Goal: Information Seeking & Learning: Check status

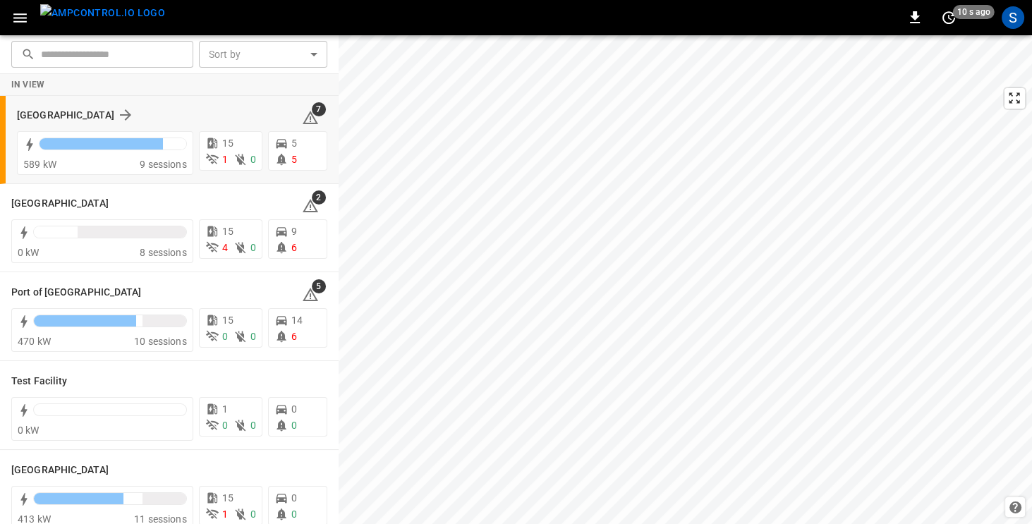
click at [140, 114] on div "[GEOGRAPHIC_DATA]" at bounding box center [151, 115] width 268 height 17
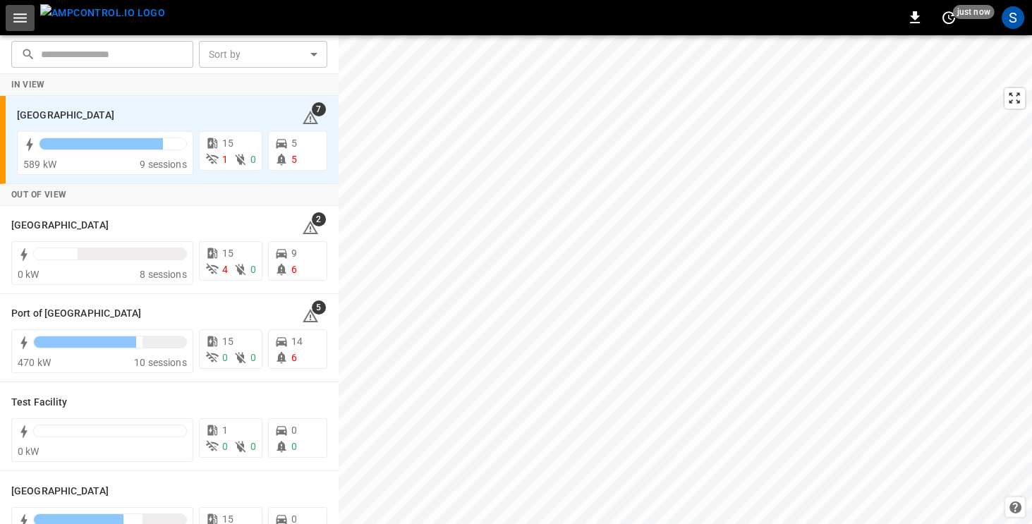
click at [18, 18] on icon "button" at bounding box center [20, 18] width 18 height 18
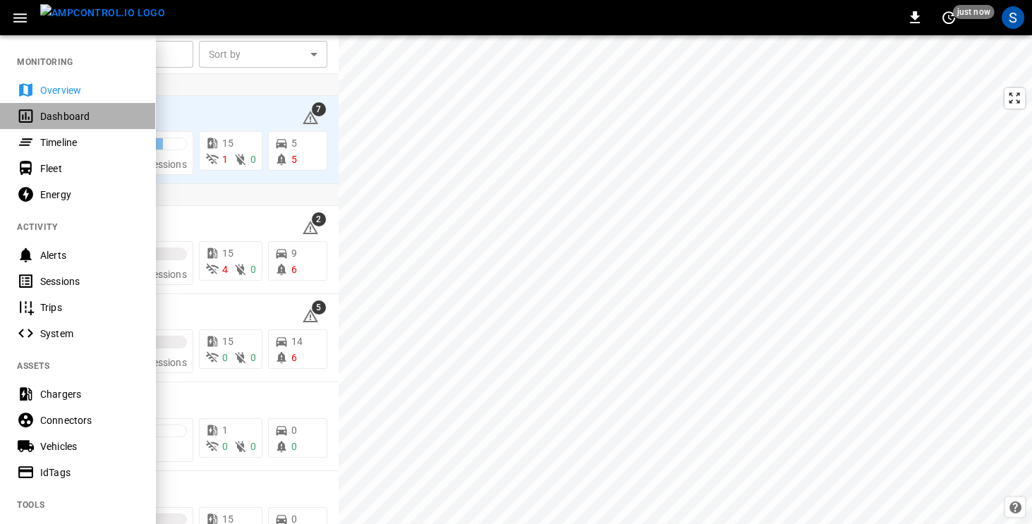
click at [47, 117] on div "Dashboard" at bounding box center [89, 116] width 98 height 14
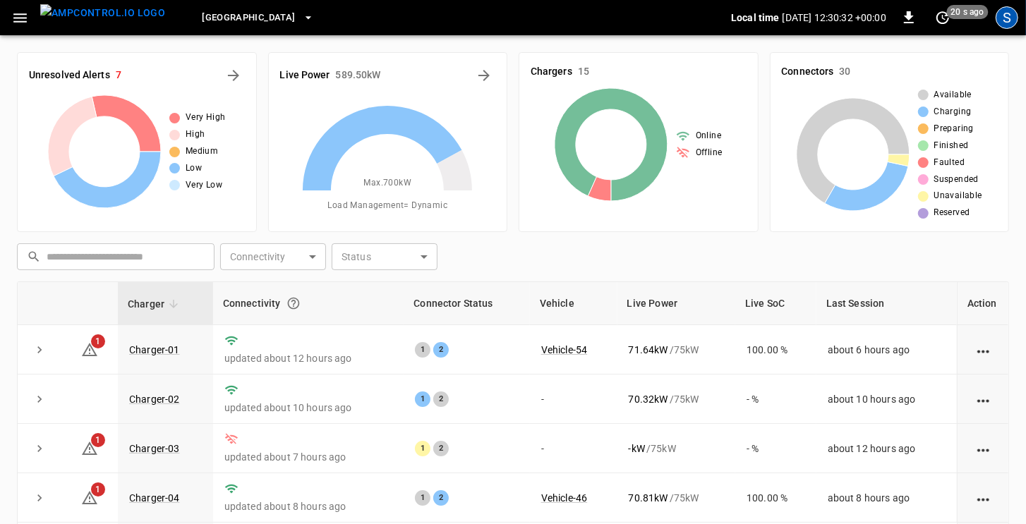
click at [1014, 20] on div "S" at bounding box center [1006, 17] width 23 height 23
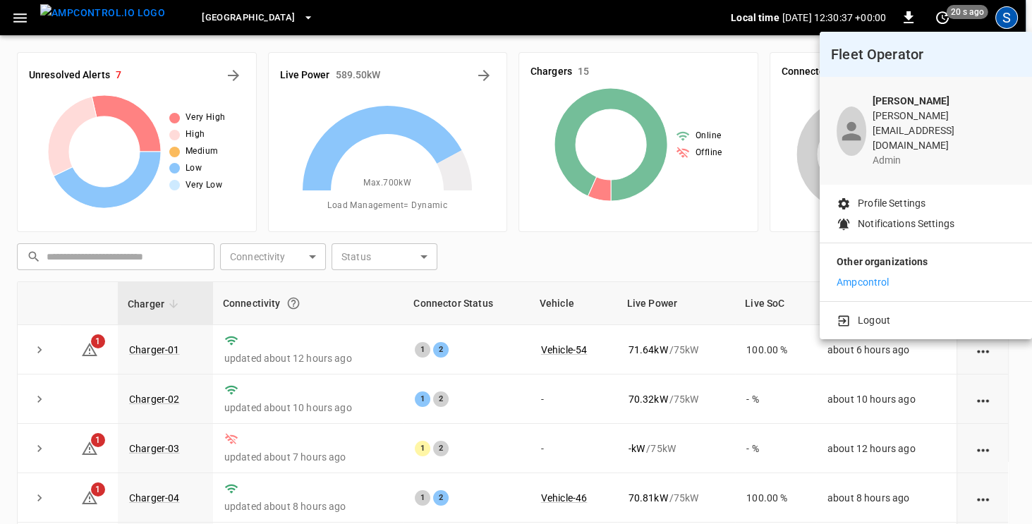
click at [411, 31] on div at bounding box center [516, 262] width 1032 height 524
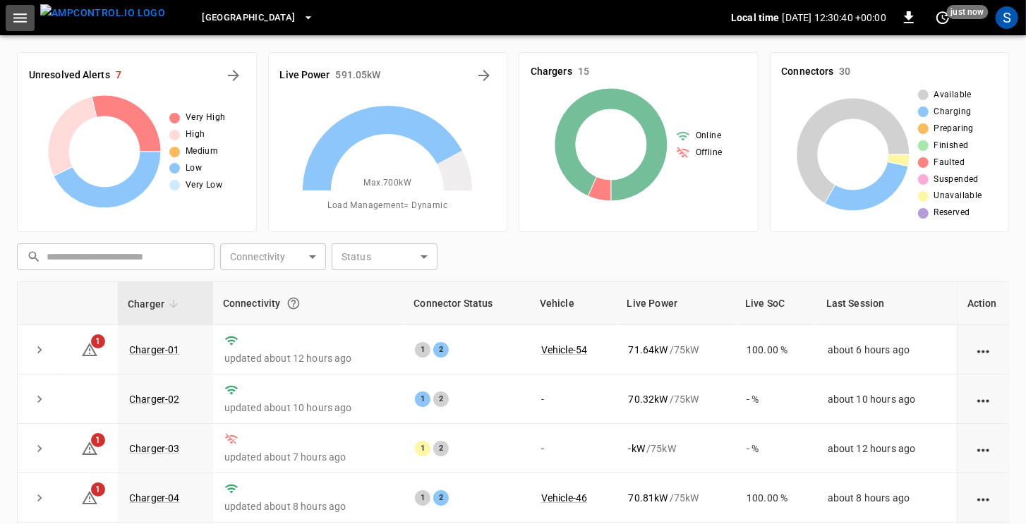
click at [23, 20] on icon "button" at bounding box center [19, 17] width 13 height 9
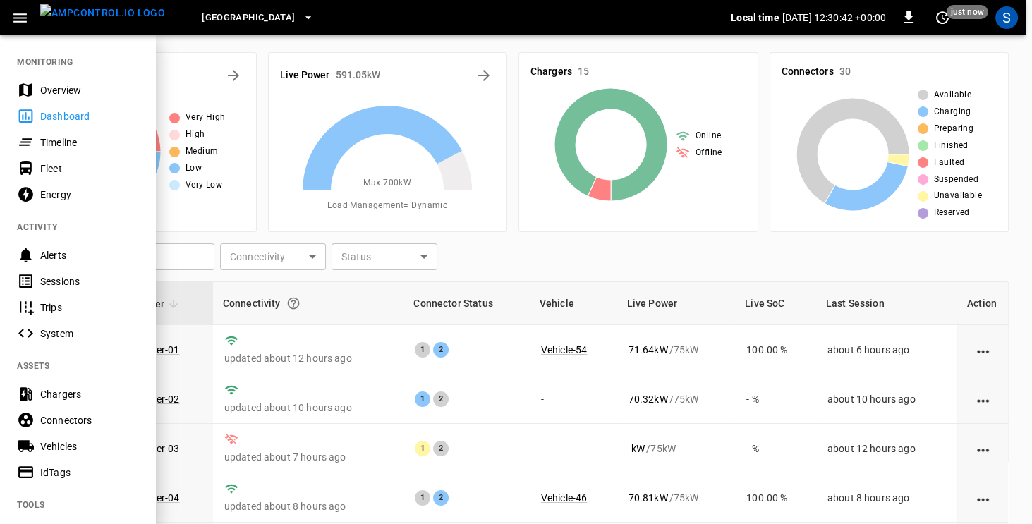
click at [40, 193] on div "Energy" at bounding box center [89, 195] width 98 height 14
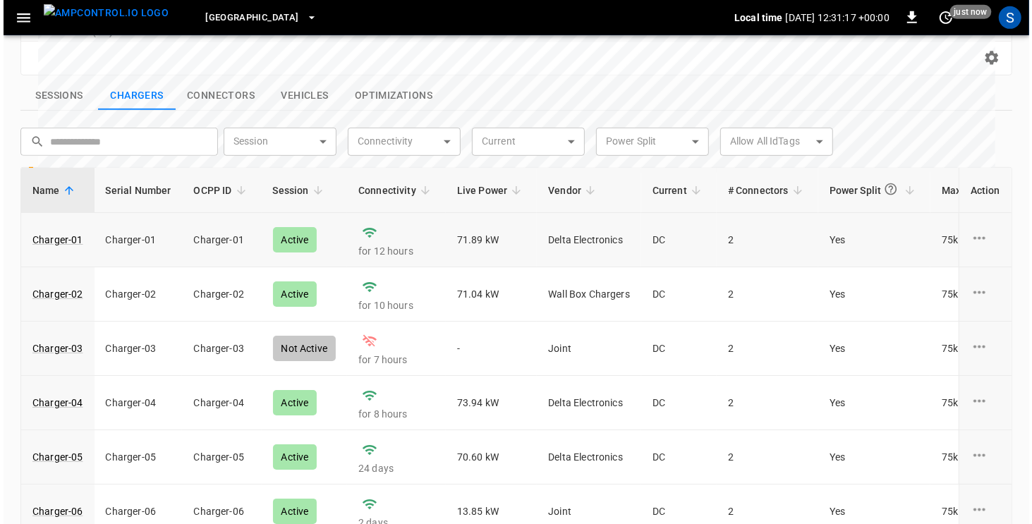
scroll to position [399, 0]
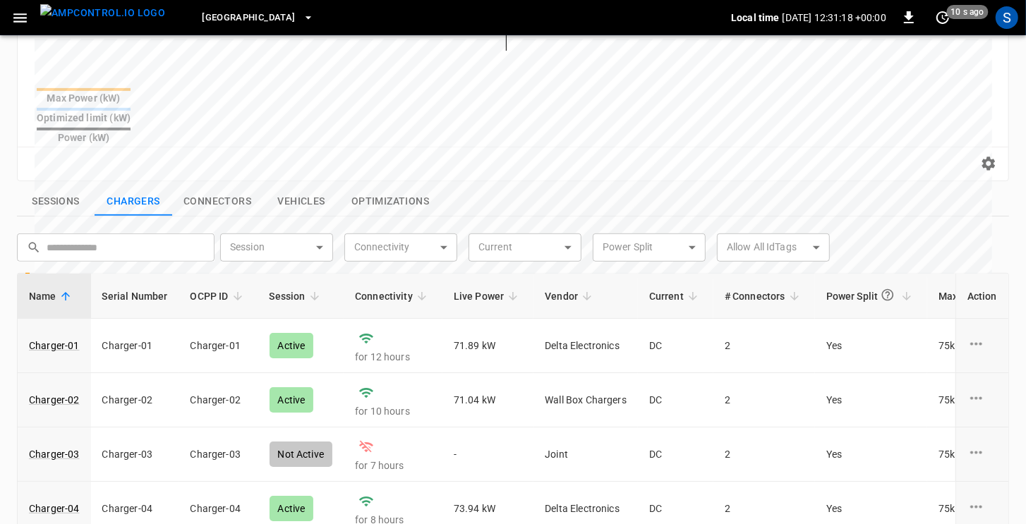
click at [15, 18] on icon "button" at bounding box center [19, 17] width 13 height 9
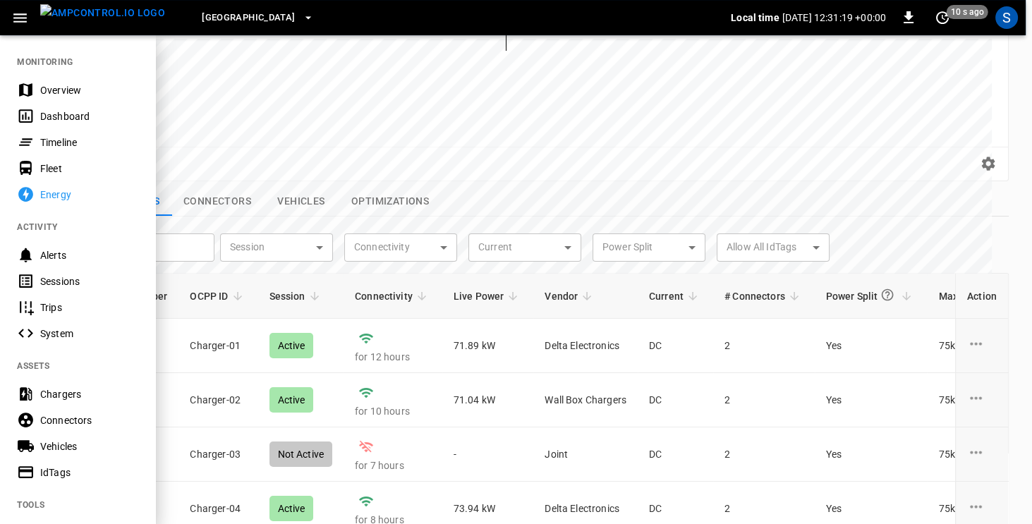
click at [59, 169] on div "Fleet" at bounding box center [89, 169] width 98 height 14
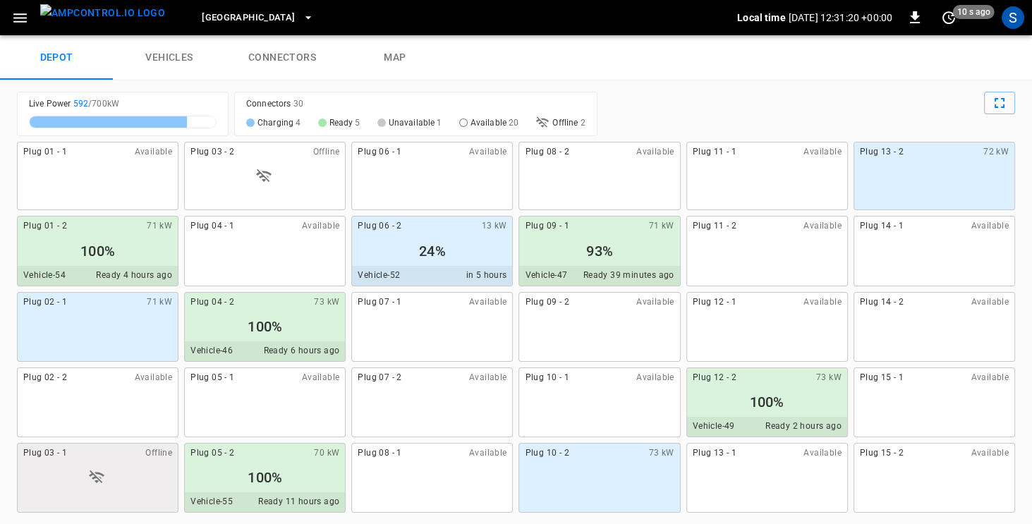
click at [25, 16] on icon "button" at bounding box center [20, 18] width 18 height 18
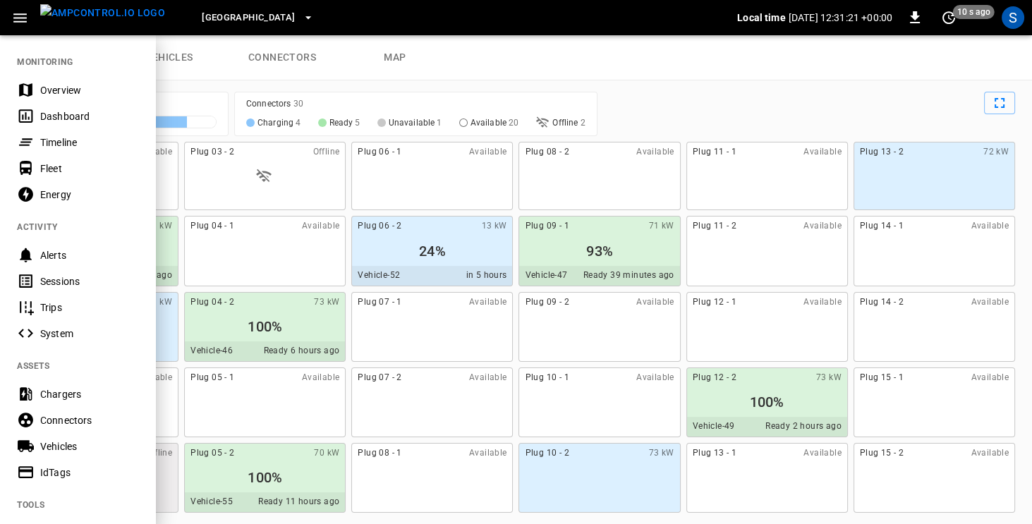
click at [33, 91] on icon at bounding box center [26, 90] width 18 height 18
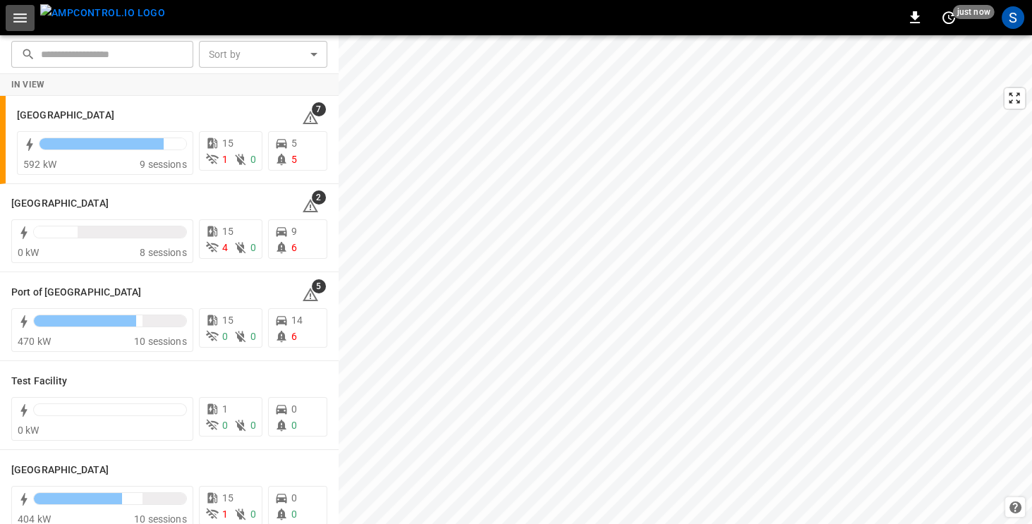
click at [18, 18] on icon "button" at bounding box center [19, 17] width 13 height 9
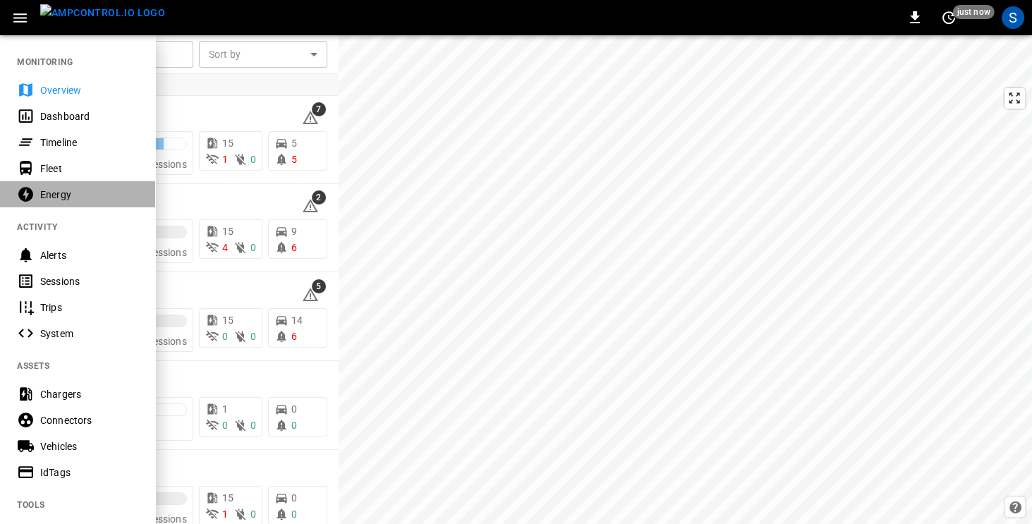
click at [48, 193] on div "Energy" at bounding box center [89, 195] width 98 height 14
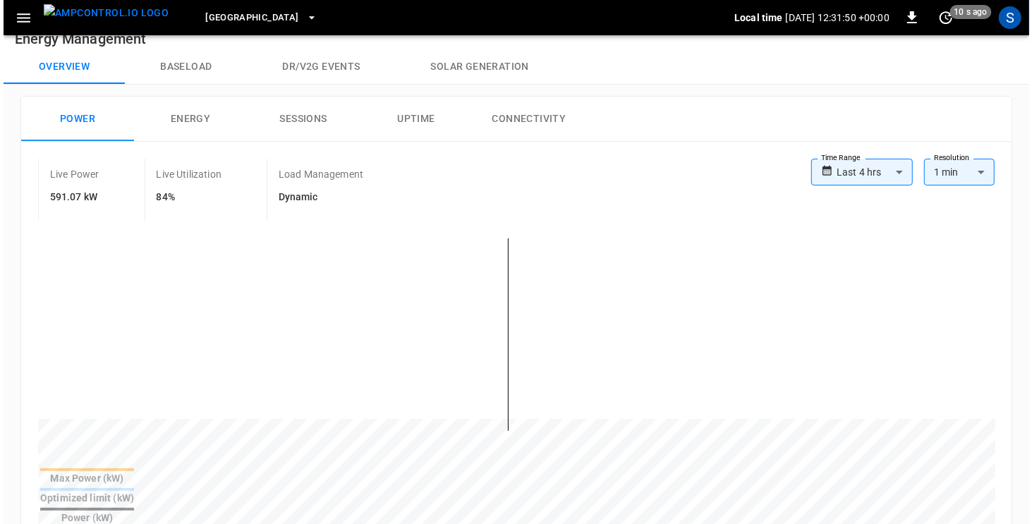
scroll to position [30, 0]
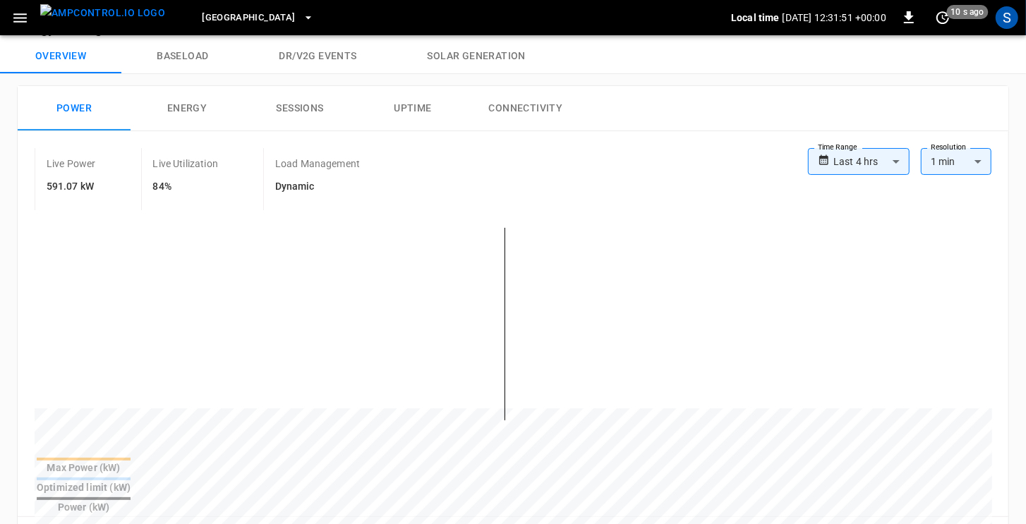
click at [16, 16] on icon "button" at bounding box center [20, 18] width 18 height 18
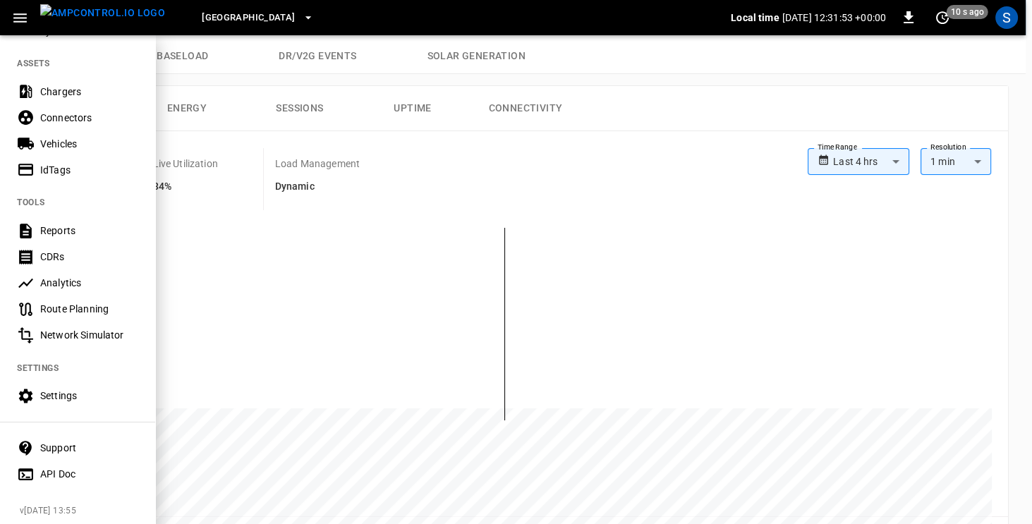
scroll to position [314, 0]
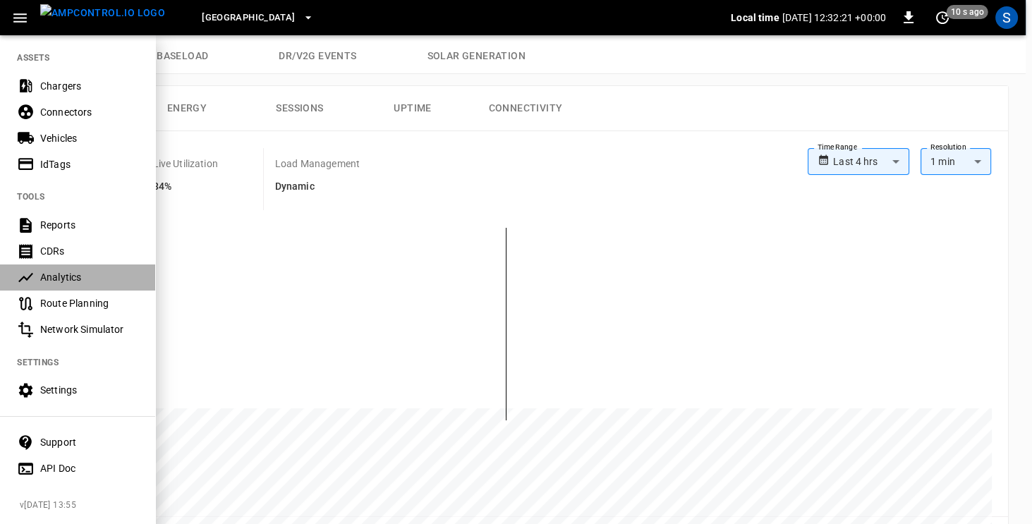
click at [59, 273] on div "Analytics" at bounding box center [89, 277] width 98 height 14
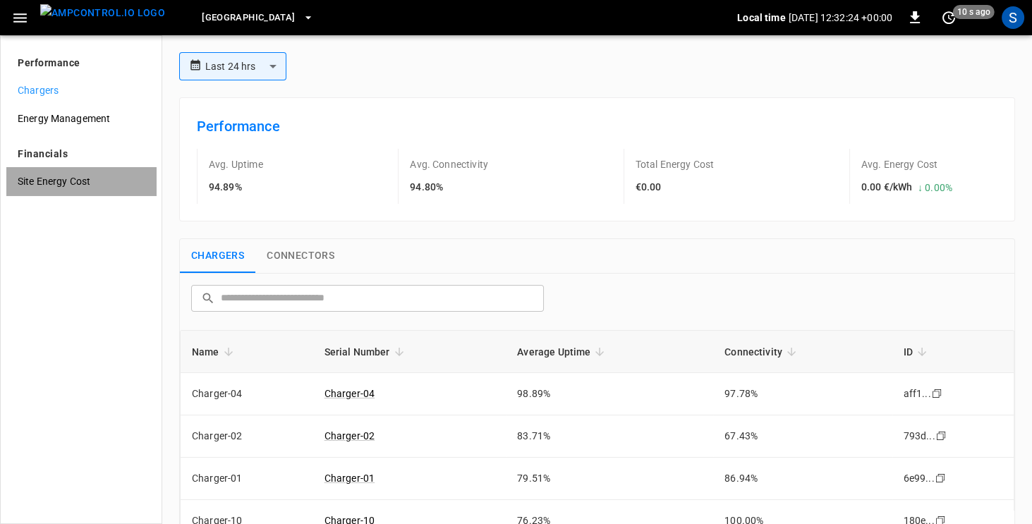
click at [38, 183] on span "Site Energy Cost" at bounding box center [81, 181] width 127 height 15
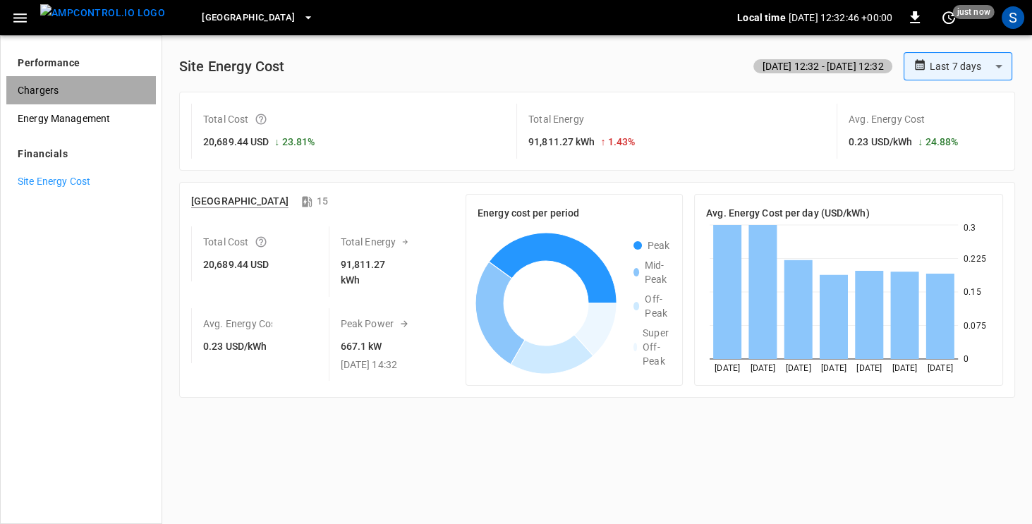
click at [59, 92] on span "Chargers" at bounding box center [81, 90] width 127 height 15
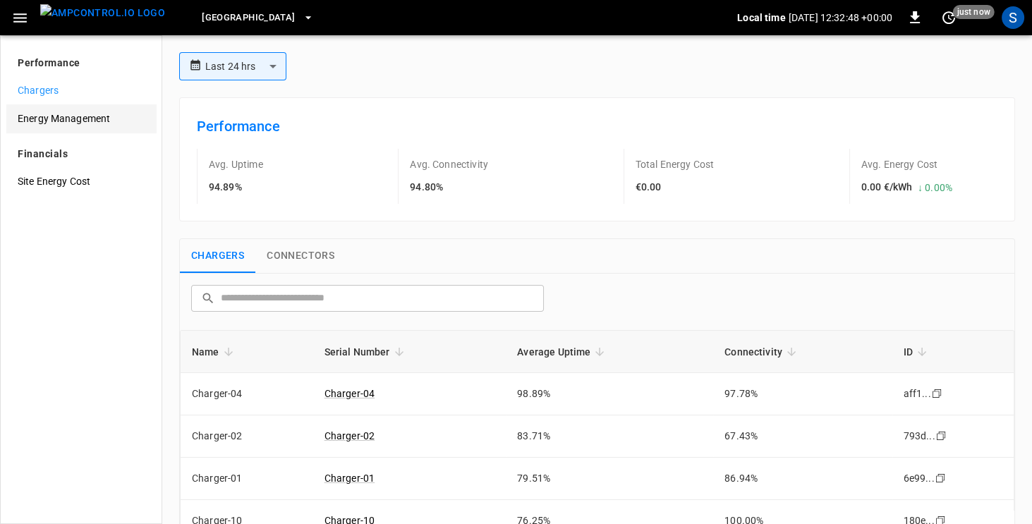
click at [68, 119] on span "Energy Management" at bounding box center [81, 118] width 127 height 15
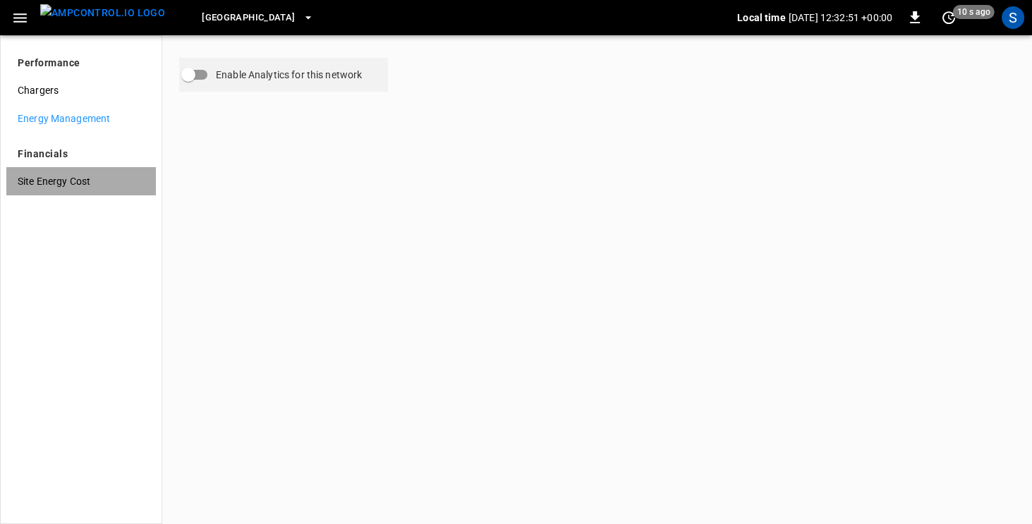
click at [61, 182] on span "Site Energy Cost" at bounding box center [81, 181] width 127 height 15
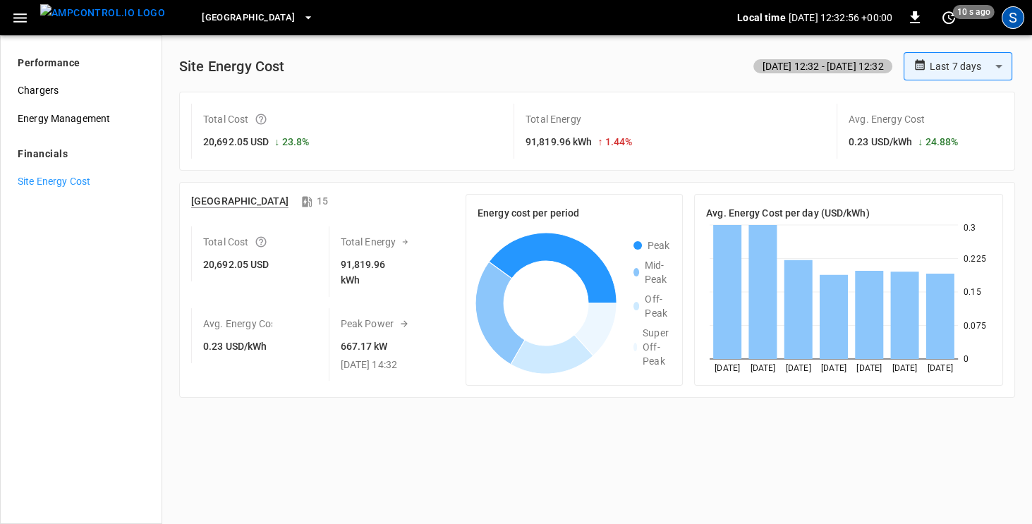
click at [1012, 18] on div "S" at bounding box center [1013, 17] width 23 height 23
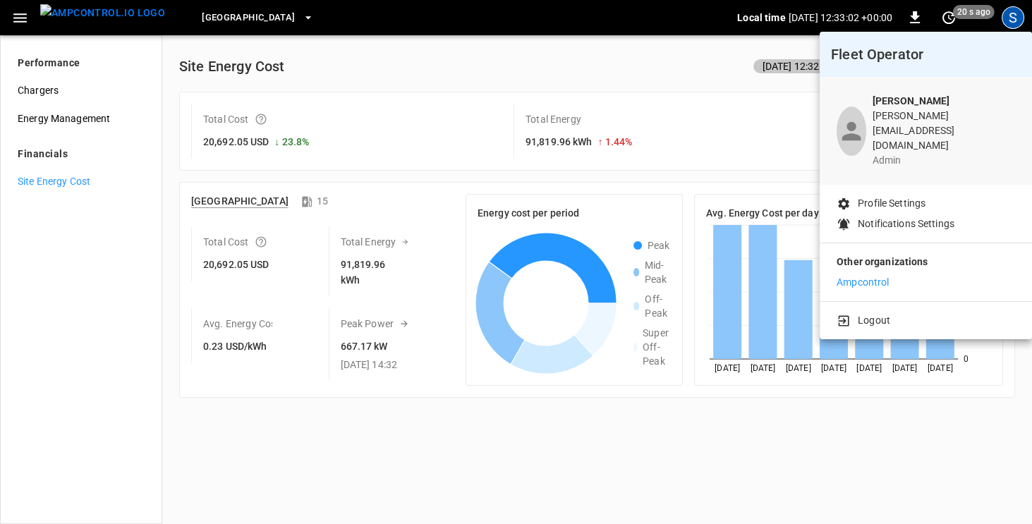
click at [14, 19] on div at bounding box center [516, 262] width 1032 height 524
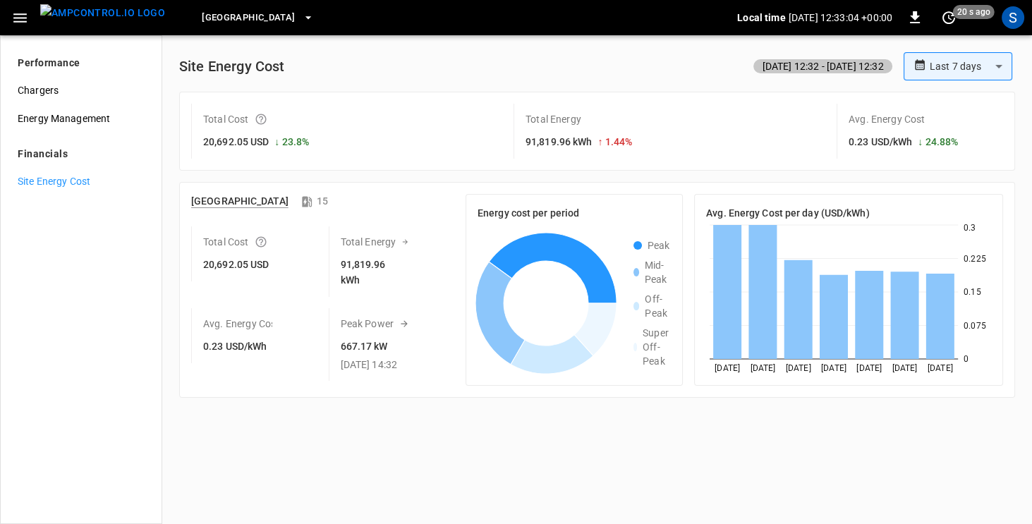
click at [20, 18] on icon "button" at bounding box center [19, 17] width 13 height 9
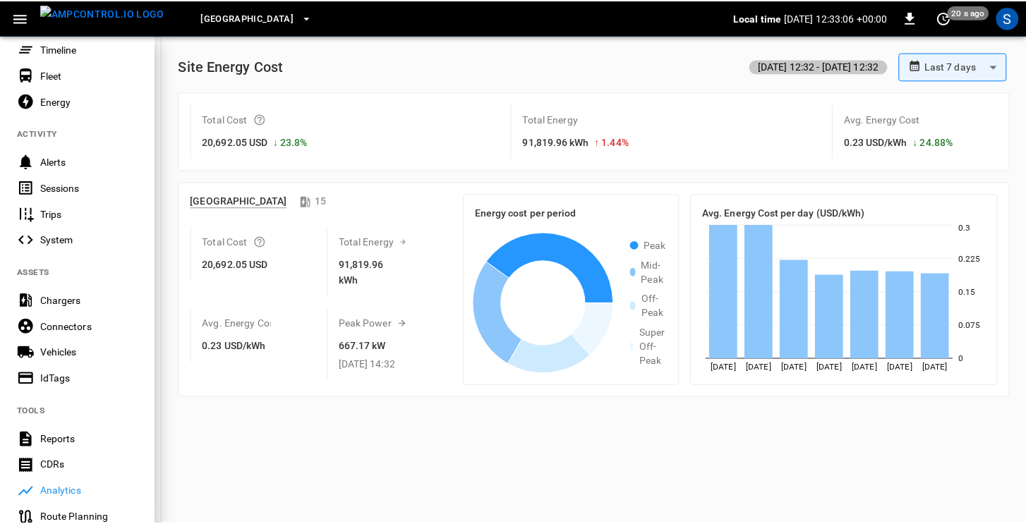
scroll to position [314, 0]
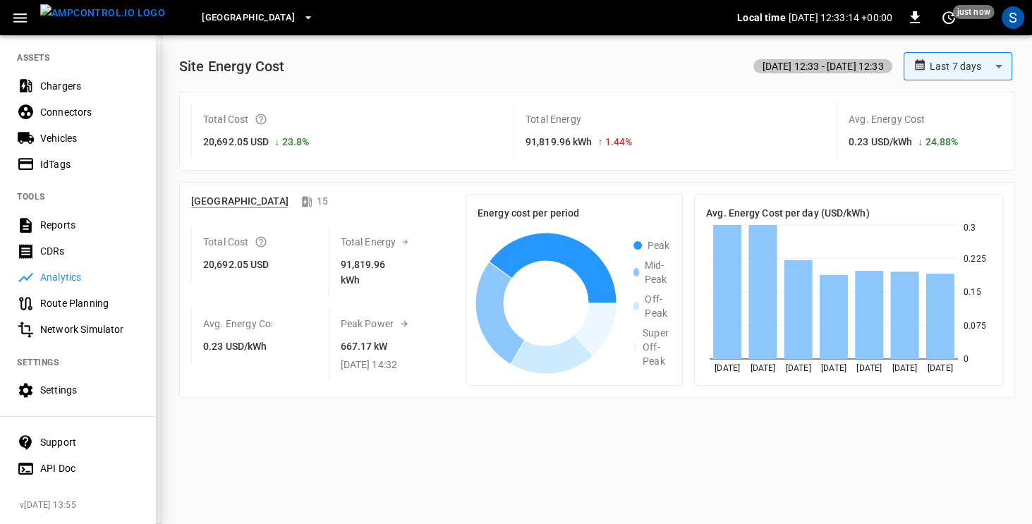
click at [53, 385] on div "Settings" at bounding box center [89, 390] width 98 height 14
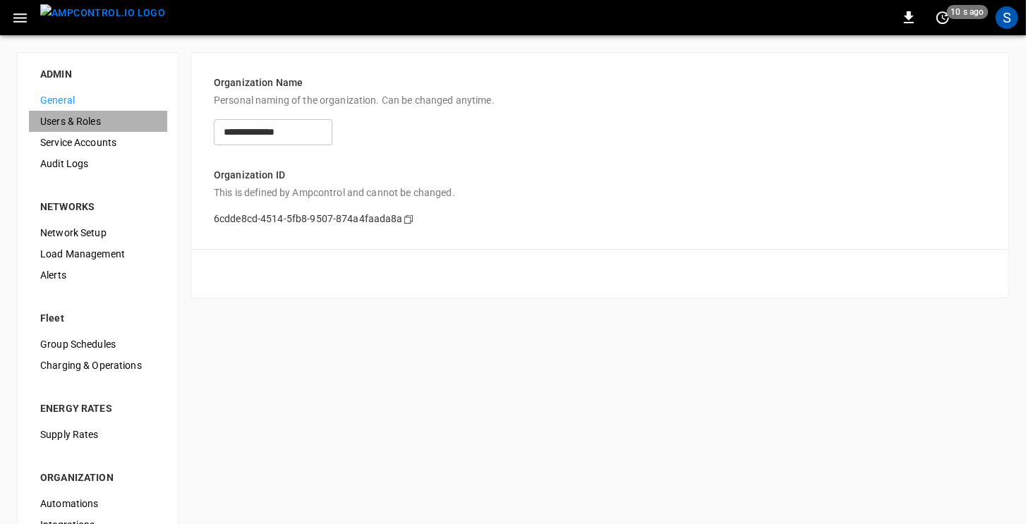
click at [77, 121] on span "Users & Roles" at bounding box center [98, 121] width 116 height 15
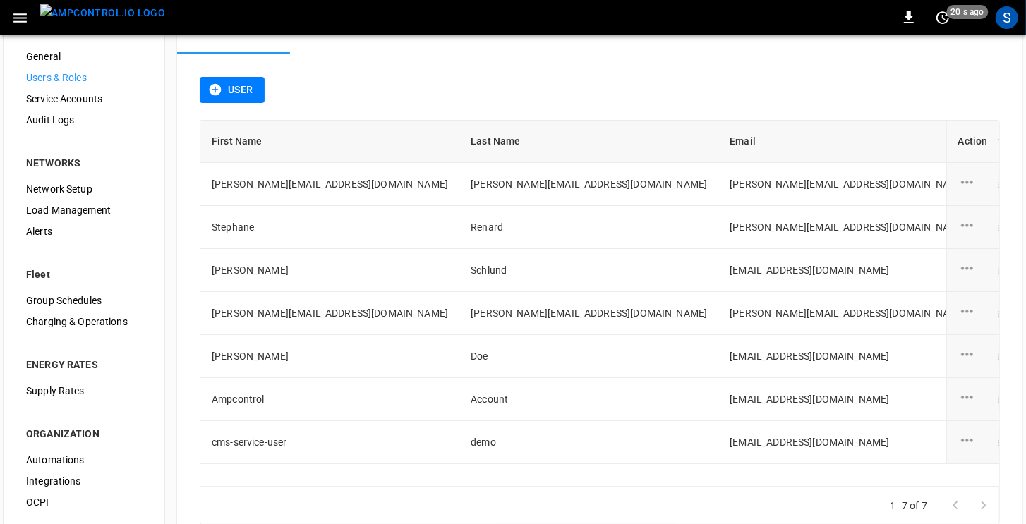
scroll to position [52, 0]
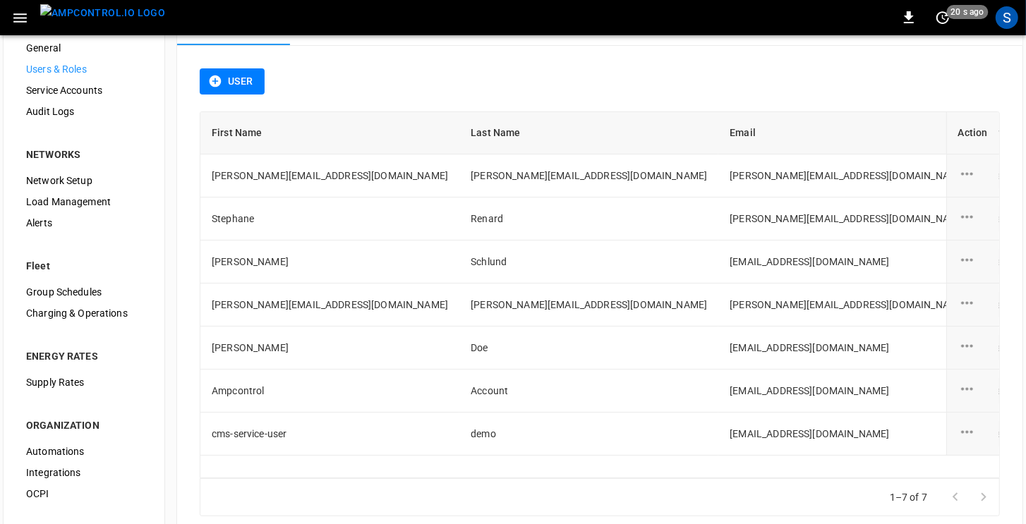
click at [65, 384] on span "Supply Rates" at bounding box center [84, 382] width 116 height 15
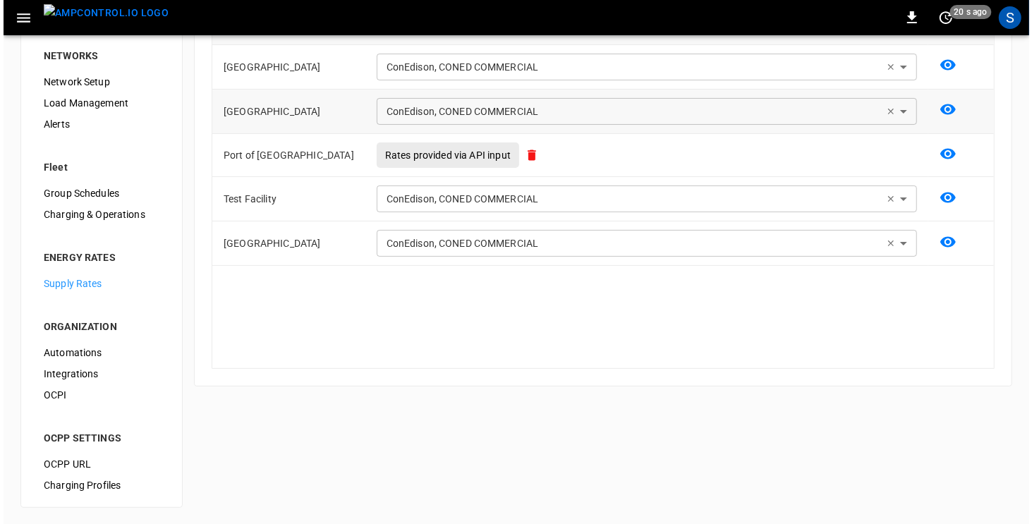
scroll to position [1, 0]
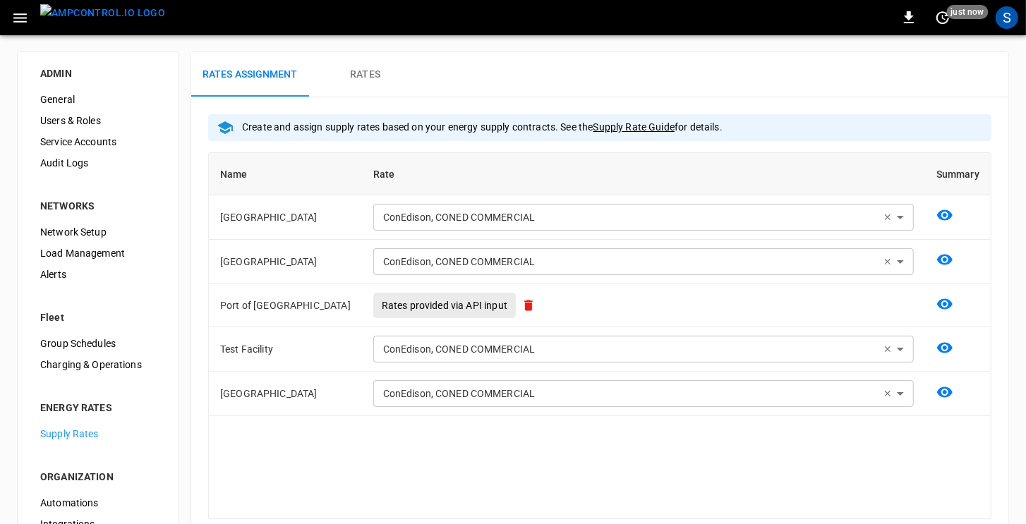
click at [19, 13] on icon "button" at bounding box center [19, 17] width 13 height 9
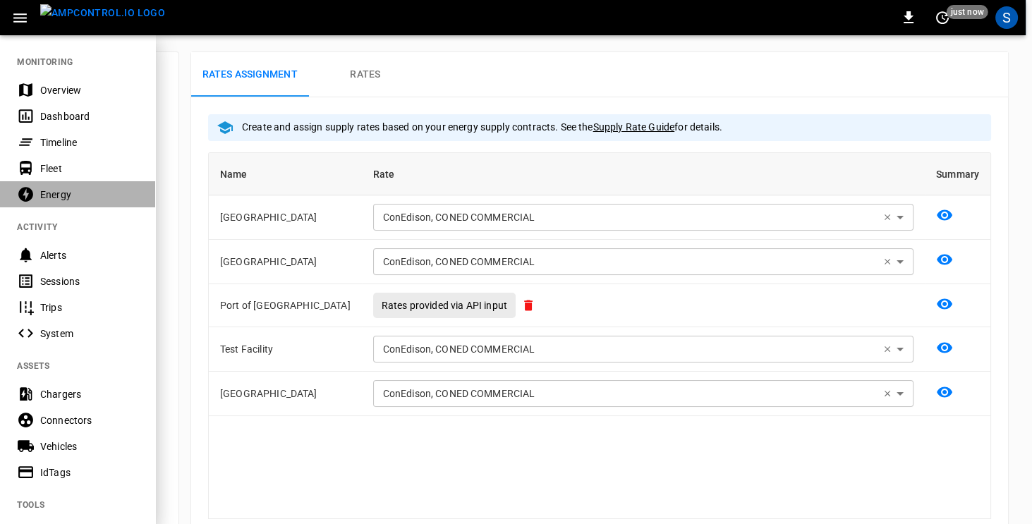
click at [63, 203] on div "Energy" at bounding box center [77, 194] width 155 height 26
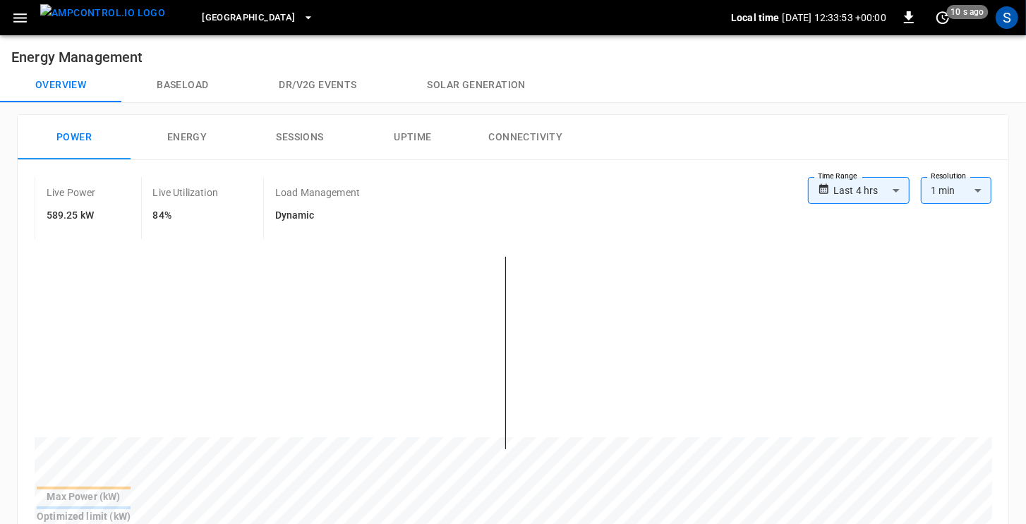
click at [249, 17] on span "[GEOGRAPHIC_DATA]" at bounding box center [248, 18] width 93 height 16
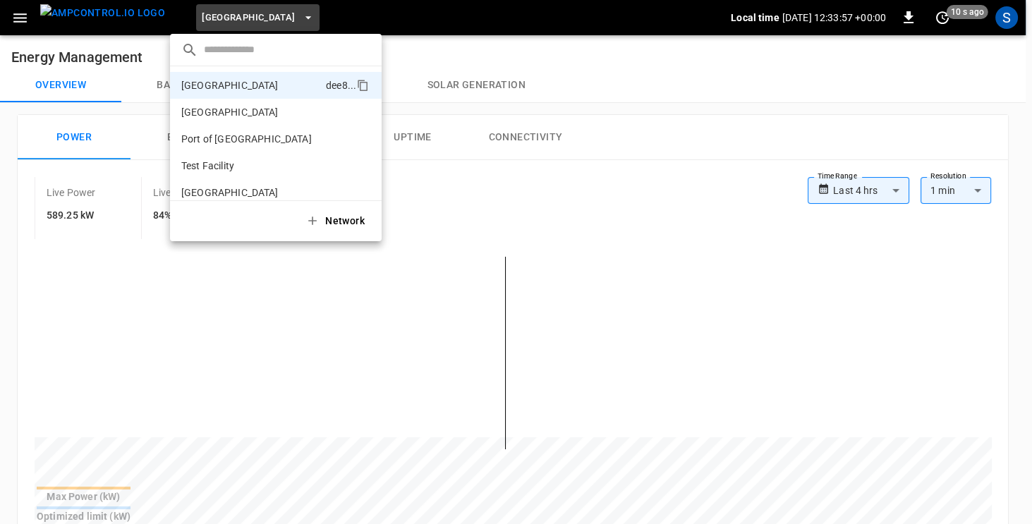
click at [599, 95] on div at bounding box center [516, 262] width 1032 height 524
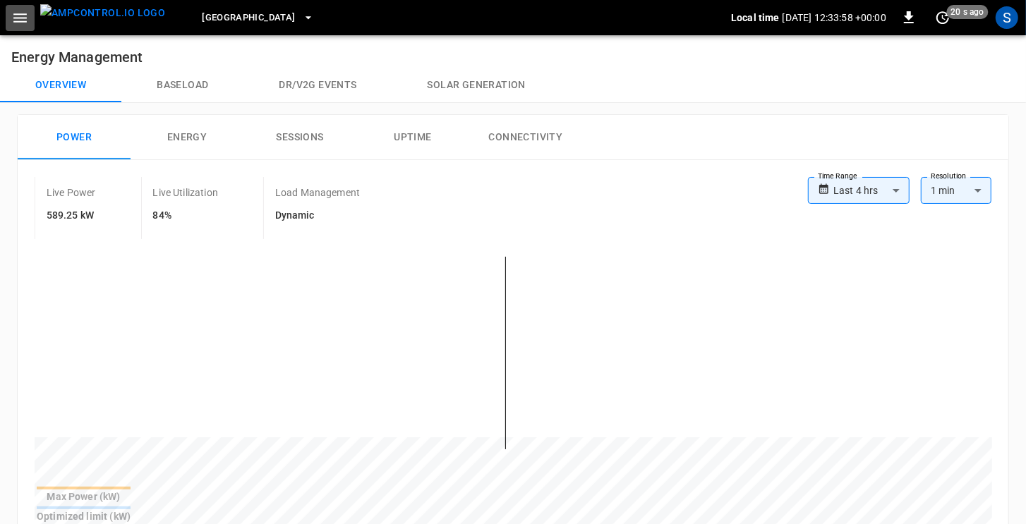
click at [20, 23] on icon "button" at bounding box center [20, 18] width 18 height 18
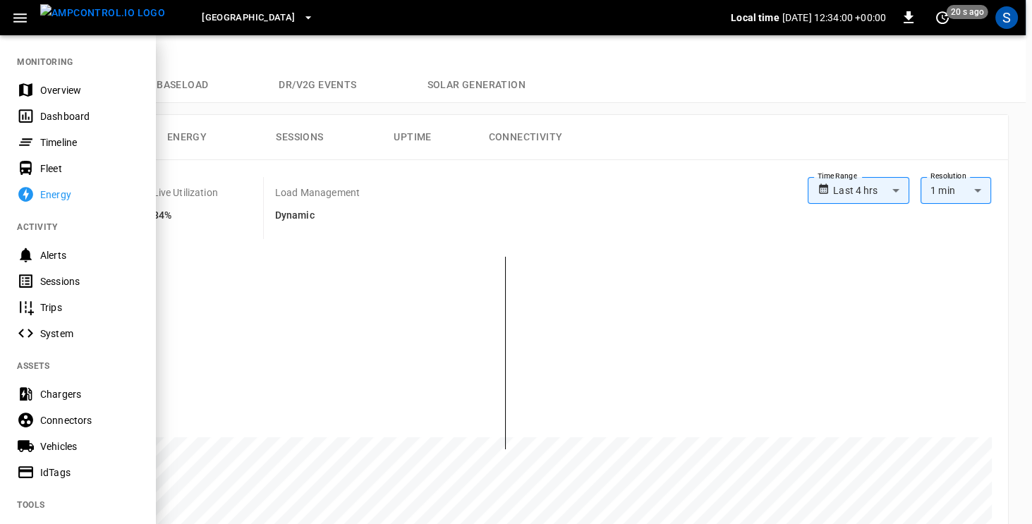
click at [38, 141] on div "Timeline" at bounding box center [77, 142] width 155 height 26
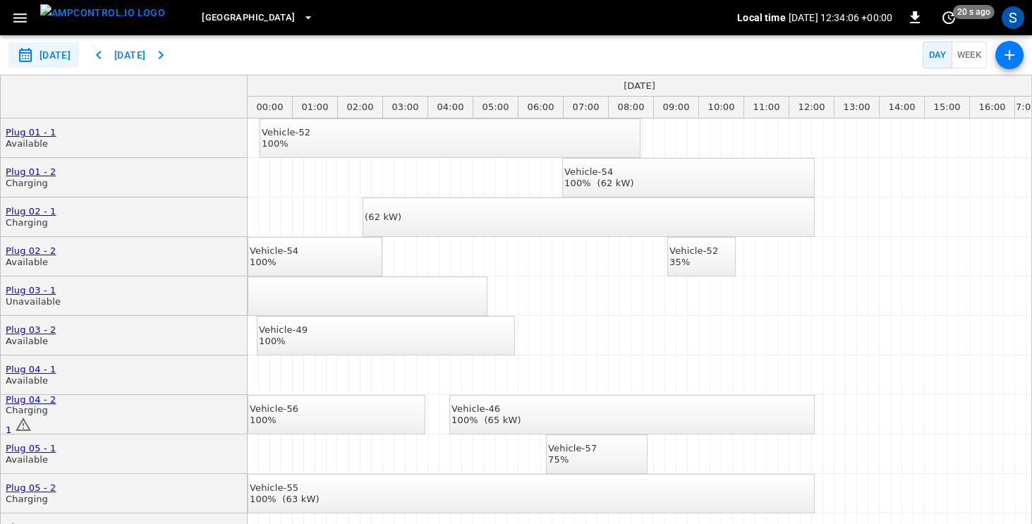
click at [16, 18] on icon "button" at bounding box center [20, 18] width 18 height 18
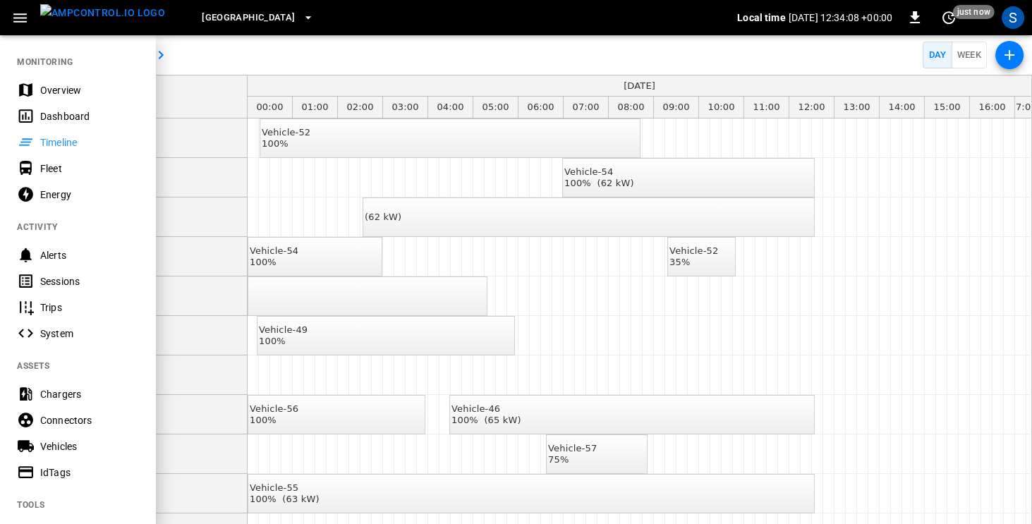
click at [59, 169] on div "Fleet" at bounding box center [89, 169] width 98 height 14
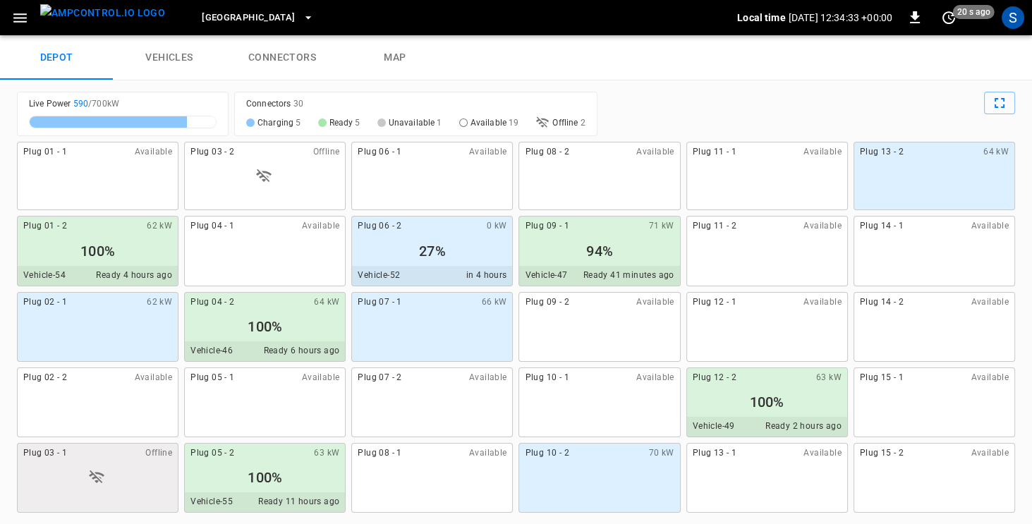
click at [22, 16] on icon "button" at bounding box center [20, 18] width 18 height 18
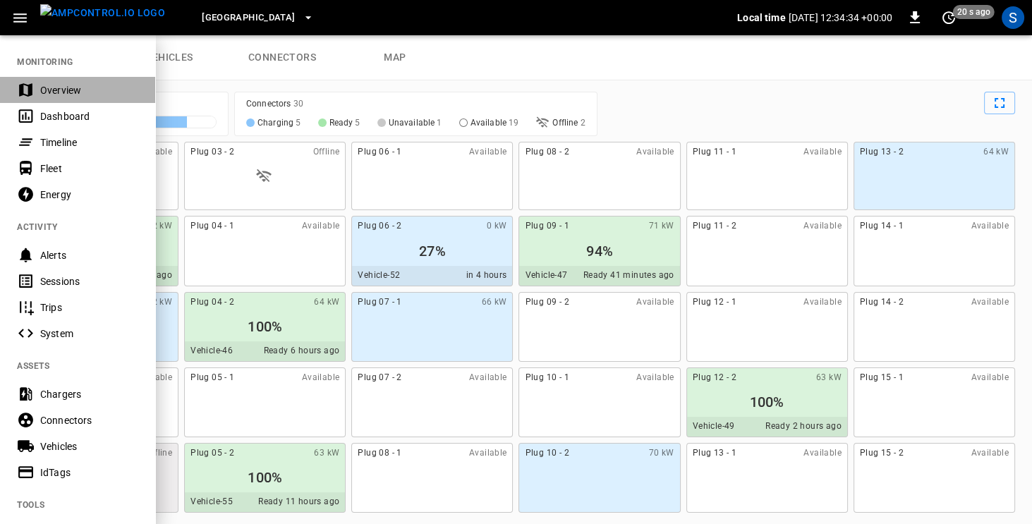
click at [54, 92] on div "Overview" at bounding box center [89, 90] width 98 height 14
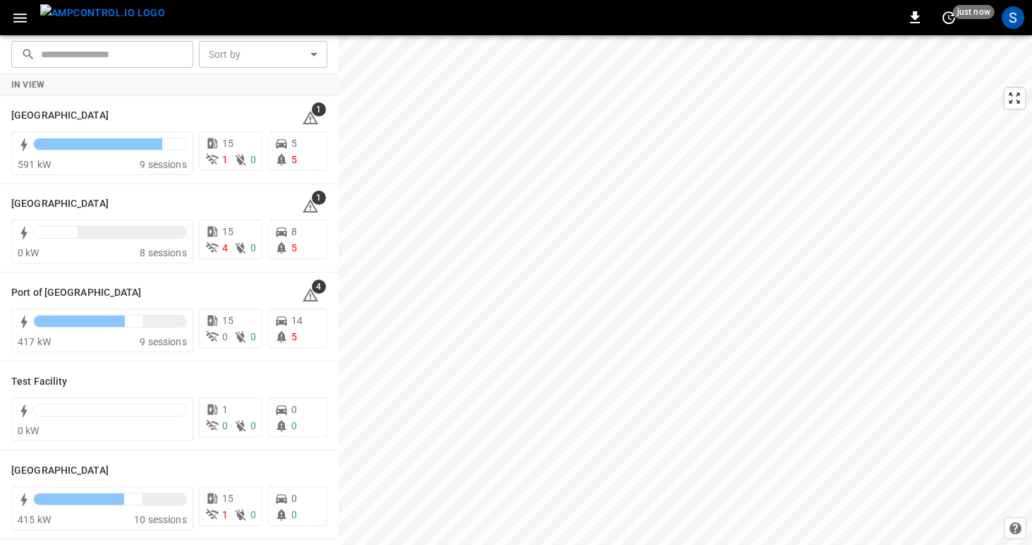
click at [15, 12] on icon "button" at bounding box center [20, 18] width 18 height 18
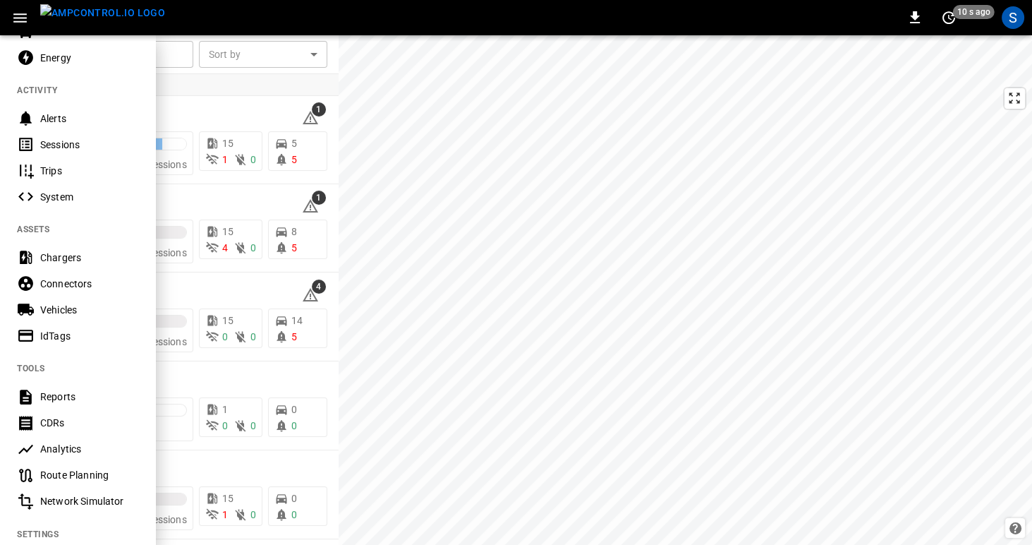
scroll to position [293, 0]
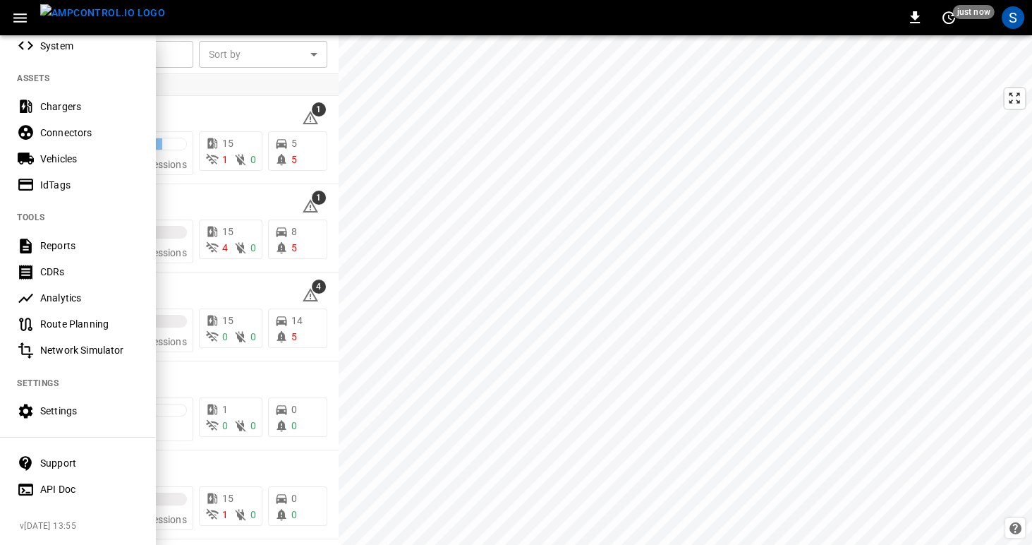
click at [48, 291] on div "Analytics" at bounding box center [89, 298] width 98 height 14
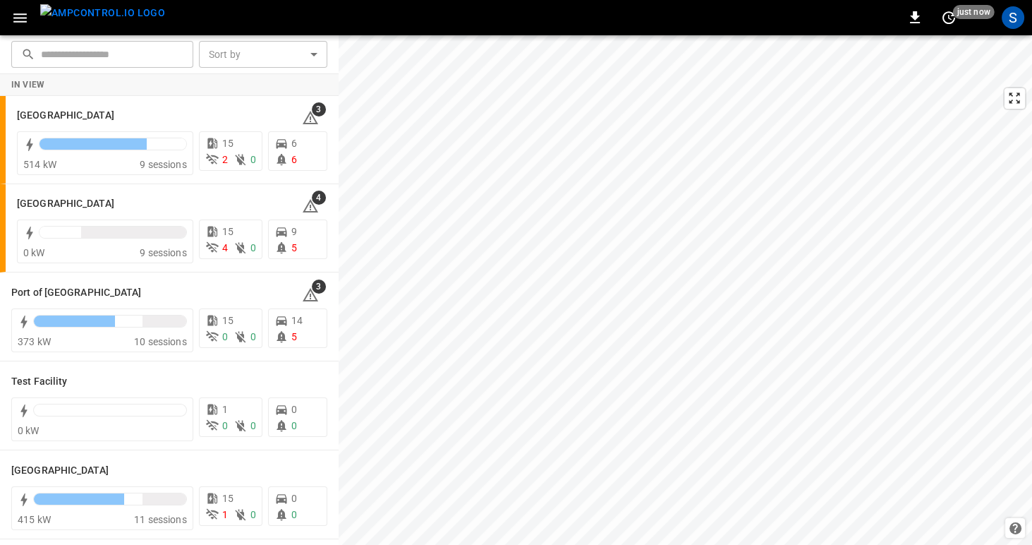
click at [27, 16] on icon "button" at bounding box center [20, 18] width 18 height 18
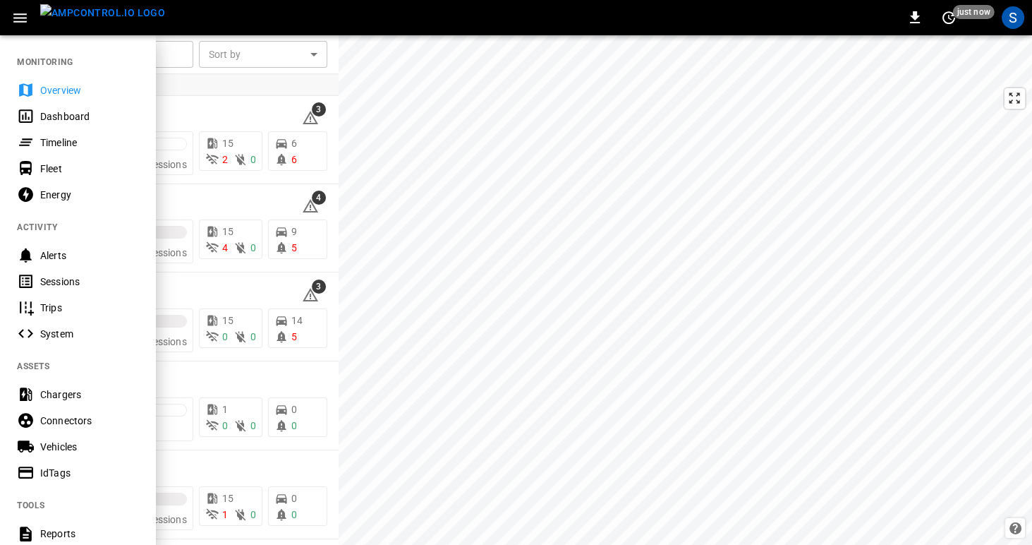
click at [36, 110] on div "Dashboard" at bounding box center [77, 116] width 155 height 26
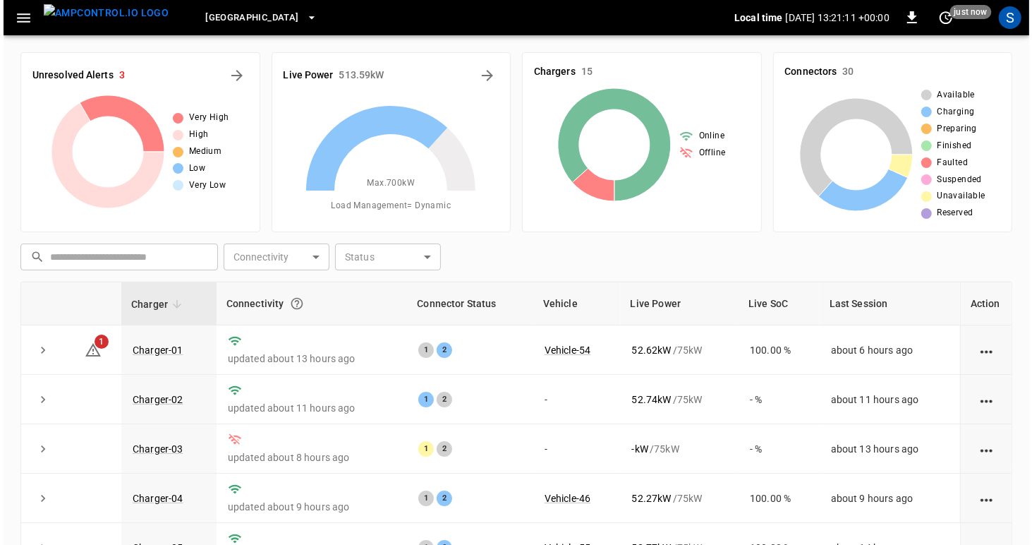
scroll to position [1, 0]
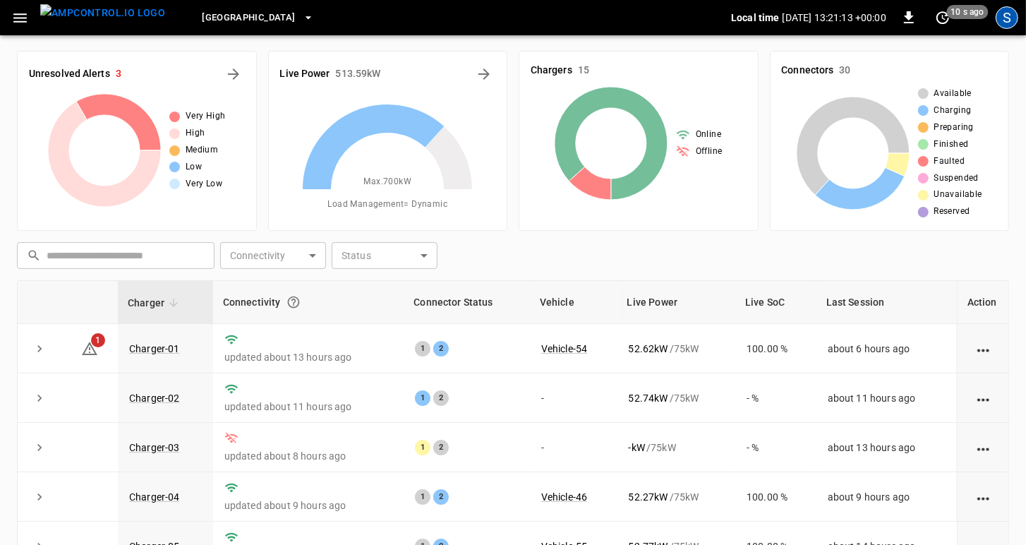
click at [1009, 21] on div "S" at bounding box center [1006, 17] width 23 height 23
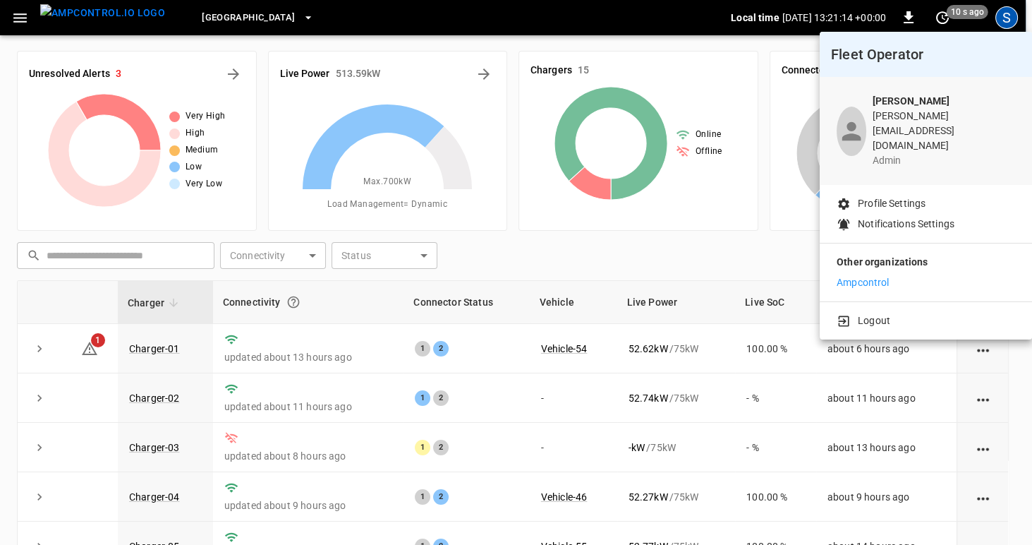
click at [884, 217] on p "Notifications Settings" at bounding box center [906, 224] width 97 height 15
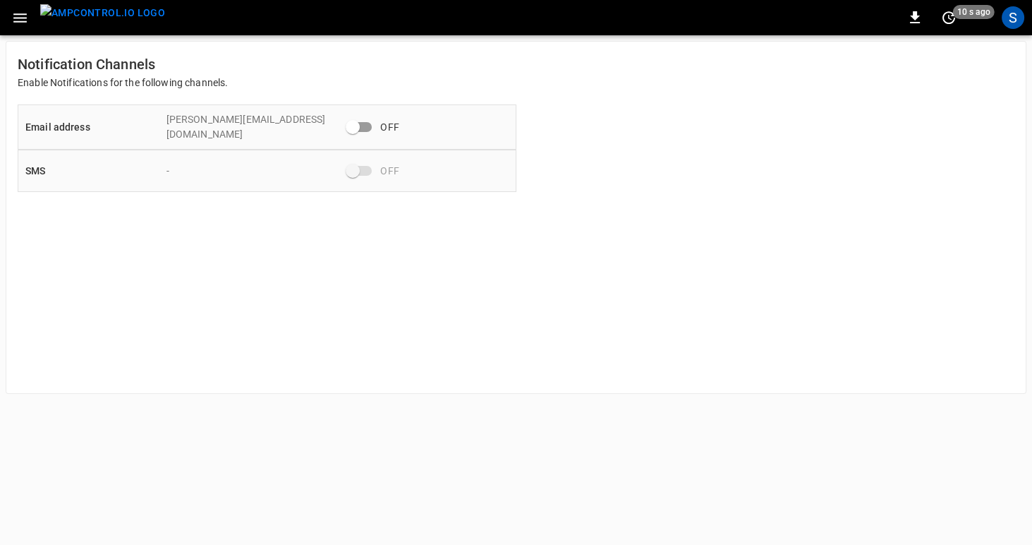
scroll to position [1, 0]
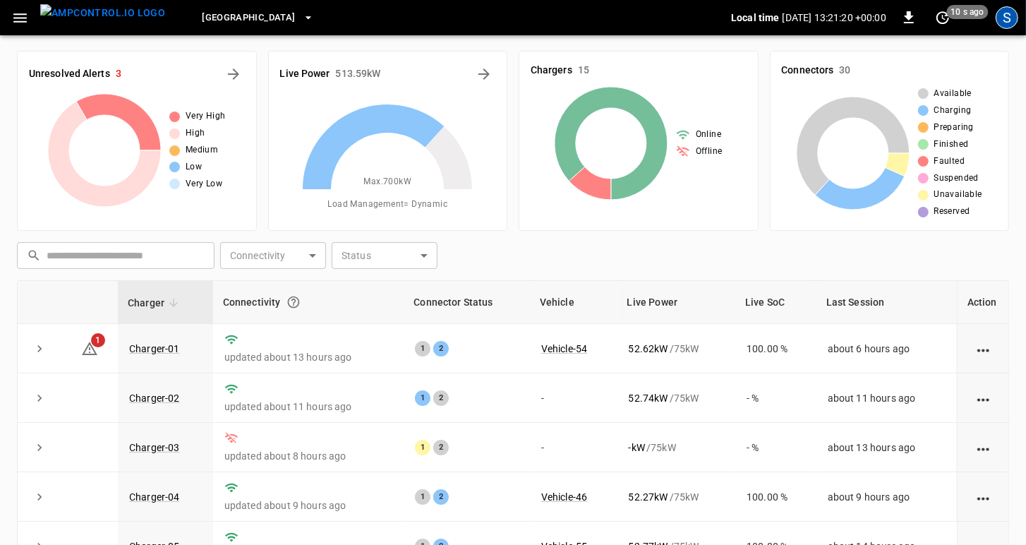
click at [1008, 20] on div "S" at bounding box center [1006, 17] width 23 height 23
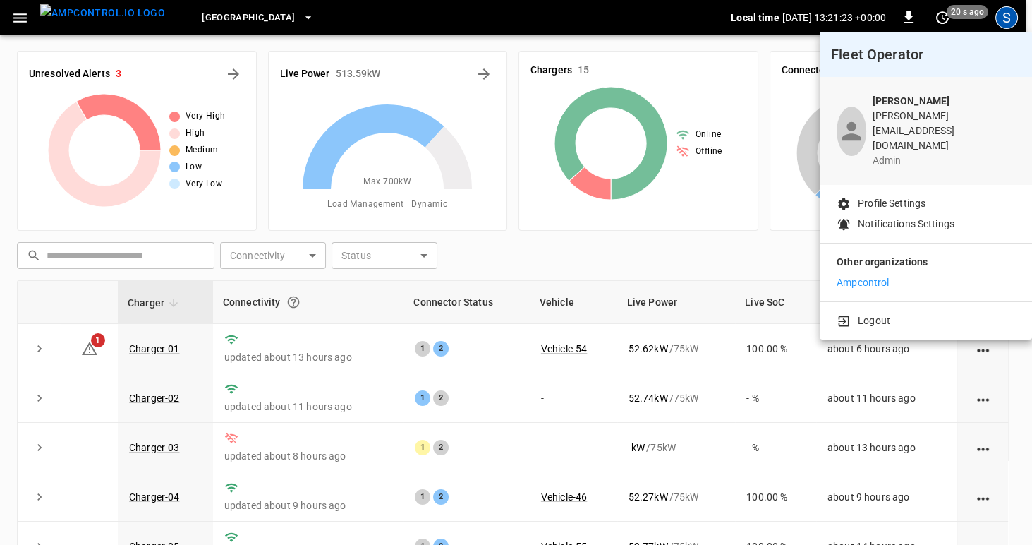
click at [14, 22] on div at bounding box center [516, 272] width 1032 height 545
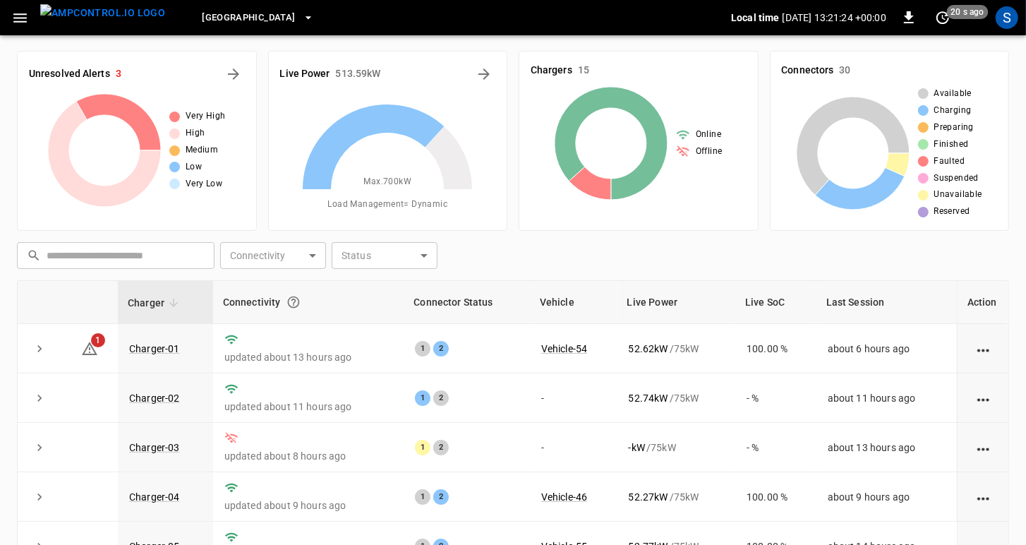
click at [17, 18] on icon "button" at bounding box center [20, 18] width 18 height 18
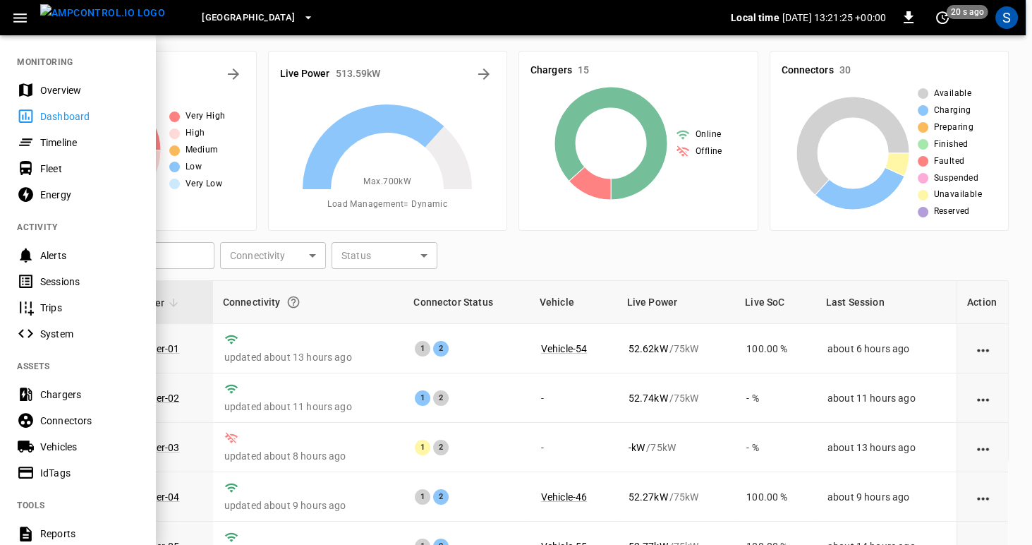
scroll to position [293, 0]
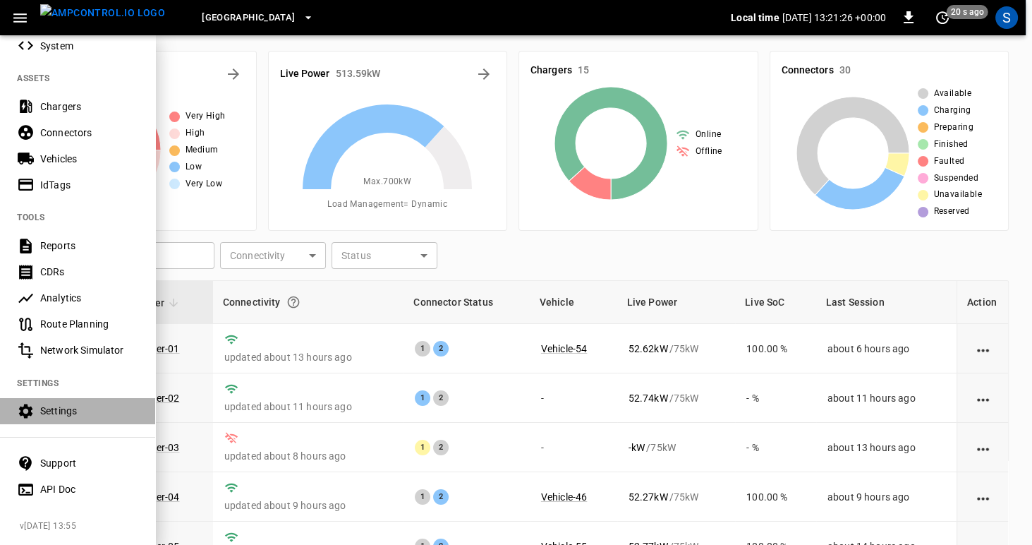
click at [54, 404] on div "Settings" at bounding box center [89, 411] width 98 height 14
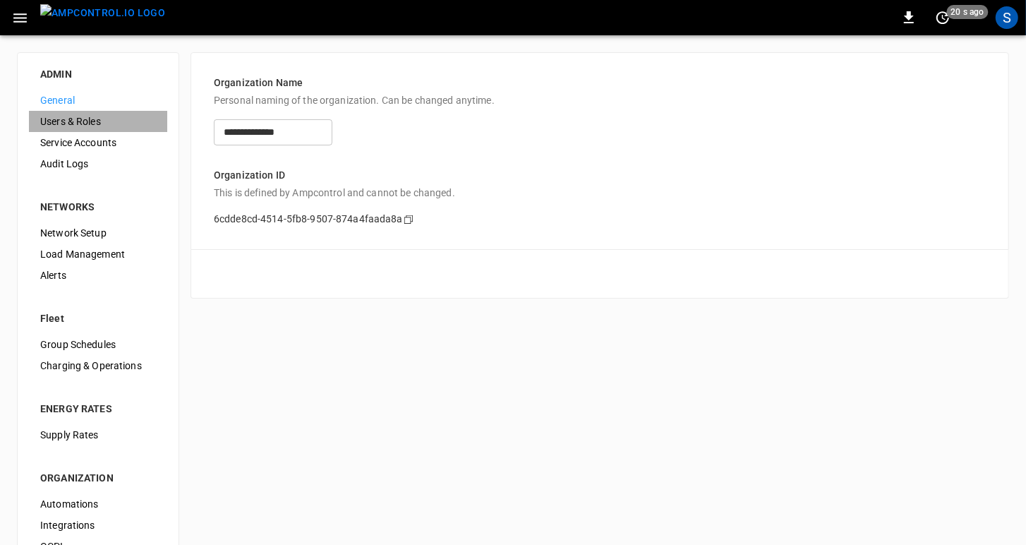
click at [63, 122] on span "Users & Roles" at bounding box center [98, 121] width 116 height 15
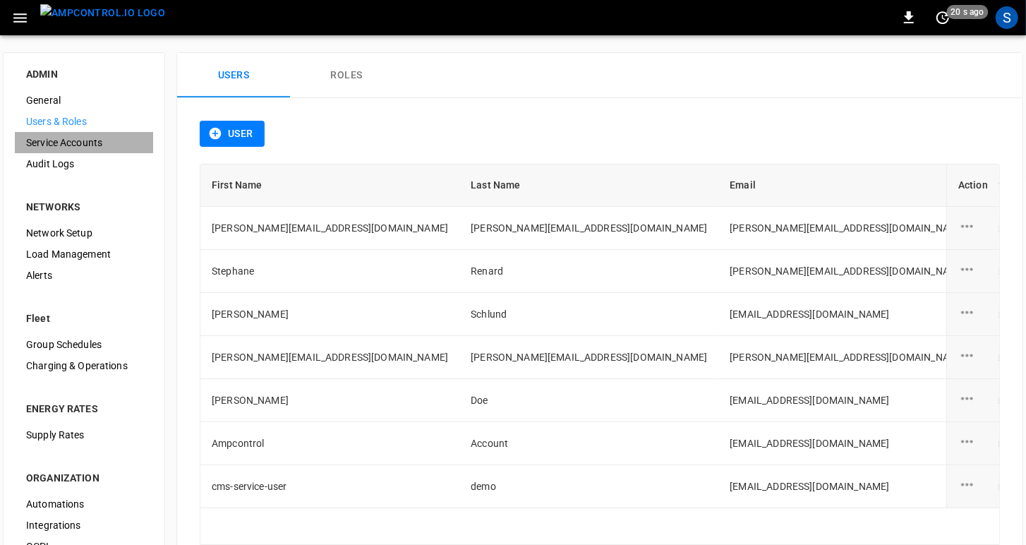
click at [65, 135] on span "Service Accounts" at bounding box center [84, 142] width 116 height 15
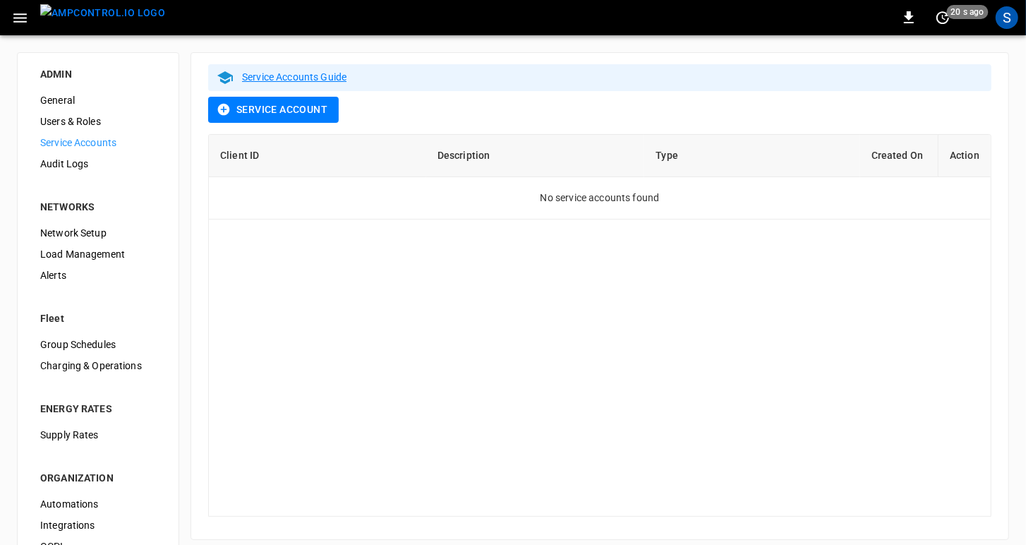
click at [65, 159] on span "Audit Logs" at bounding box center [98, 164] width 116 height 15
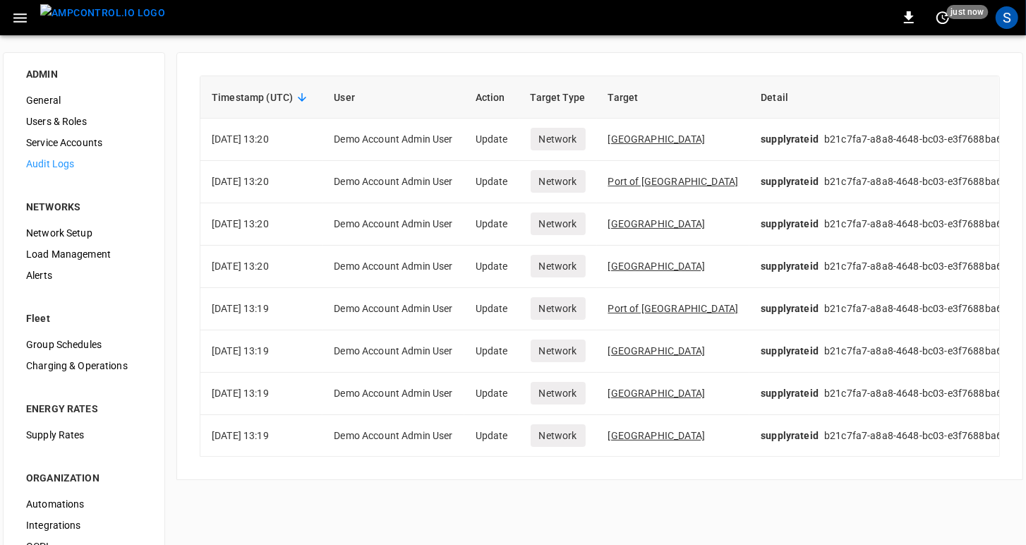
click at [52, 234] on span "Network Setup" at bounding box center [84, 233] width 116 height 15
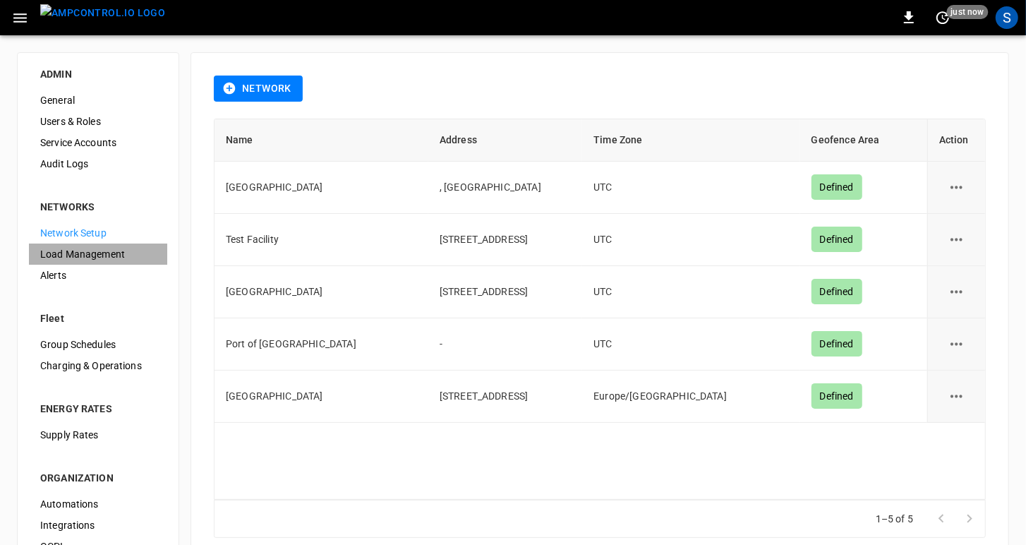
click at [54, 252] on span "Load Management" at bounding box center [98, 254] width 116 height 15
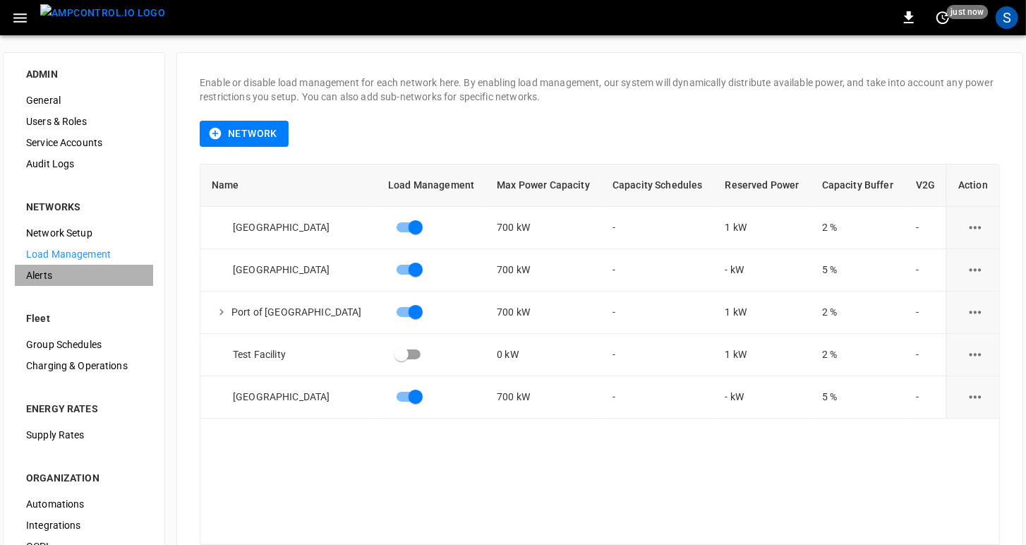
click at [42, 271] on span "Alerts" at bounding box center [84, 275] width 116 height 15
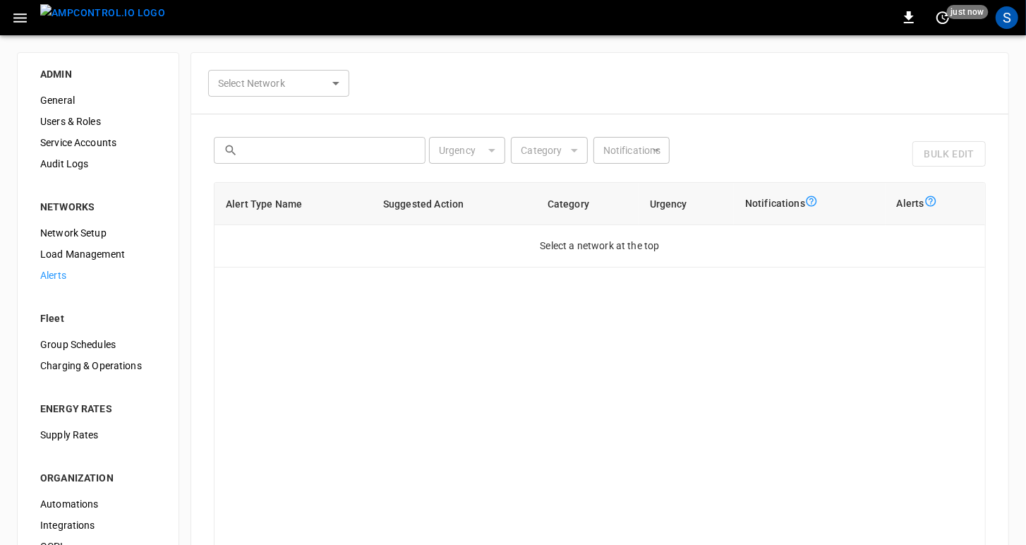
click at [485, 152] on div "​" at bounding box center [467, 150] width 76 height 27
click at [499, 148] on div "​" at bounding box center [467, 150] width 76 height 27
click at [314, 83] on body "0 just now S ADMIN General Users & Roles Service Accounts Audit Logs NETWORKS N…" at bounding box center [513, 342] width 1026 height 684
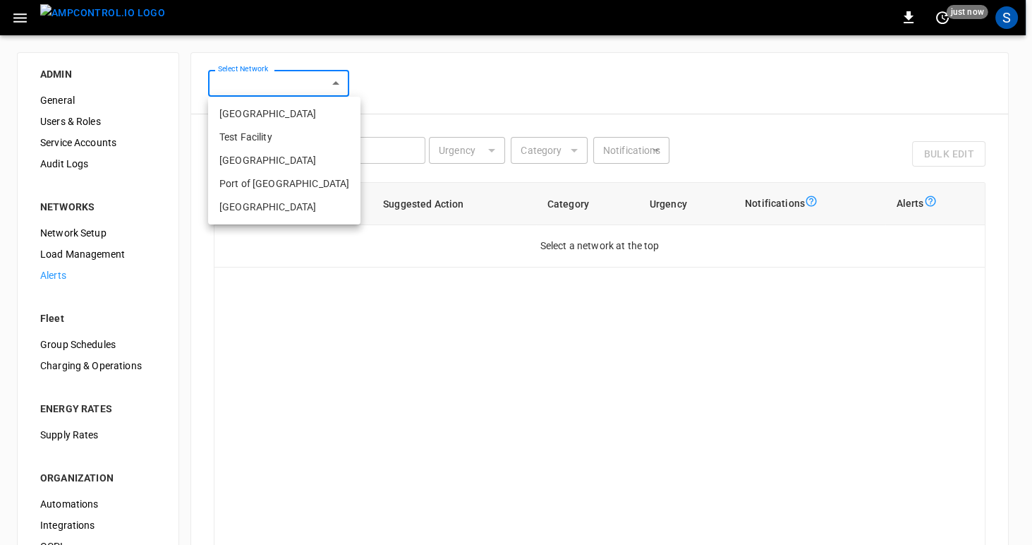
click at [272, 159] on li "[GEOGRAPHIC_DATA]" at bounding box center [284, 160] width 152 height 23
type input "**********"
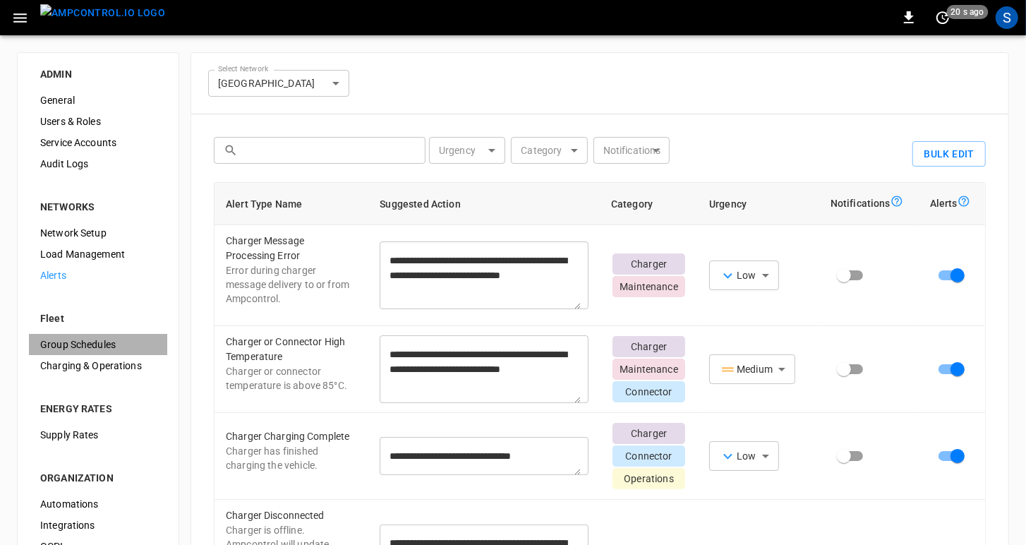
click at [71, 339] on span "Group Schedules" at bounding box center [98, 344] width 116 height 15
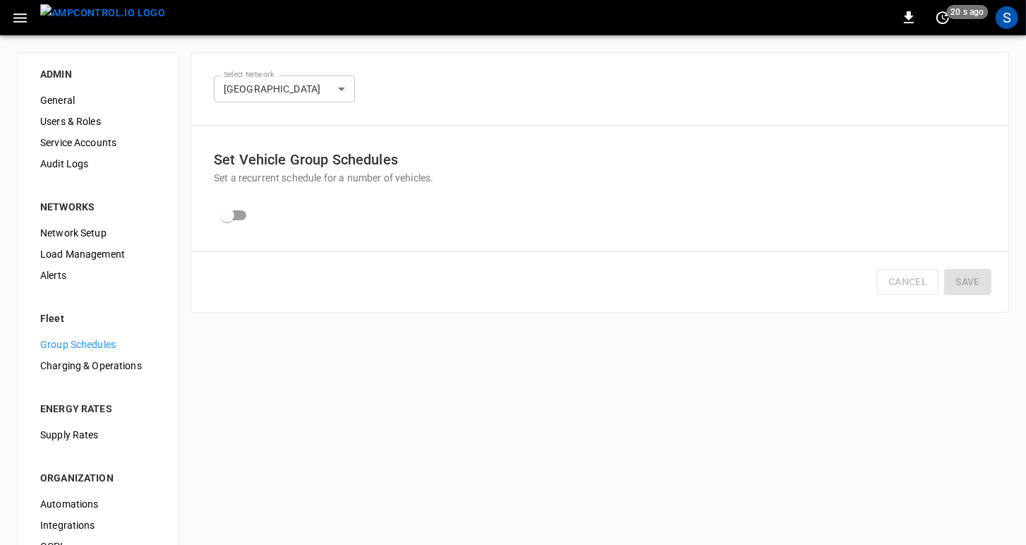
click at [112, 370] on span "Charging & Operations" at bounding box center [98, 365] width 116 height 15
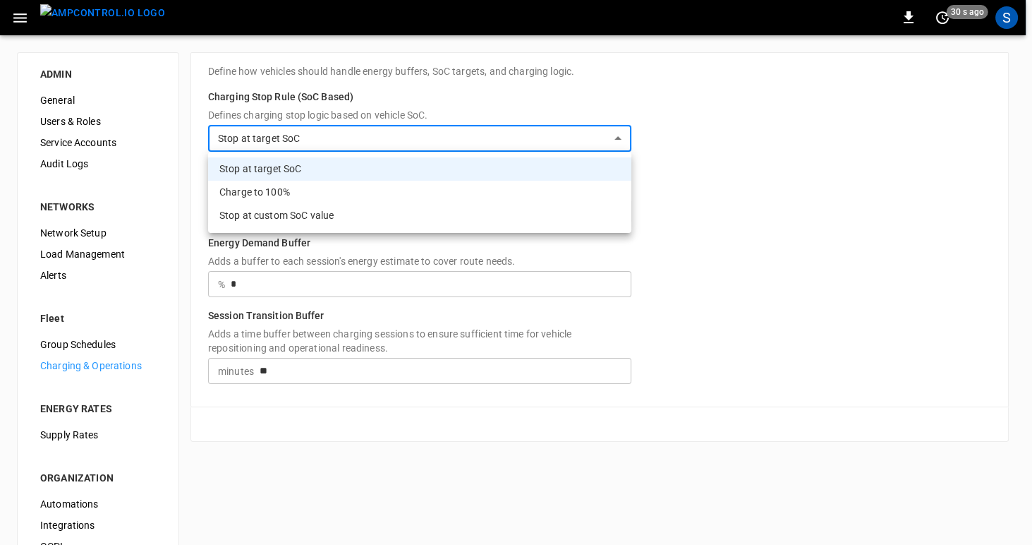
click at [345, 136] on body "**********" at bounding box center [516, 338] width 1032 height 676
click at [345, 136] on div at bounding box center [516, 272] width 1032 height 545
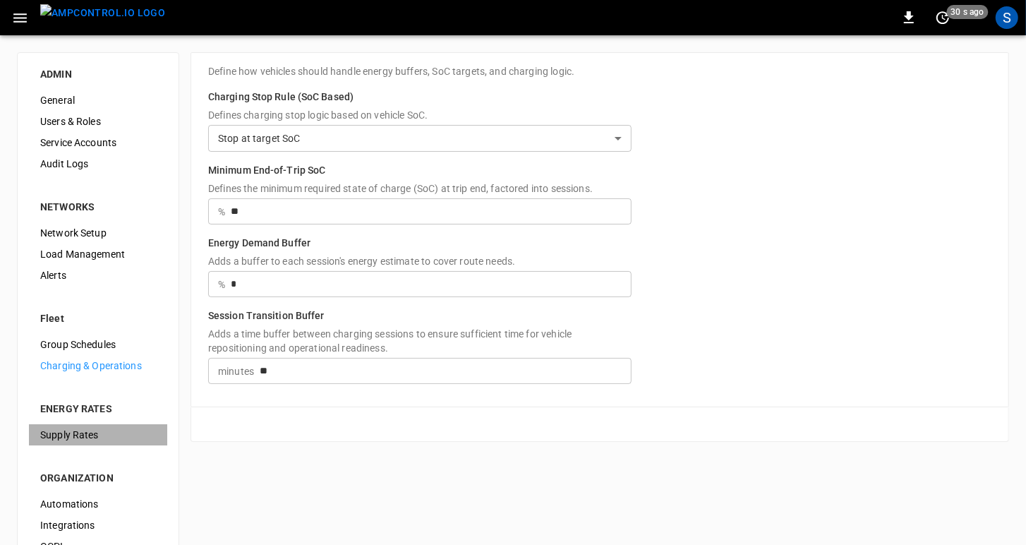
click at [56, 439] on span "Supply Rates" at bounding box center [98, 435] width 116 height 15
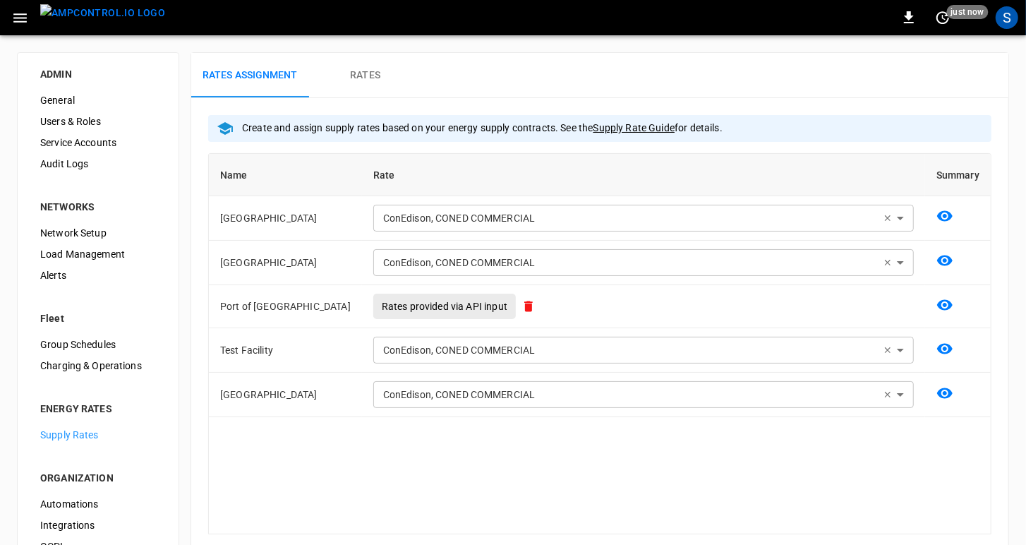
click at [474, 461] on div "**********" at bounding box center [599, 343] width 783 height 381
click at [25, 17] on icon "button" at bounding box center [19, 17] width 13 height 9
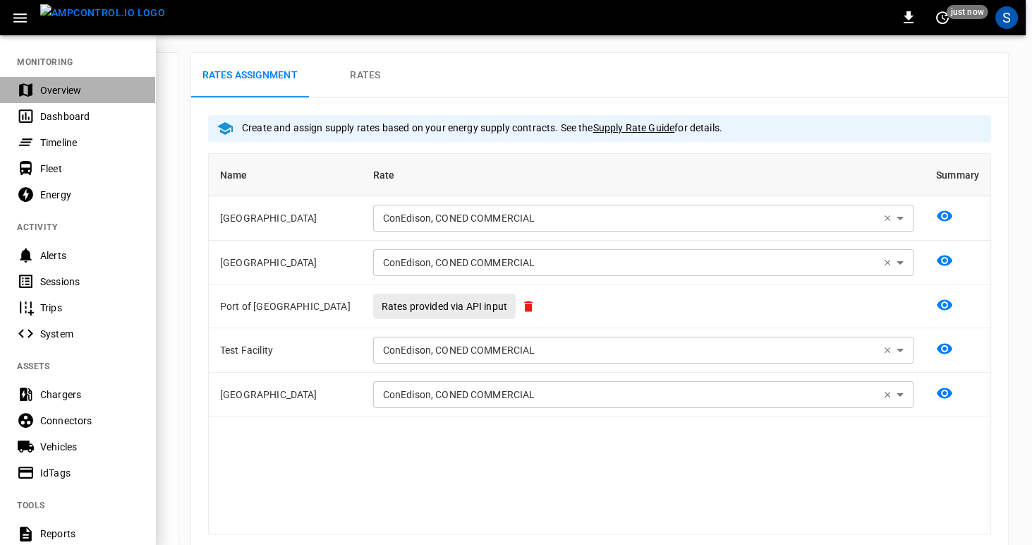
click at [52, 98] on div "Overview" at bounding box center [77, 90] width 155 height 26
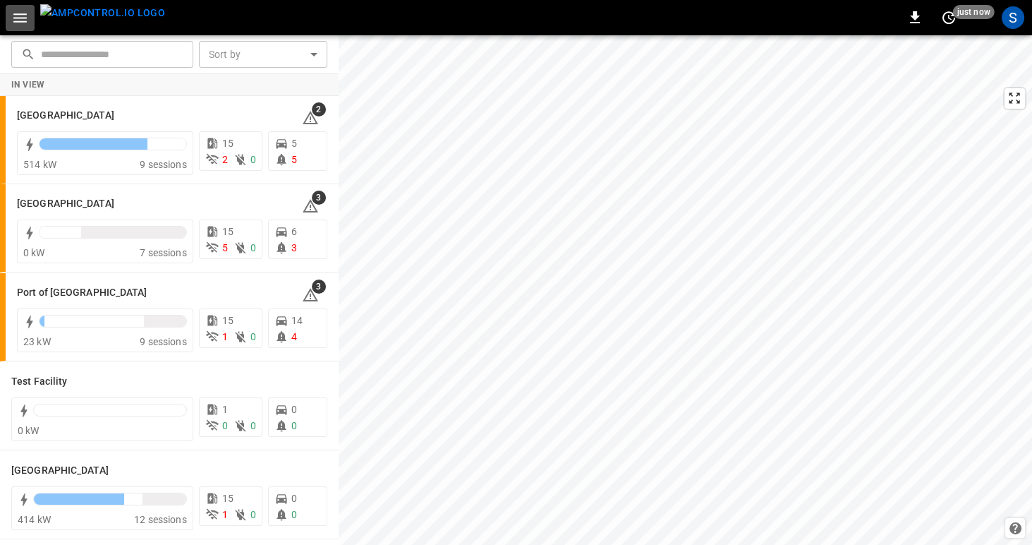
click at [20, 18] on icon "button" at bounding box center [19, 17] width 13 height 9
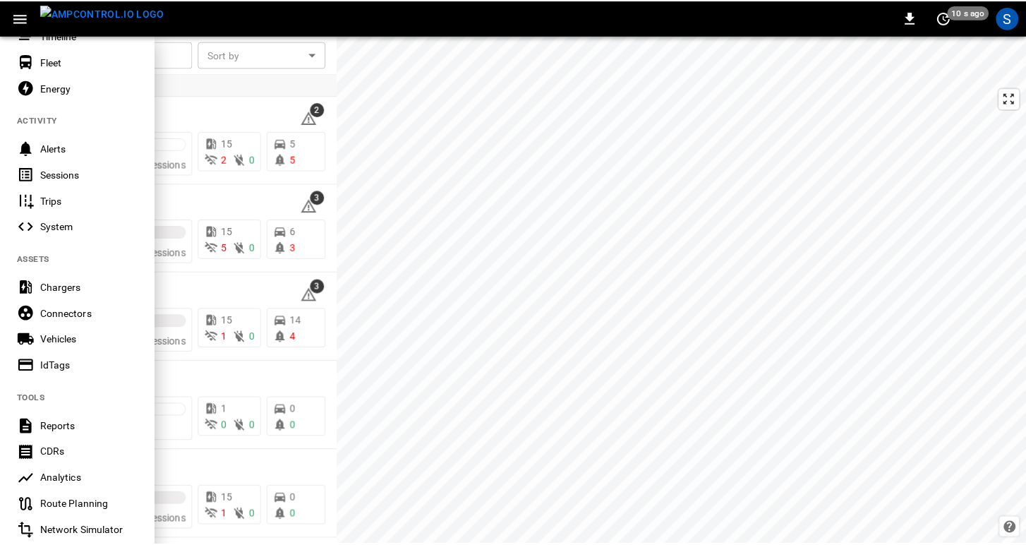
scroll to position [119, 0]
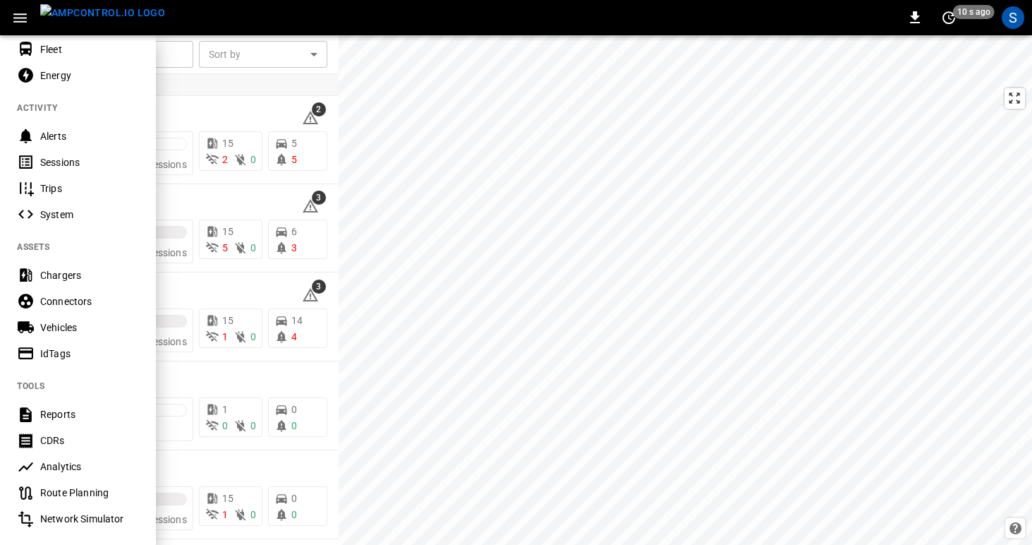
click at [49, 274] on div "Chargers" at bounding box center [89, 275] width 98 height 14
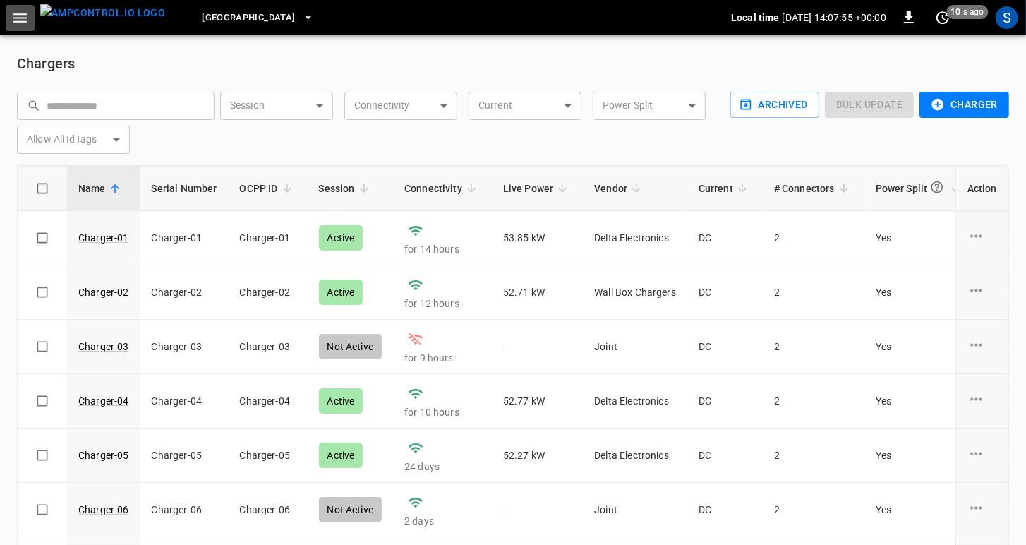
click at [19, 14] on icon "button" at bounding box center [19, 17] width 13 height 9
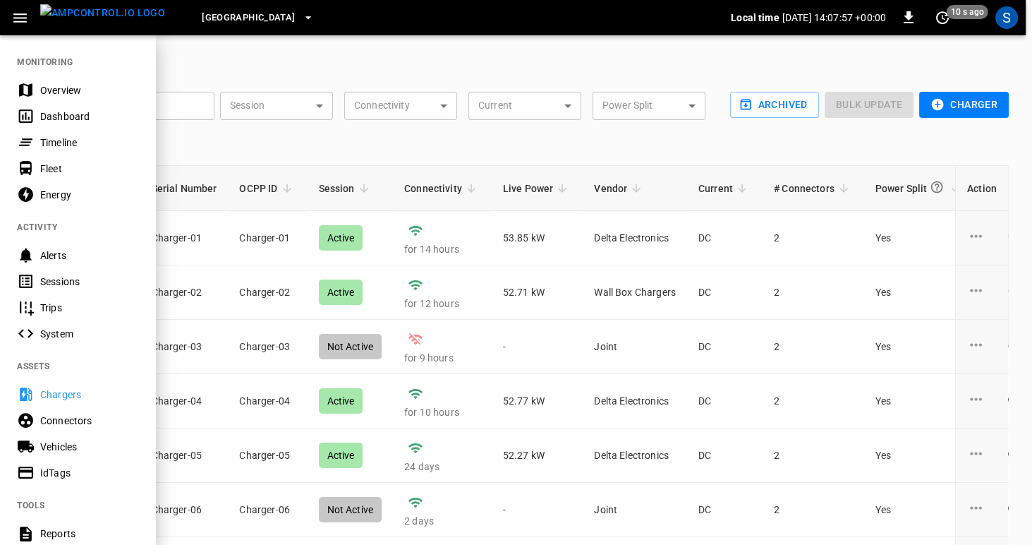
click at [47, 450] on div "Vehicles" at bounding box center [89, 447] width 98 height 14
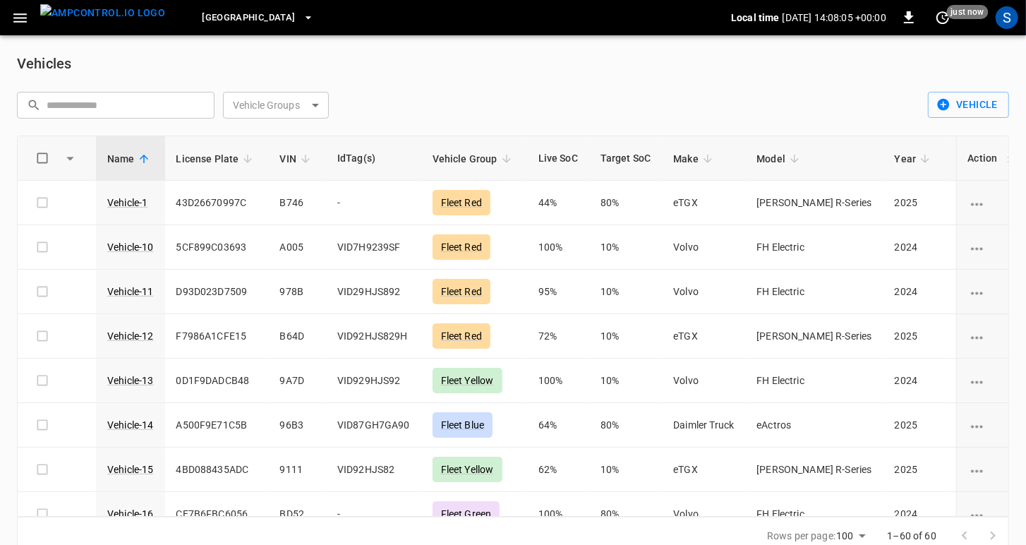
click at [17, 18] on icon "button" at bounding box center [19, 17] width 13 height 9
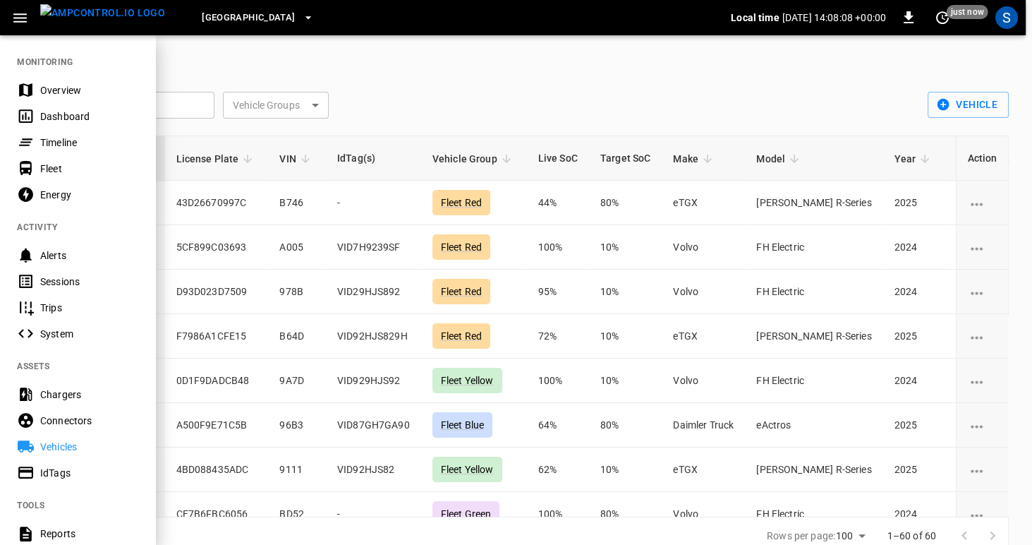
click at [56, 116] on div "Dashboard" at bounding box center [89, 116] width 98 height 14
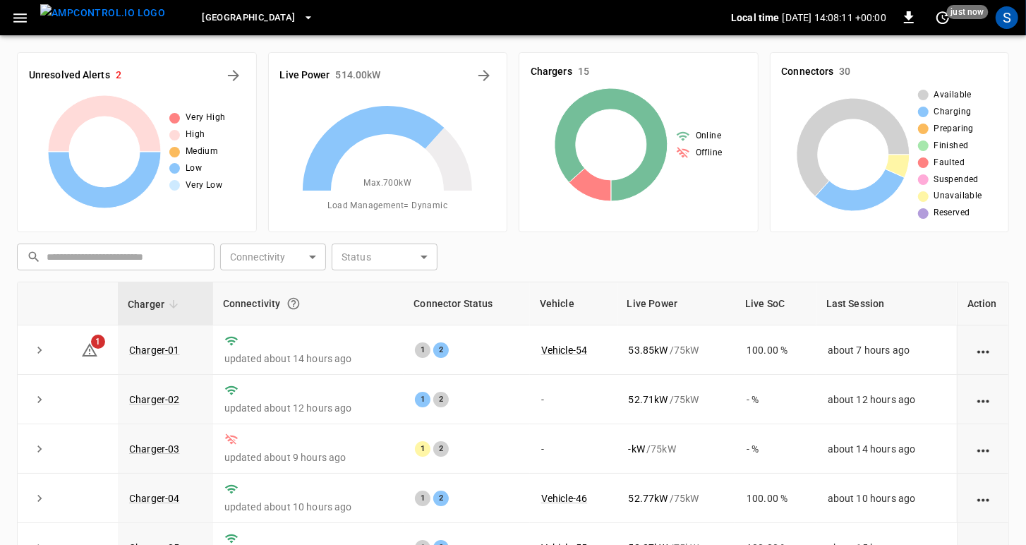
click at [17, 17] on icon "button" at bounding box center [19, 17] width 13 height 9
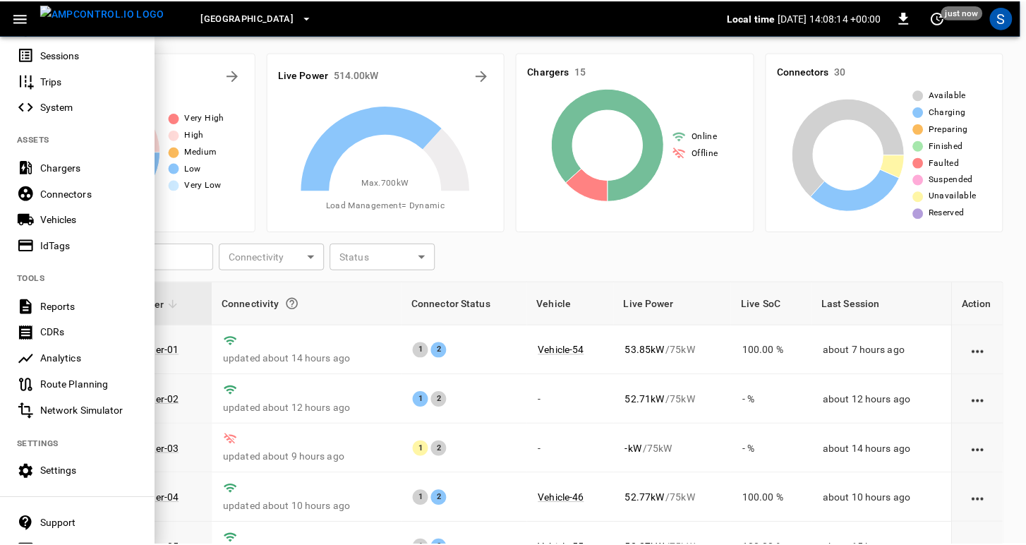
scroll to position [226, 0]
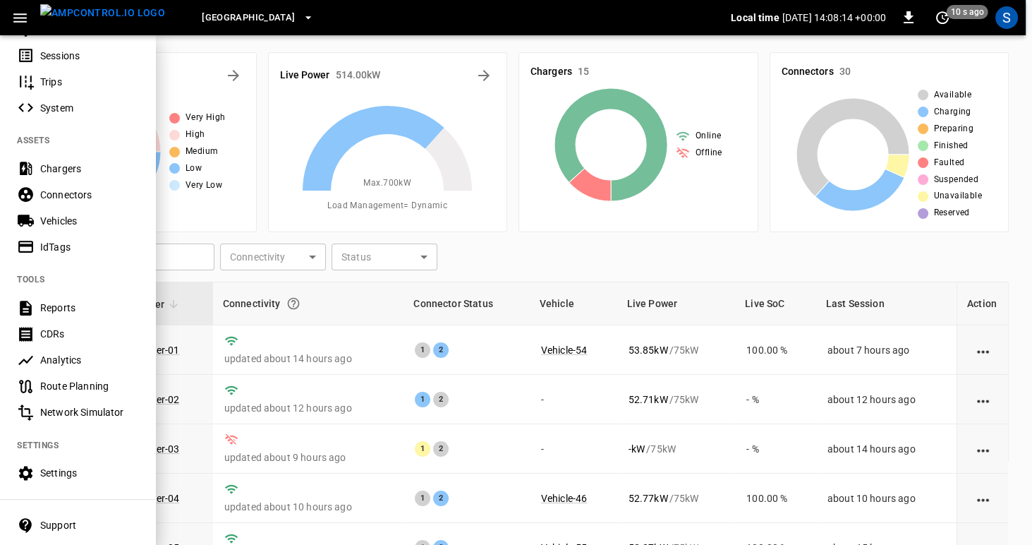
click at [54, 246] on div "IdTags" at bounding box center [89, 247] width 98 height 14
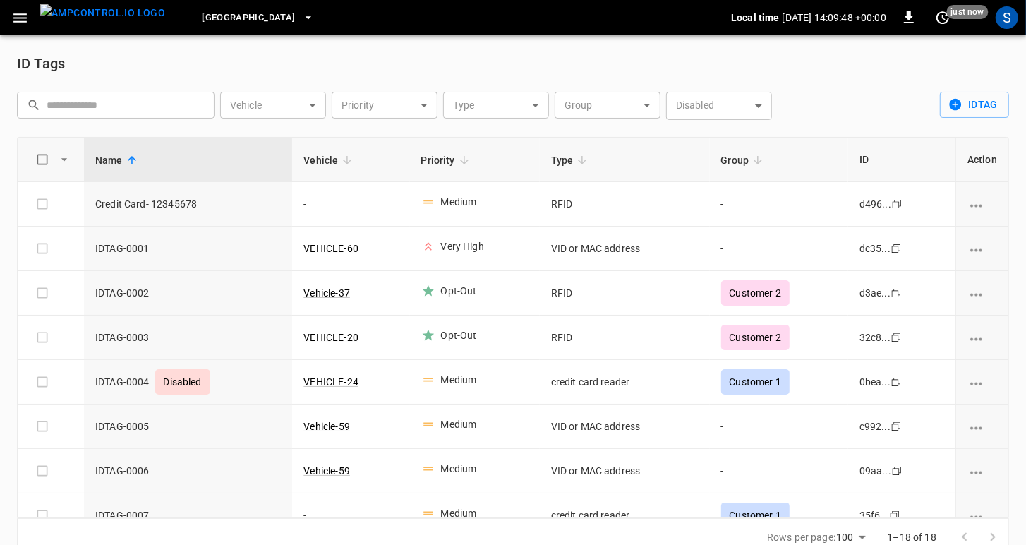
click at [30, 14] on button "button" at bounding box center [20, 18] width 29 height 26
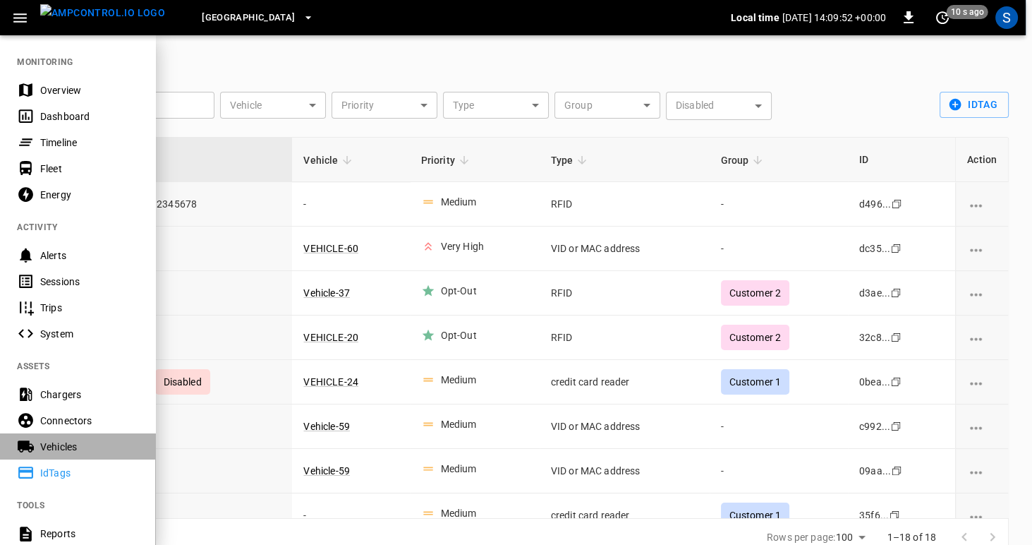
click at [25, 442] on icon at bounding box center [26, 447] width 16 height 12
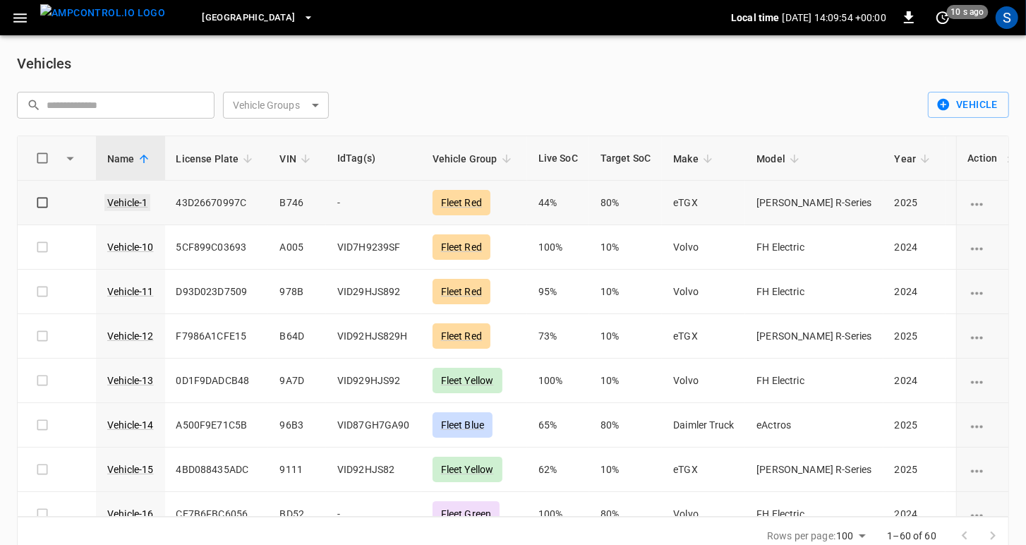
click at [136, 204] on link "Vehicle-1" at bounding box center [127, 202] width 46 height 17
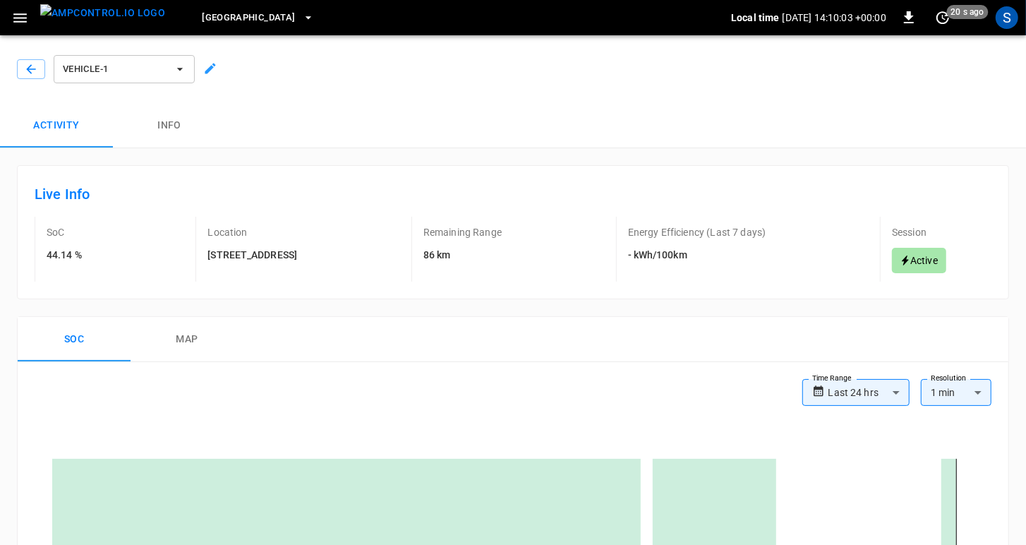
click at [238, 23] on span "[GEOGRAPHIC_DATA]" at bounding box center [248, 18] width 93 height 16
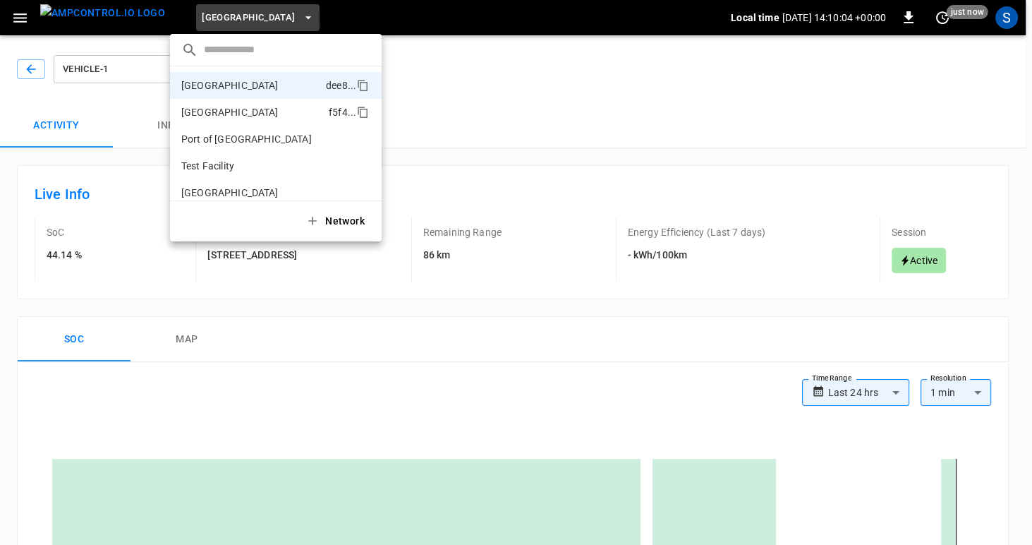
click at [212, 102] on li "Port of Barcelona f5f4 ..." at bounding box center [276, 112] width 212 height 27
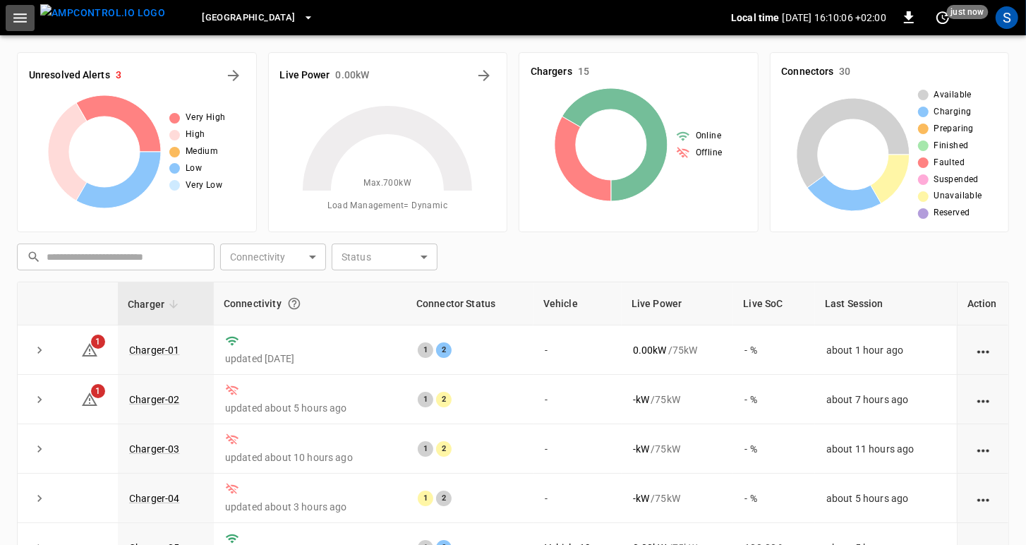
click at [19, 20] on icon "button" at bounding box center [20, 18] width 18 height 18
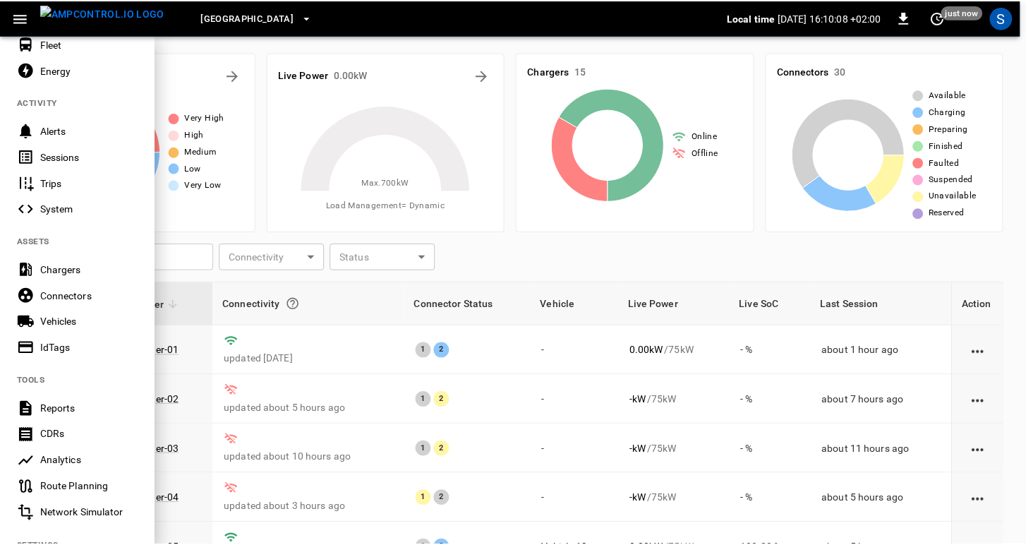
scroll to position [126, 0]
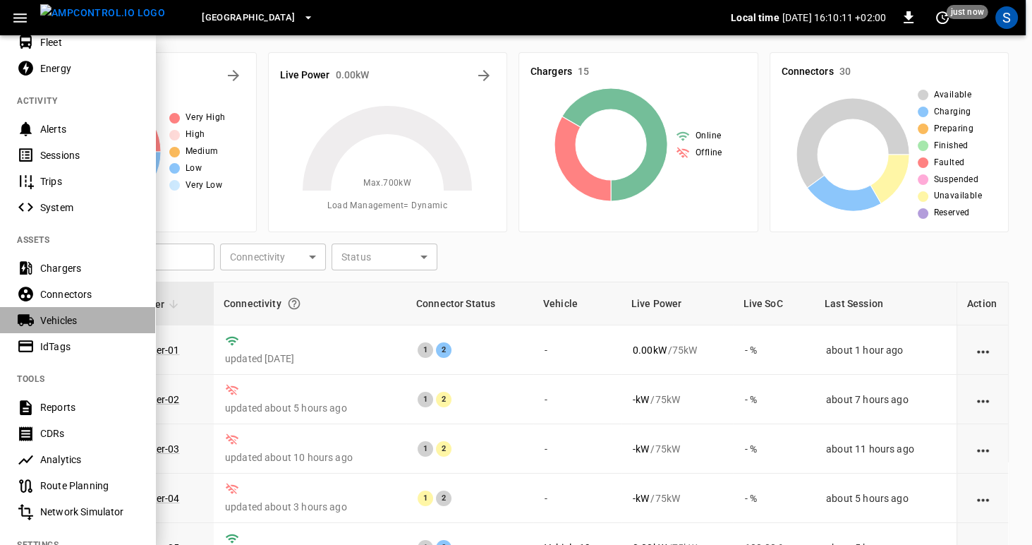
click at [52, 313] on div "Vehicles" at bounding box center [89, 320] width 98 height 14
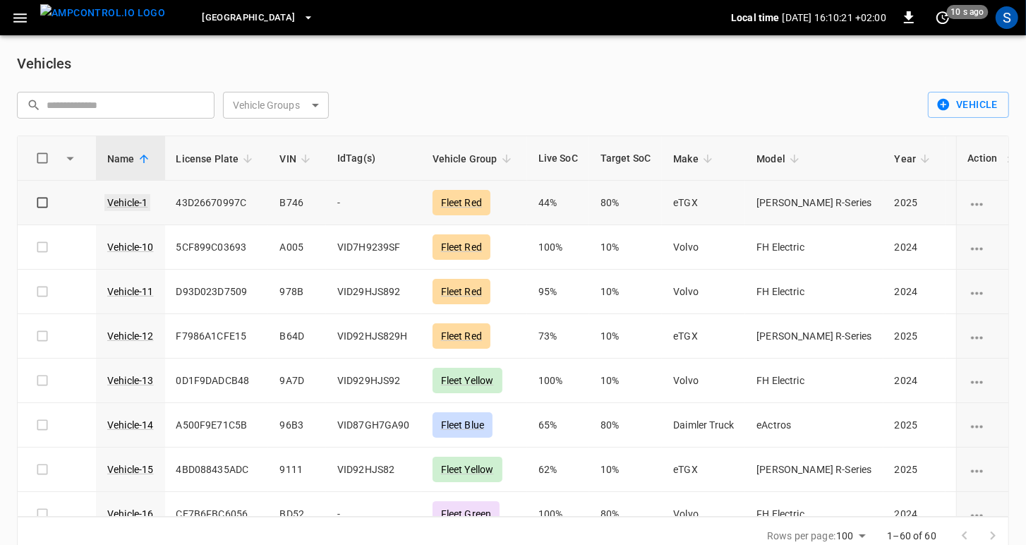
click at [114, 200] on link "Vehicle-1" at bounding box center [127, 202] width 46 height 17
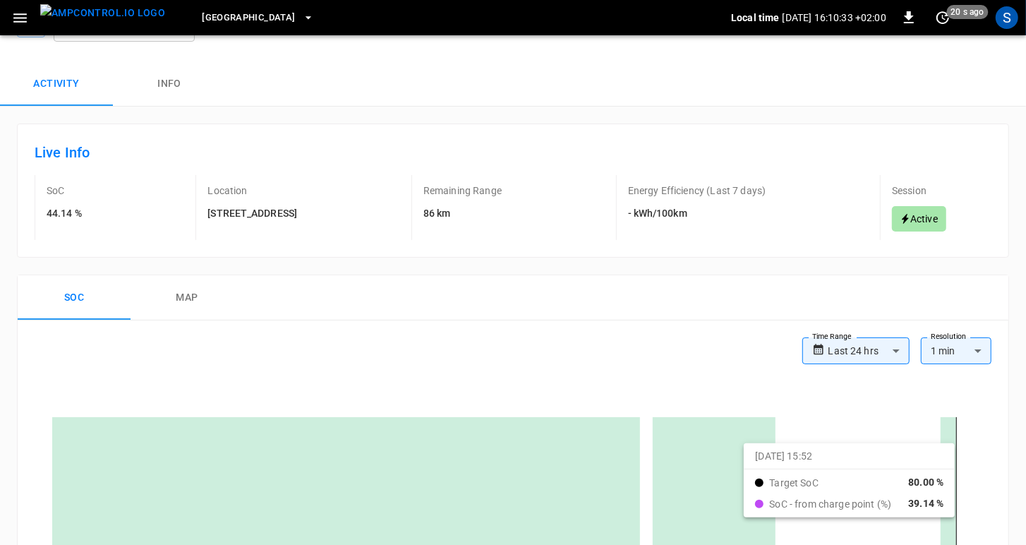
scroll to position [140, 0]
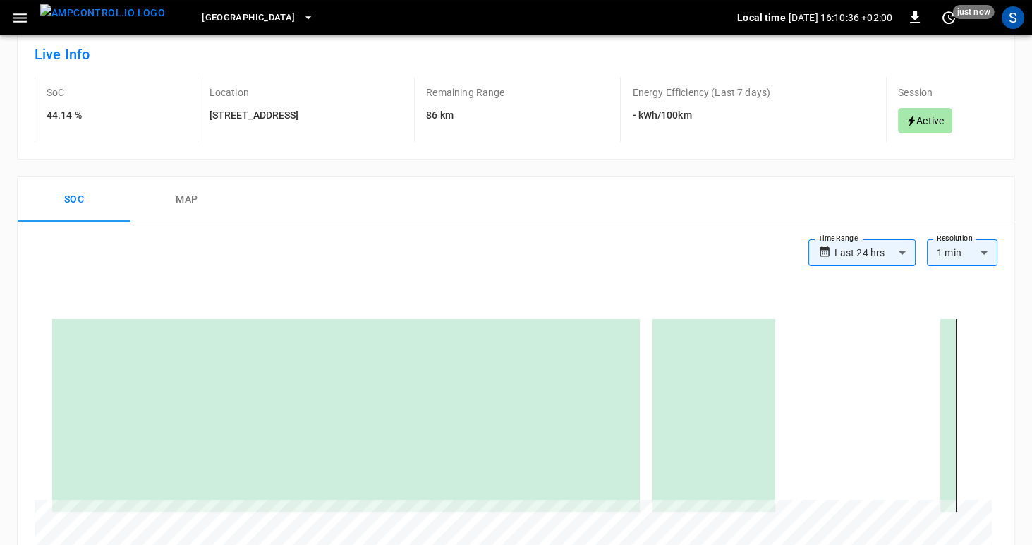
click at [907, 249] on body "**********" at bounding box center [516, 529] width 1032 height 1338
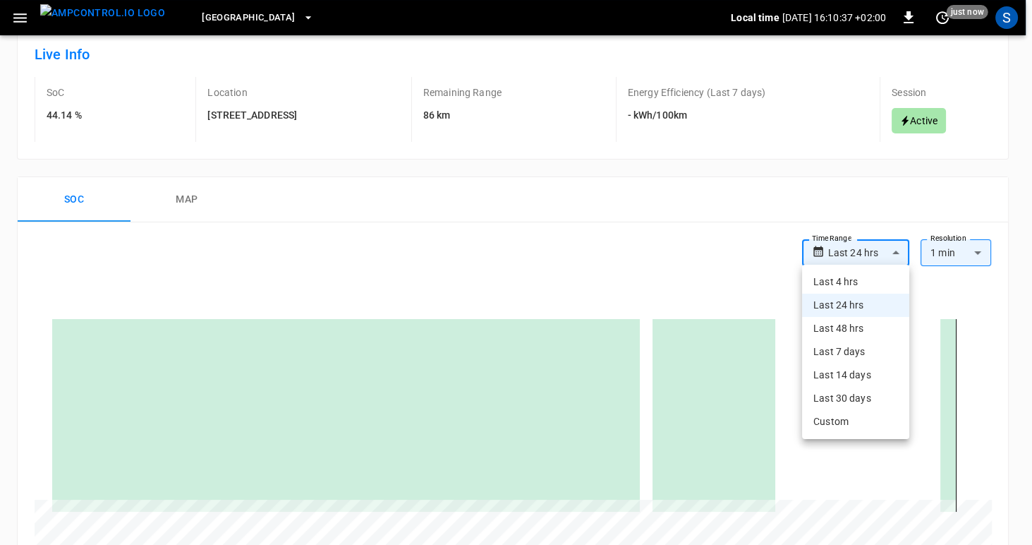
click at [870, 285] on li "Last 4 hrs" at bounding box center [855, 281] width 107 height 23
type input "**********"
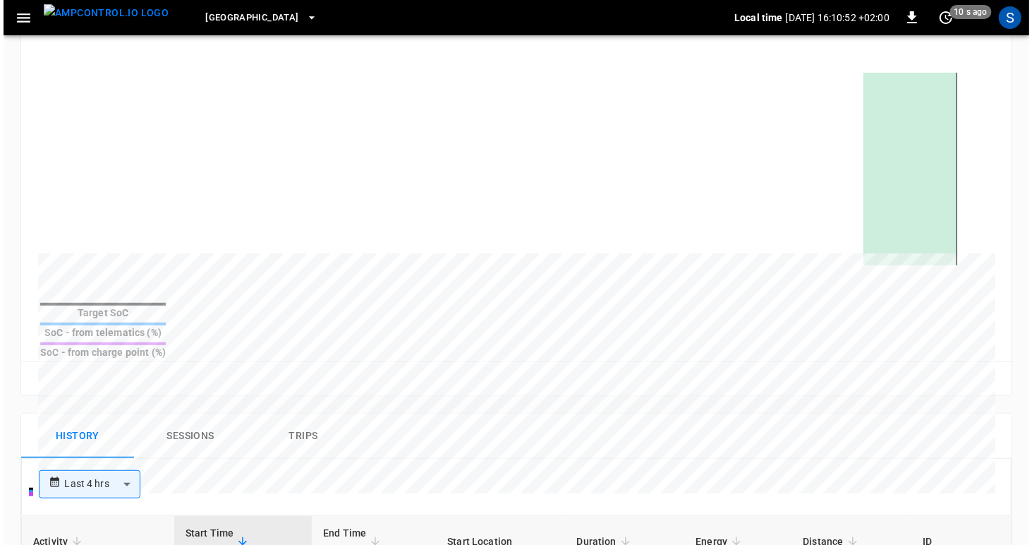
scroll to position [0, 0]
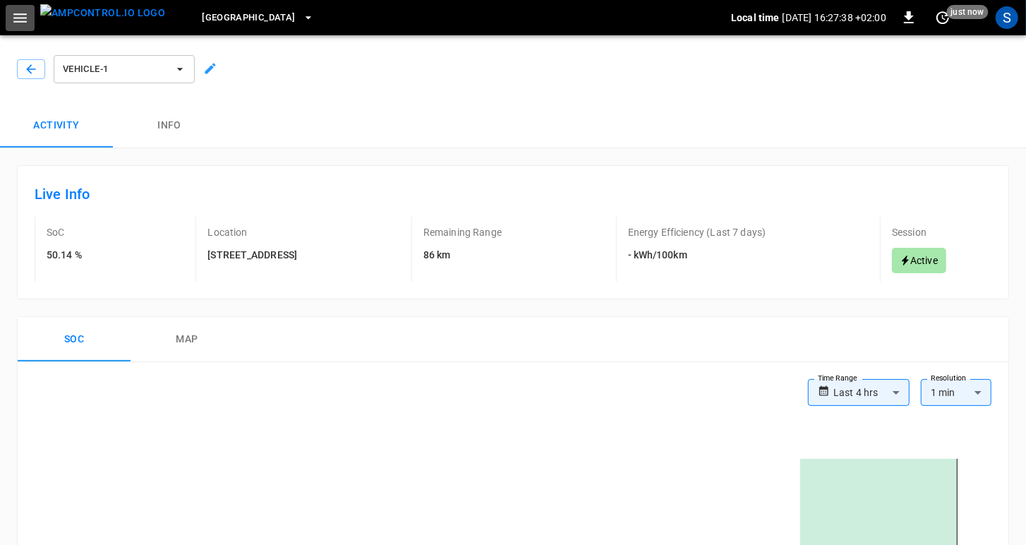
click at [23, 18] on icon "button" at bounding box center [20, 18] width 18 height 18
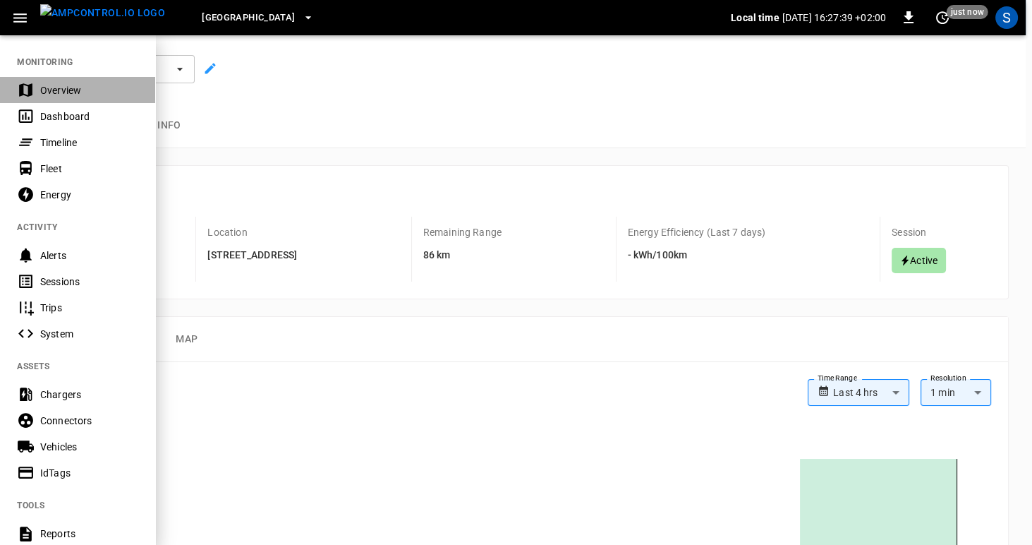
click at [50, 95] on div "Overview" at bounding box center [89, 90] width 98 height 14
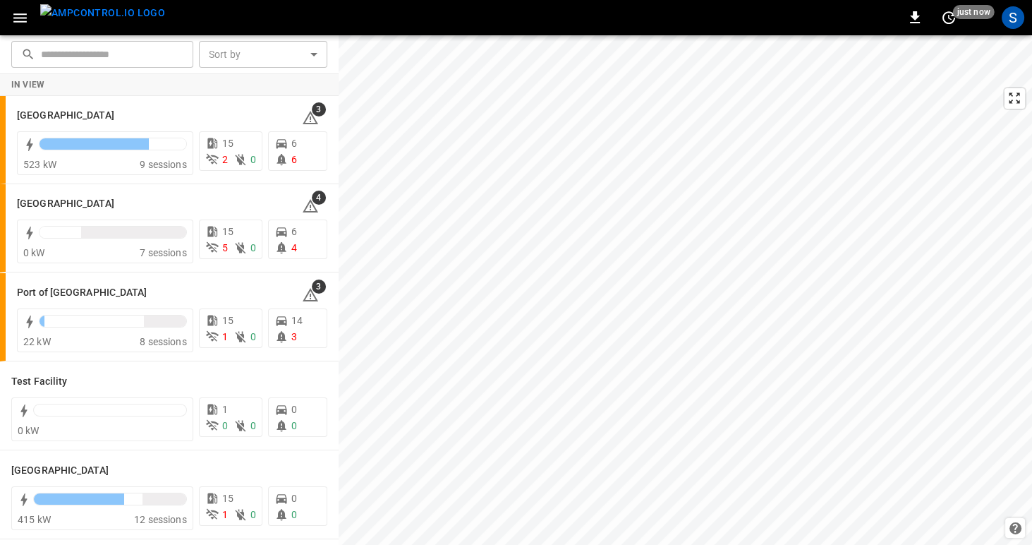
click at [23, 19] on icon "button" at bounding box center [20, 18] width 18 height 18
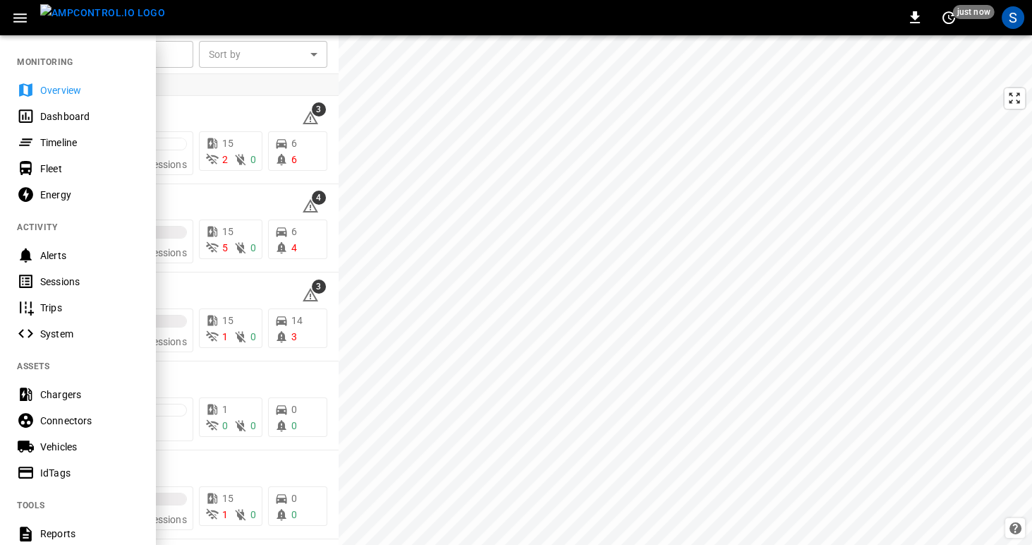
click at [37, 116] on div "Dashboard" at bounding box center [77, 116] width 155 height 26
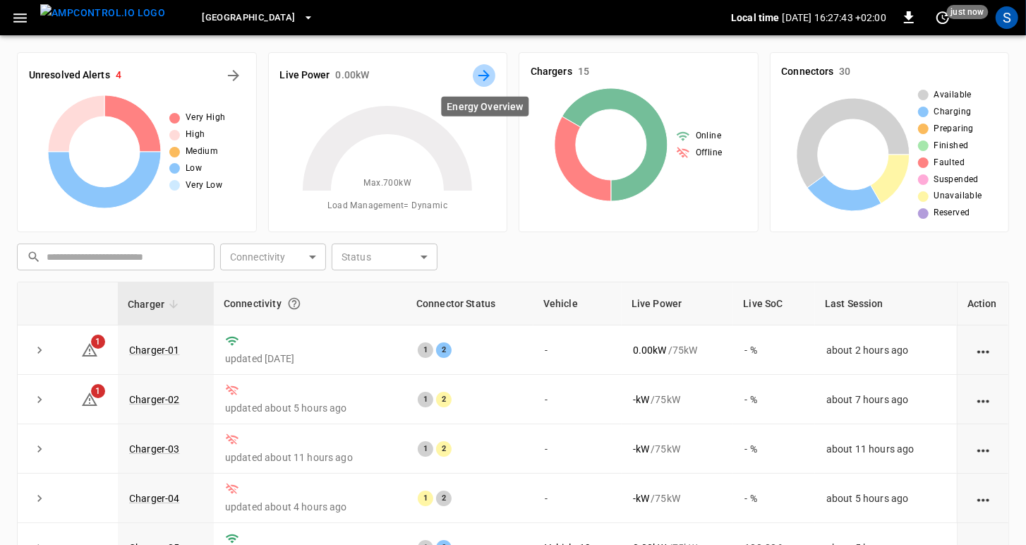
click at [485, 76] on icon "Energy Overview" at bounding box center [484, 75] width 17 height 17
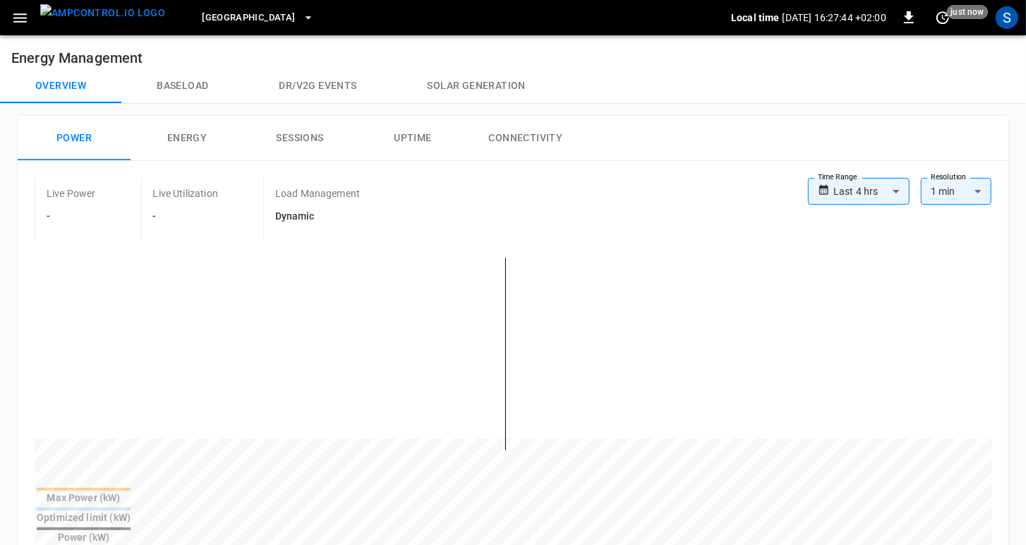
click at [229, 16] on span "[GEOGRAPHIC_DATA]" at bounding box center [248, 18] width 93 height 16
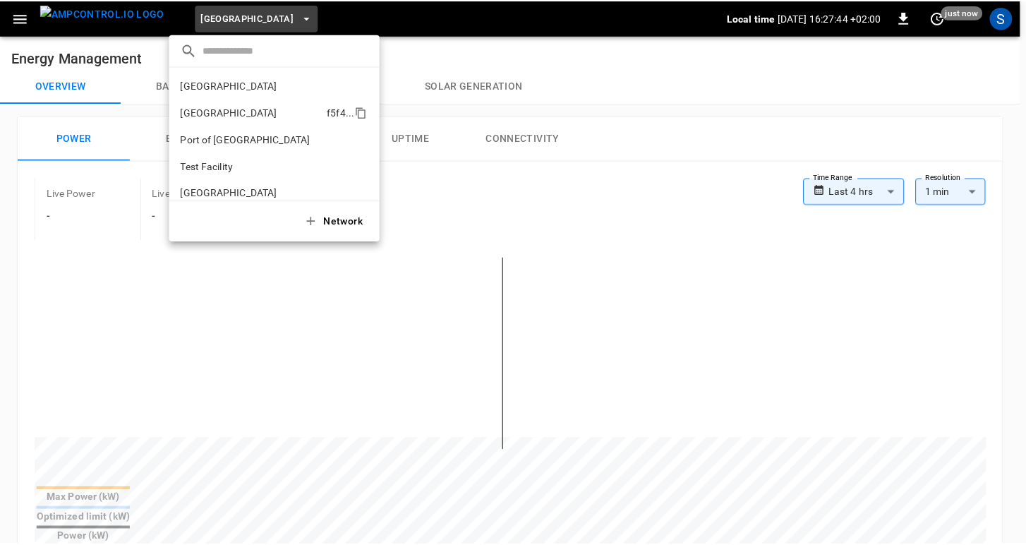
scroll to position [11, 0]
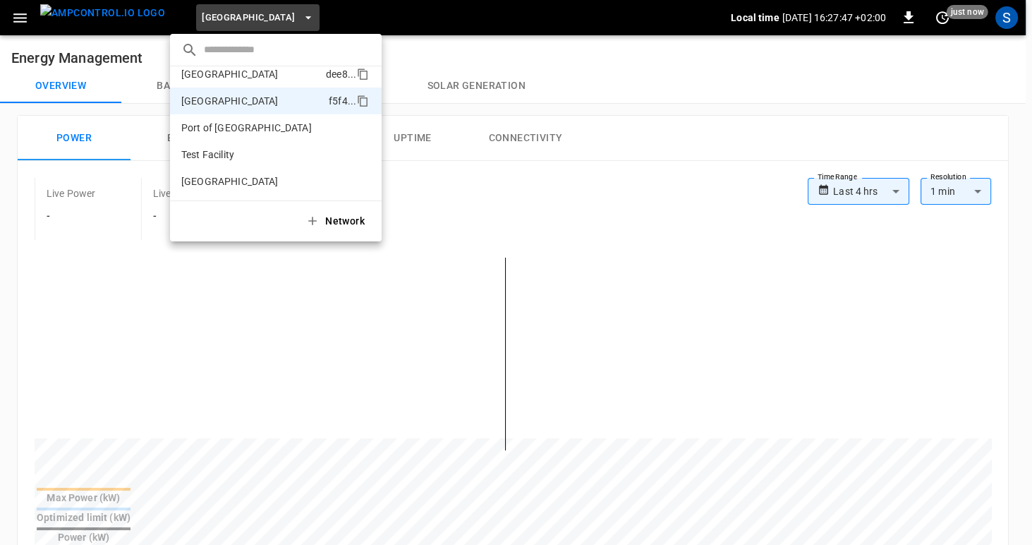
click at [220, 75] on p "[GEOGRAPHIC_DATA]" at bounding box center [250, 74] width 139 height 14
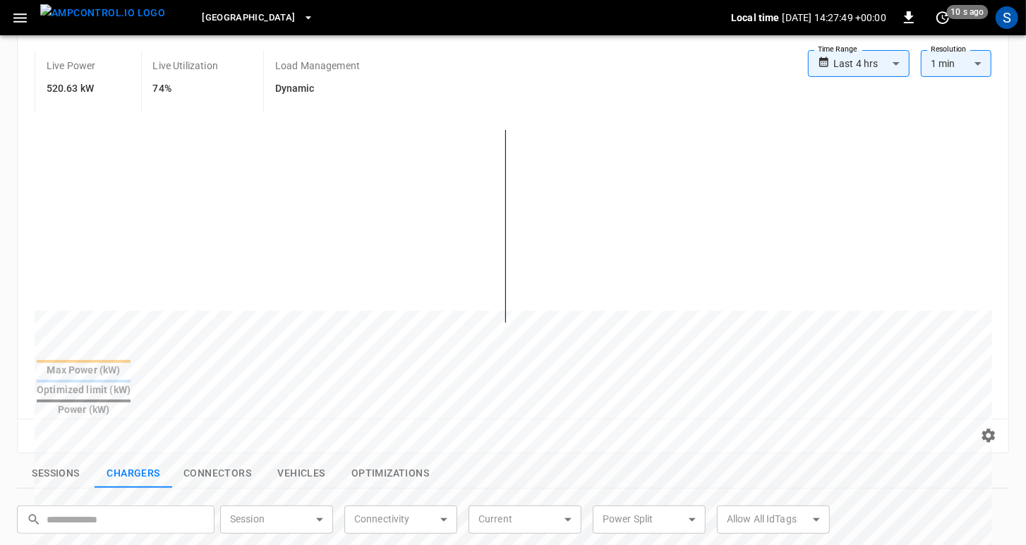
scroll to position [135, 0]
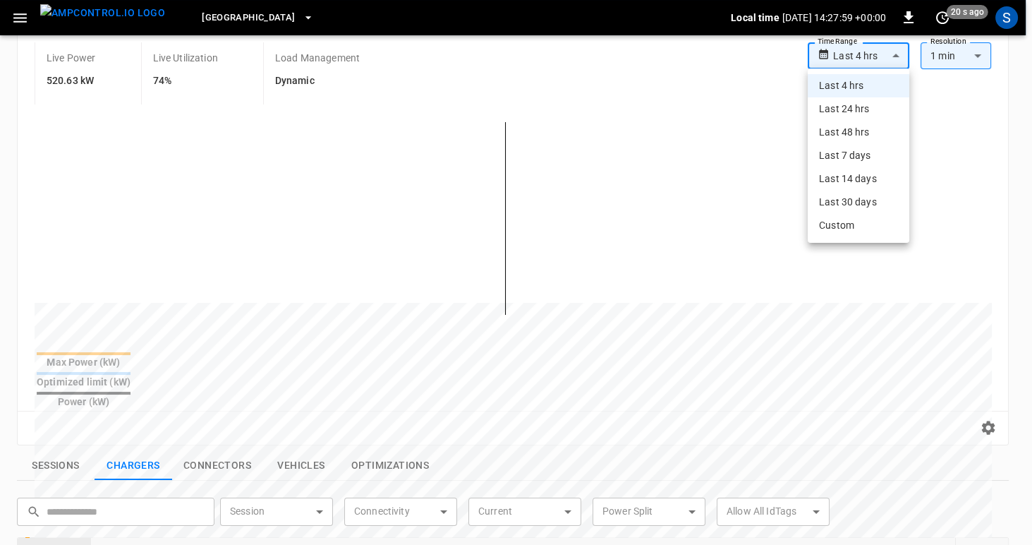
click at [876, 55] on body "**********" at bounding box center [516, 416] width 1032 height 1103
click at [858, 131] on li "Last 48 hrs" at bounding box center [859, 132] width 102 height 23
type input "**********"
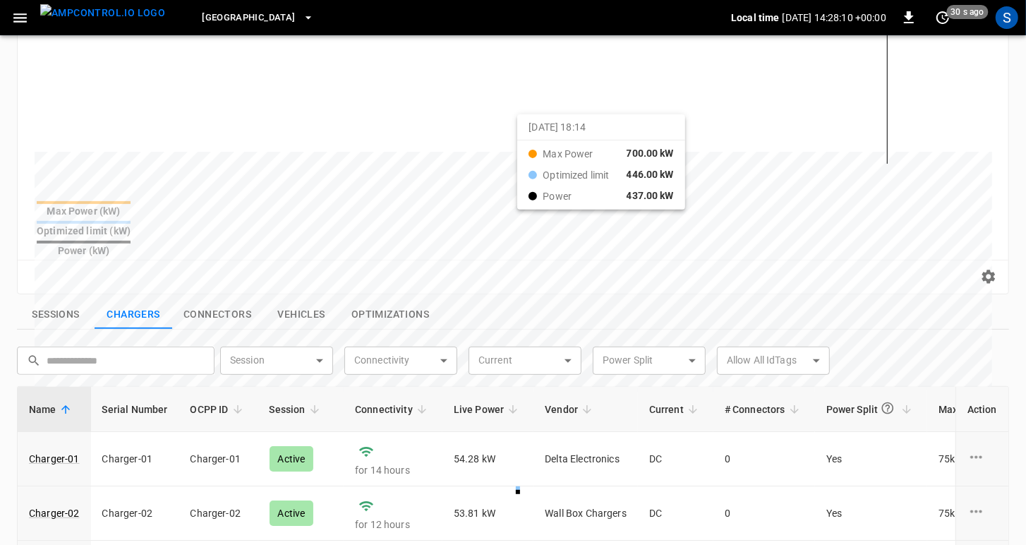
scroll to position [468, 0]
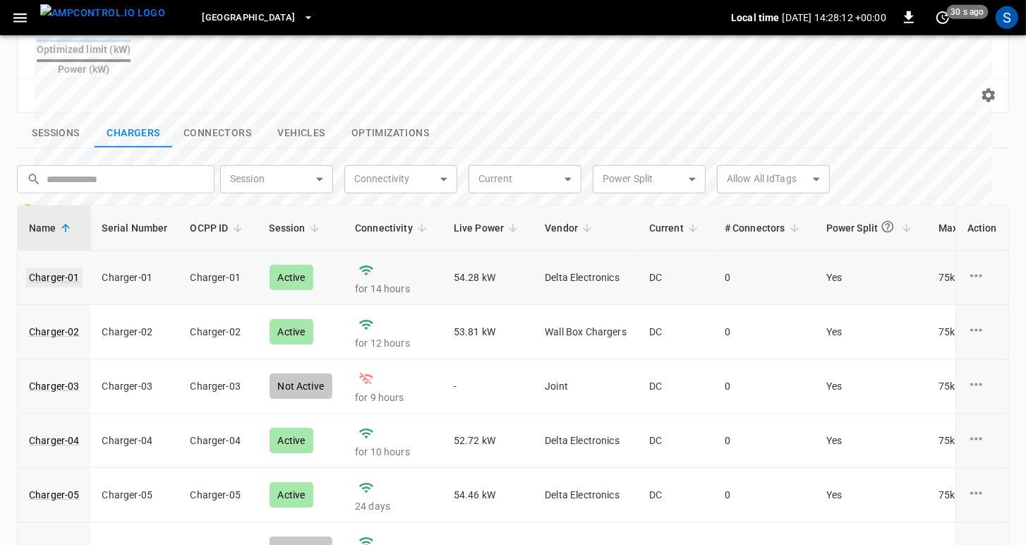
click at [48, 267] on link "Charger-01" at bounding box center [54, 277] width 56 height 20
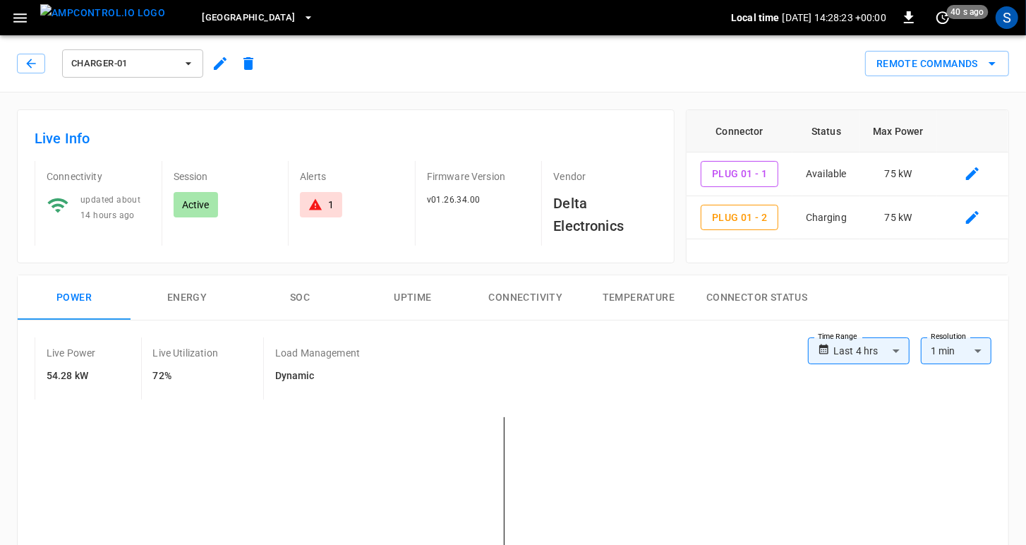
click at [172, 297] on button "Energy" at bounding box center [187, 297] width 113 height 45
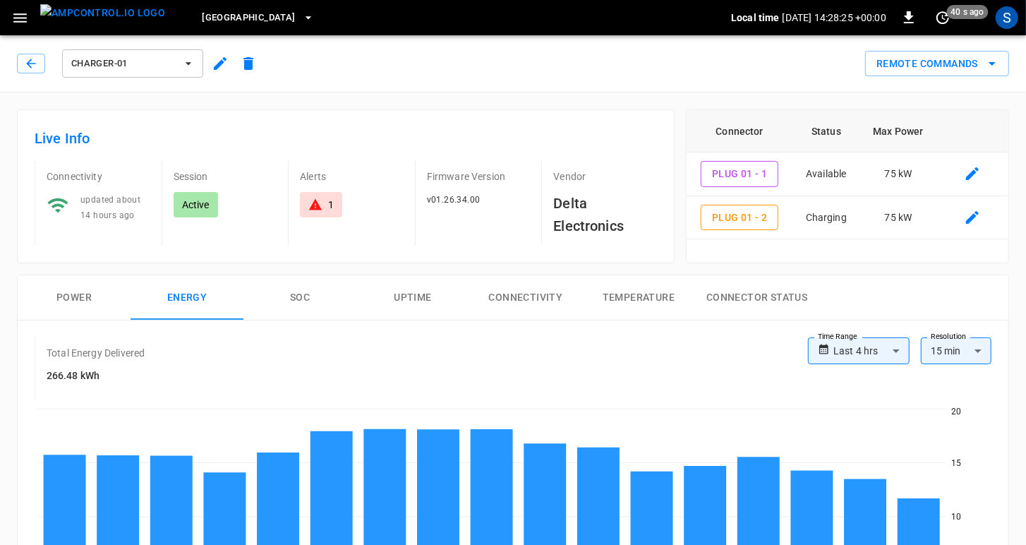
click at [298, 296] on button "SOC" at bounding box center [299, 297] width 113 height 45
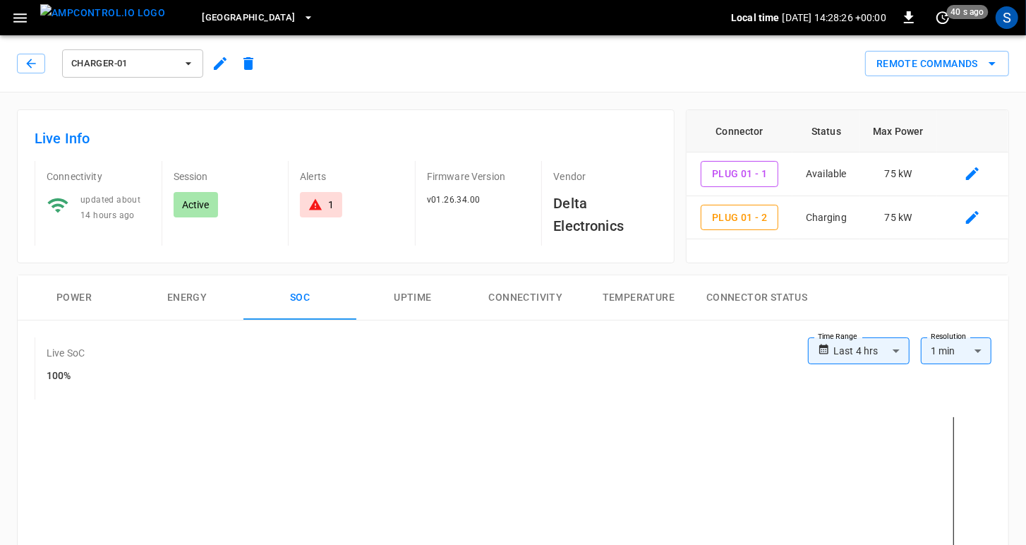
click at [411, 291] on button "Uptime" at bounding box center [412, 297] width 113 height 45
click at [30, 71] on button "button" at bounding box center [31, 64] width 28 height 20
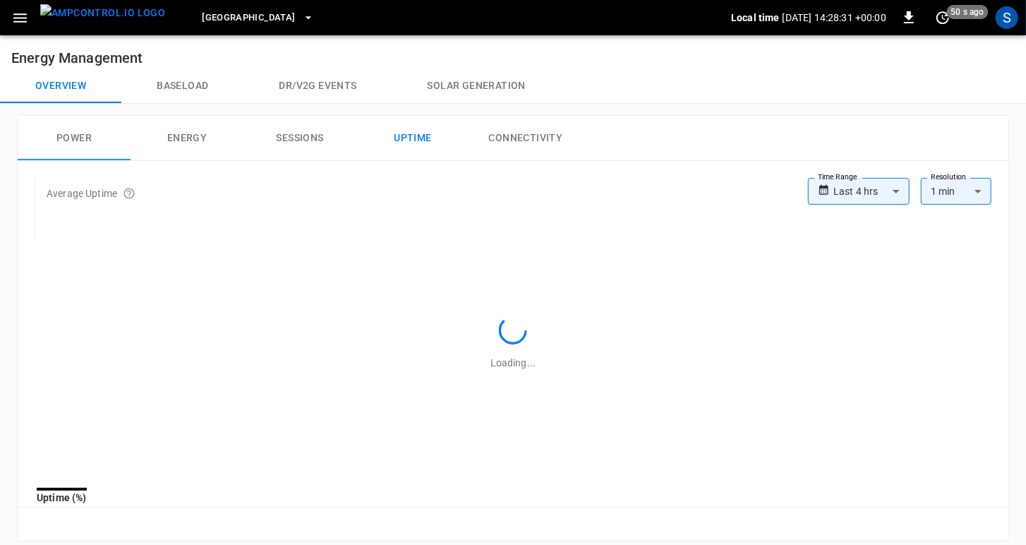
scroll to position [468, 0]
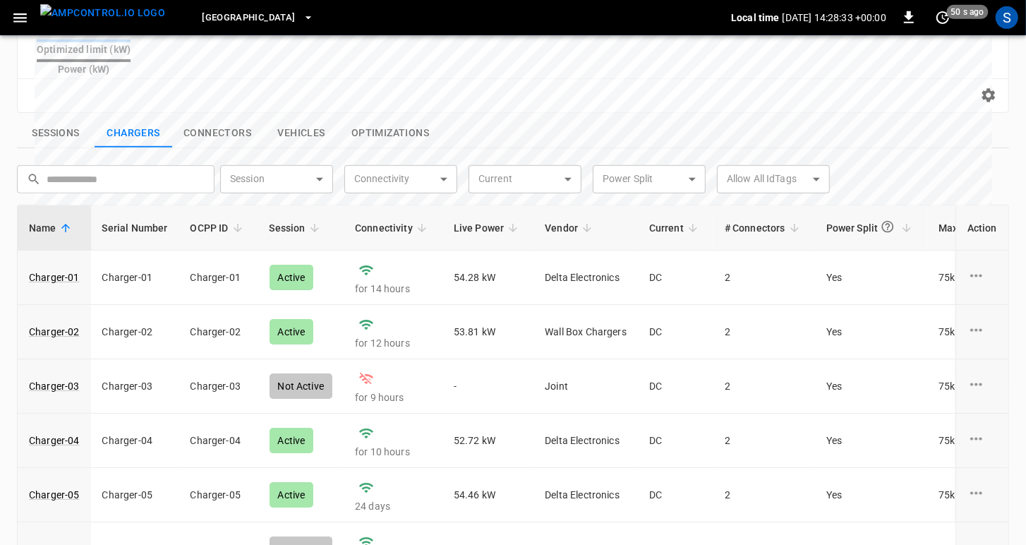
click at [320, 119] on button "Vehicles" at bounding box center [301, 134] width 78 height 30
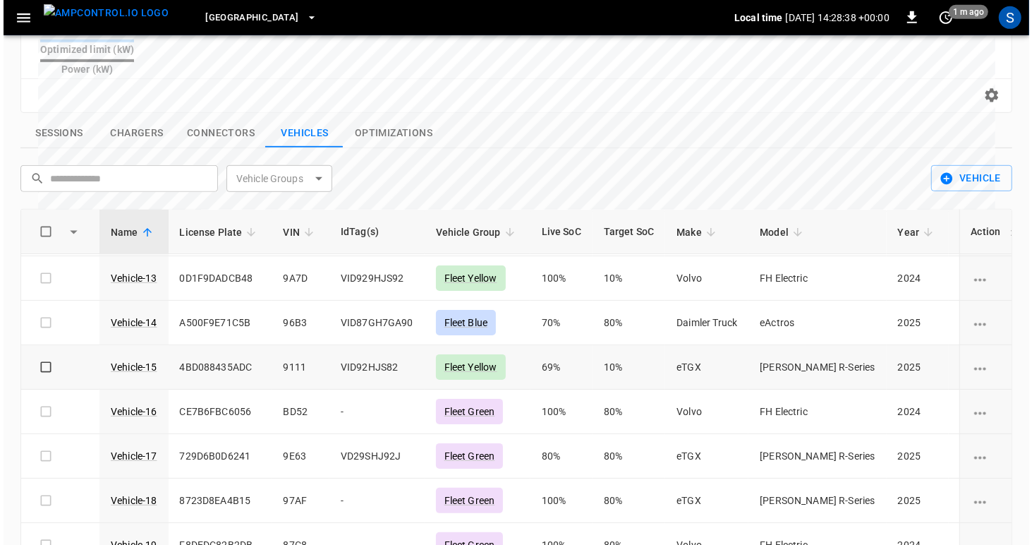
scroll to position [181, 0]
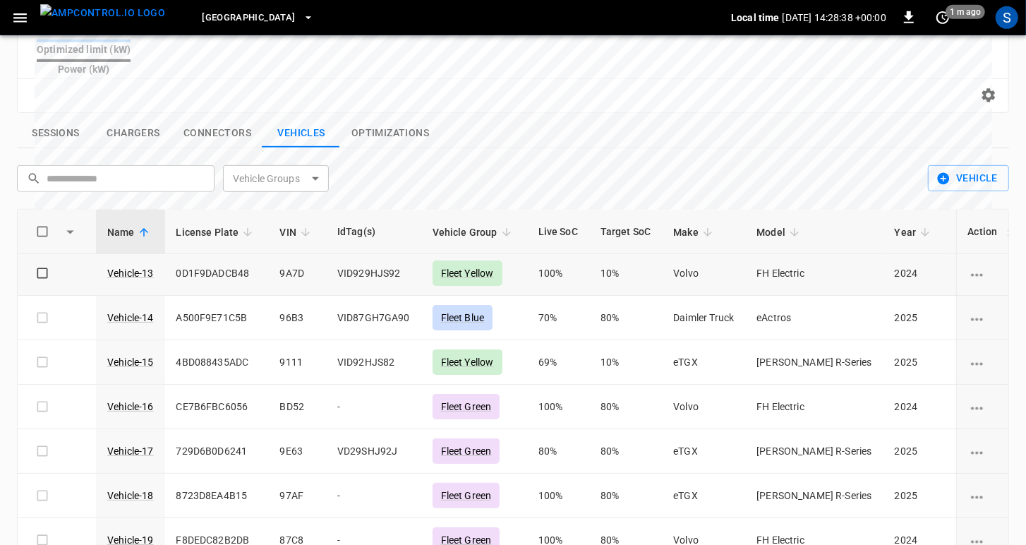
click at [463, 260] on div "Fleet Yellow" at bounding box center [467, 272] width 70 height 25
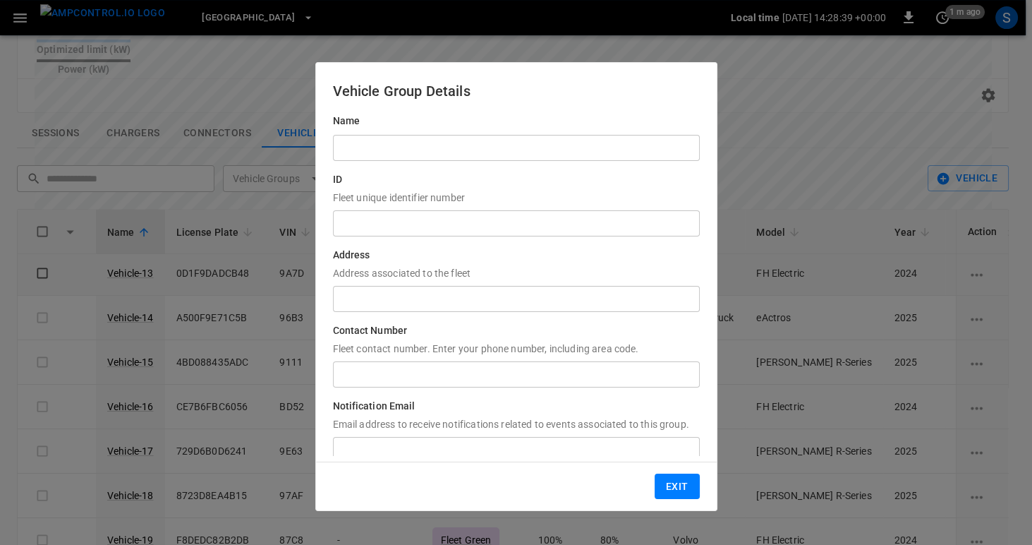
type input "**********"
click at [671, 490] on button "Exit" at bounding box center [677, 486] width 45 height 26
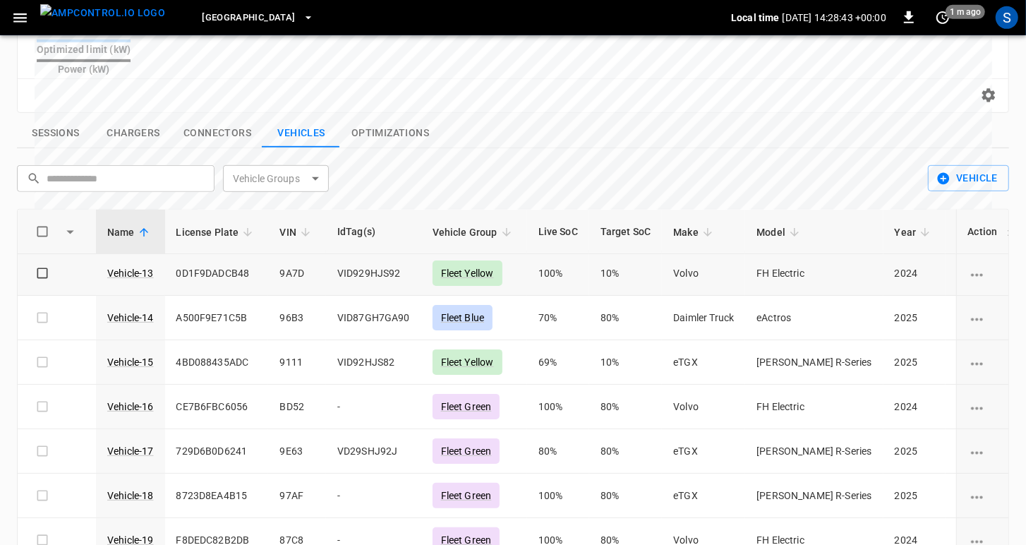
click at [17, 22] on icon "button" at bounding box center [20, 18] width 18 height 18
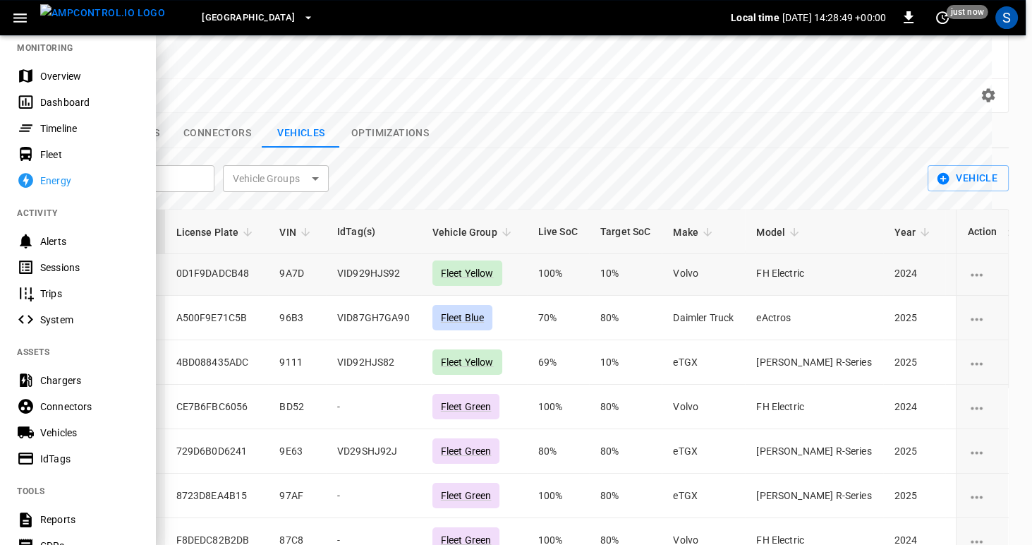
scroll to position [14, 0]
click at [68, 265] on div "Sessions" at bounding box center [89, 267] width 98 height 14
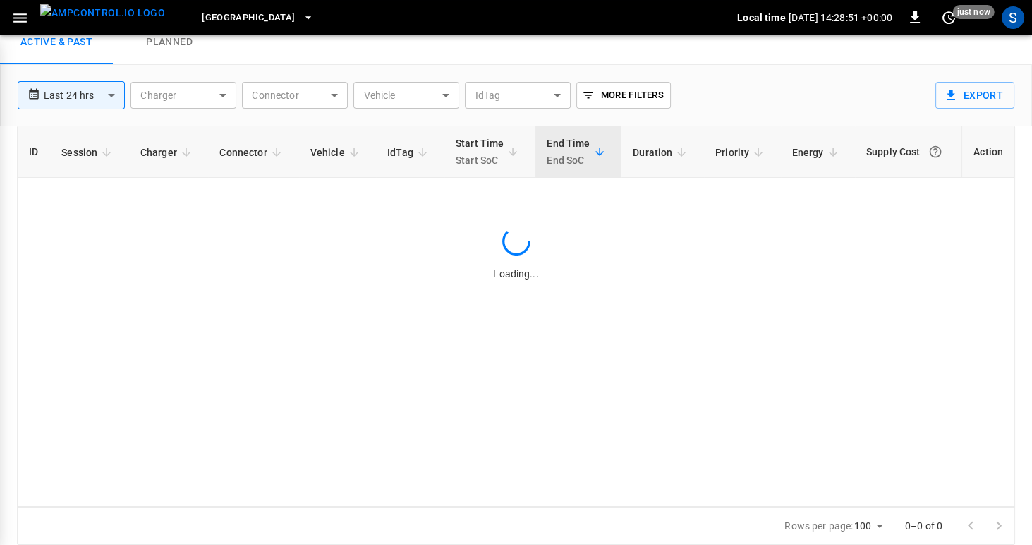
scroll to position [49, 0]
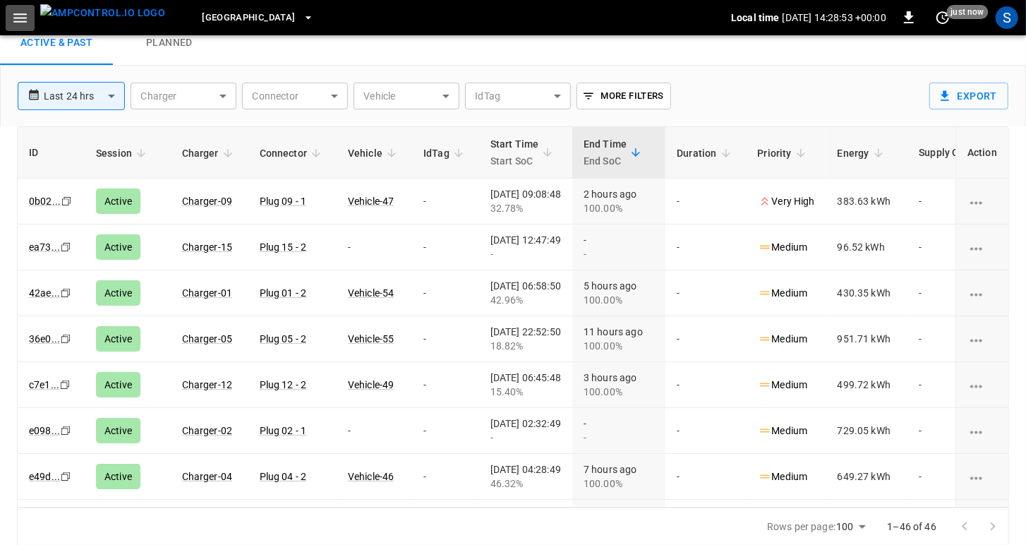
click at [22, 17] on icon "button" at bounding box center [19, 17] width 13 height 9
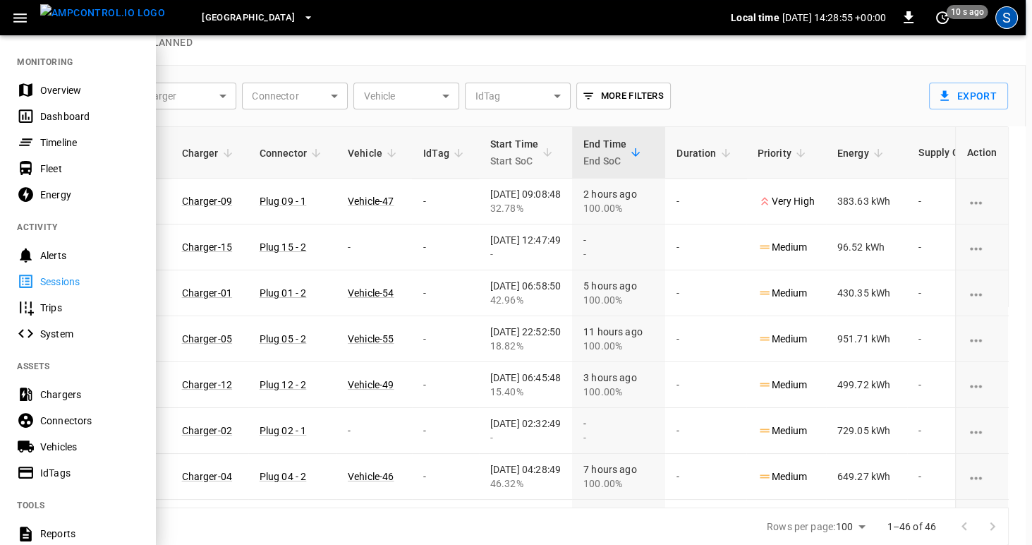
click at [1011, 17] on div "S" at bounding box center [1006, 17] width 23 height 23
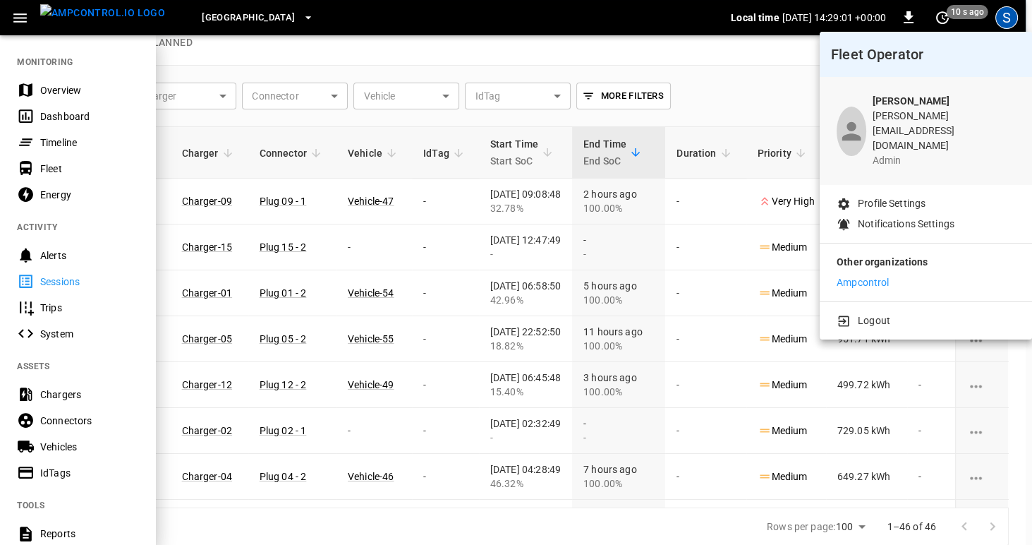
drag, startPoint x: 157, startPoint y: 323, endPoint x: 158, endPoint y: 441, distance: 117.8
click at [158, 441] on div at bounding box center [516, 272] width 1032 height 545
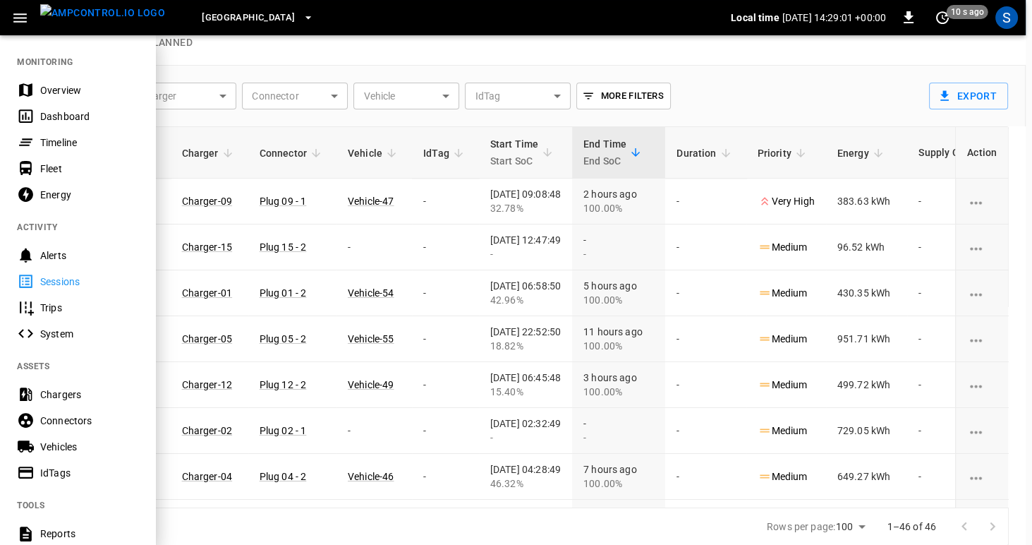
click at [143, 421] on div "Fleet Operator [PERSON_NAME] [PERSON_NAME][EMAIL_ADDRESS][DOMAIN_NAME] admin Pr…" at bounding box center [516, 274] width 1032 height 542
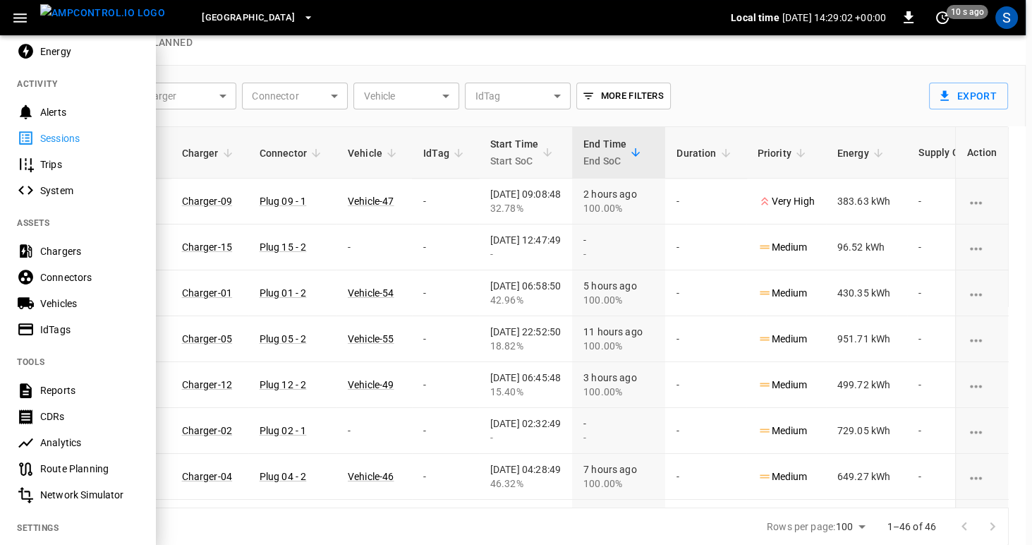
scroll to position [293, 0]
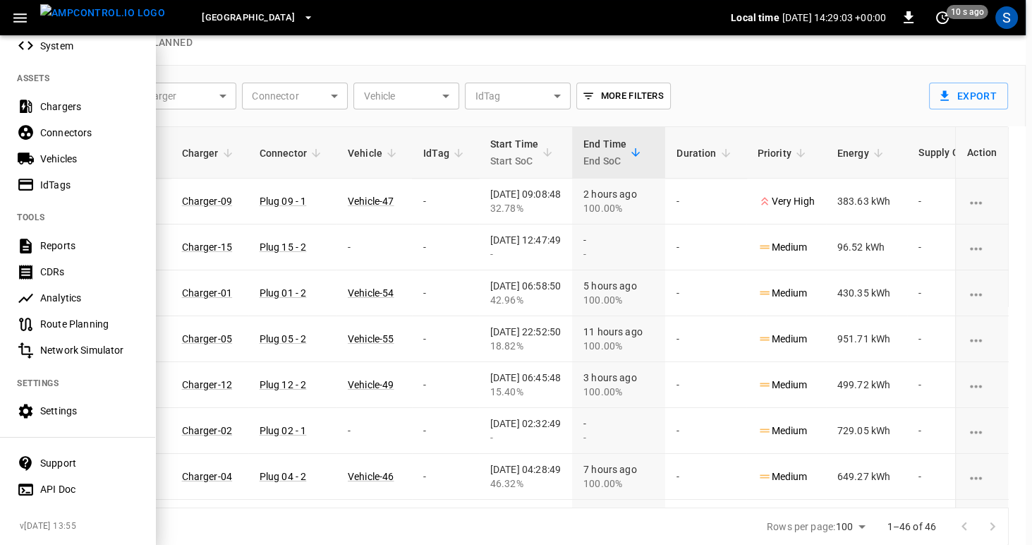
click at [53, 404] on div "Settings" at bounding box center [89, 411] width 98 height 14
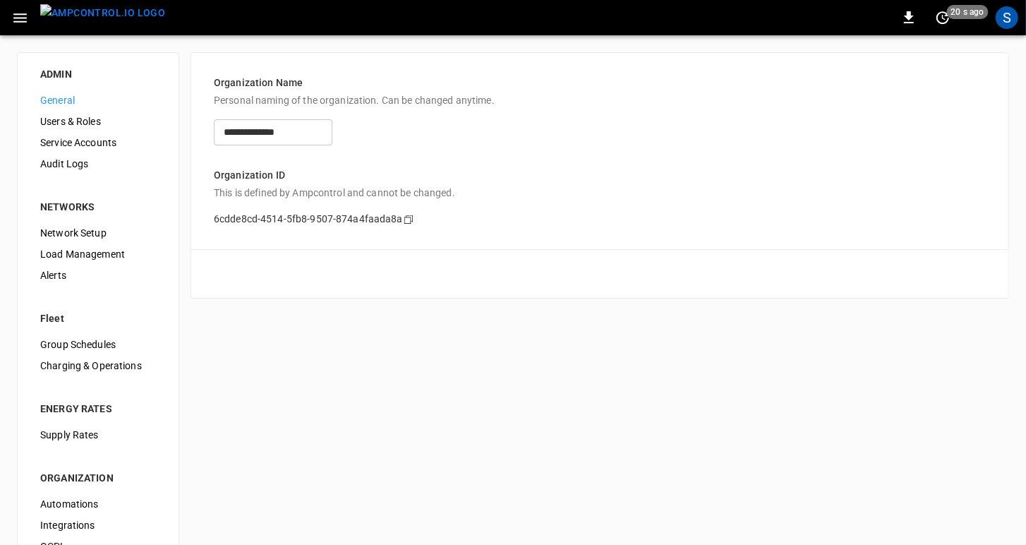
click at [48, 256] on span "Load Management" at bounding box center [98, 254] width 116 height 15
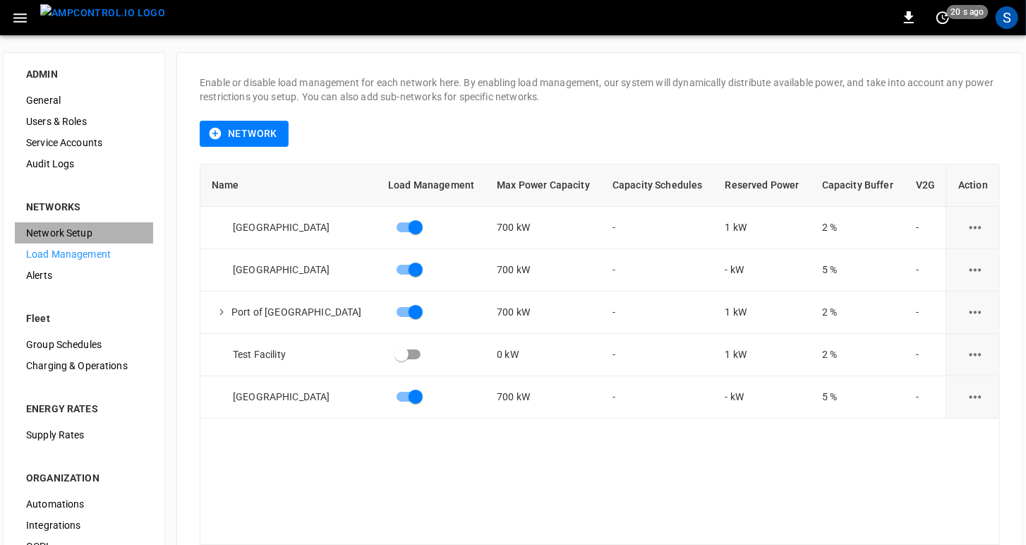
click at [54, 235] on span "Network Setup" at bounding box center [84, 233] width 116 height 15
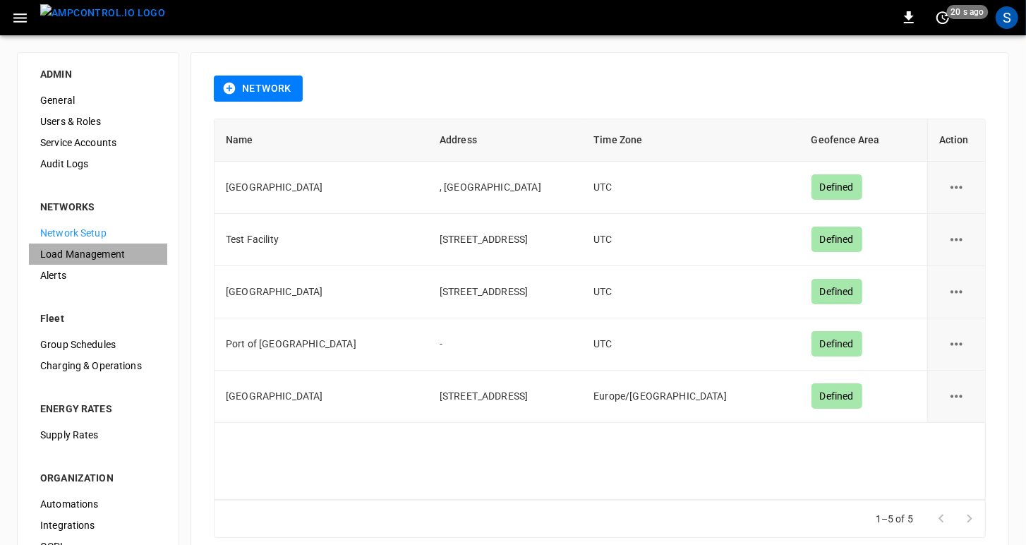
click at [77, 253] on span "Load Management" at bounding box center [98, 254] width 116 height 15
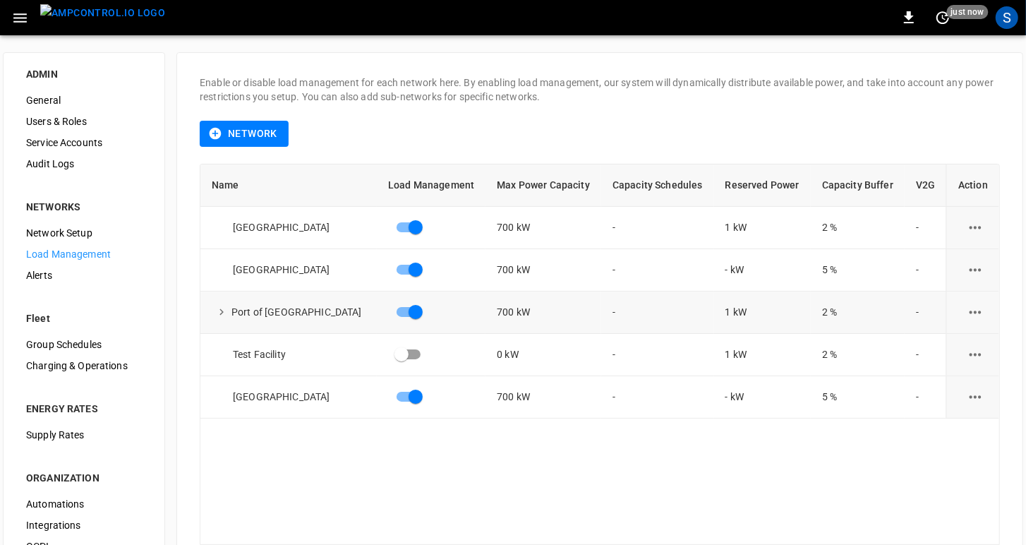
click at [224, 312] on icon "expand row" at bounding box center [221, 312] width 4 height 6
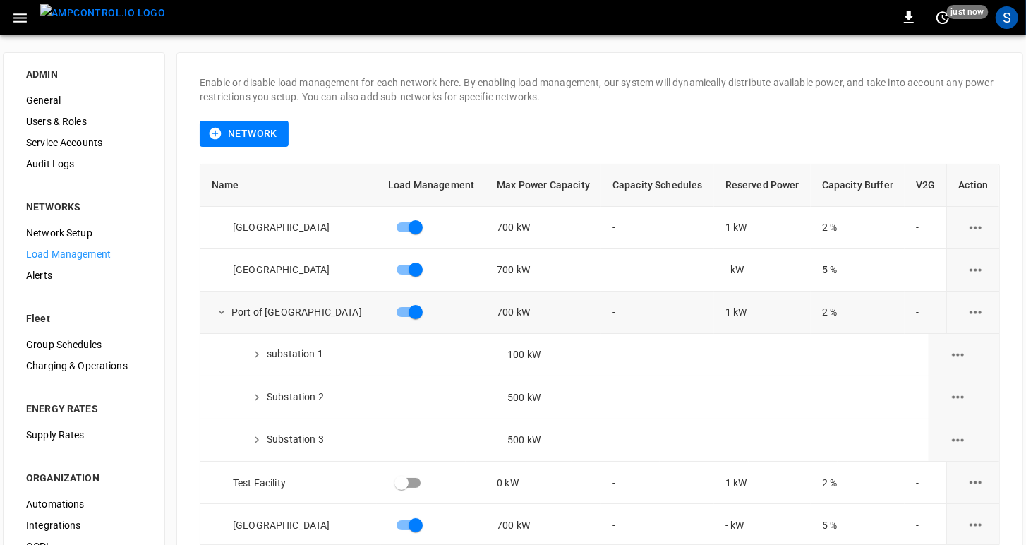
click at [226, 312] on icon "expand row" at bounding box center [221, 311] width 13 height 13
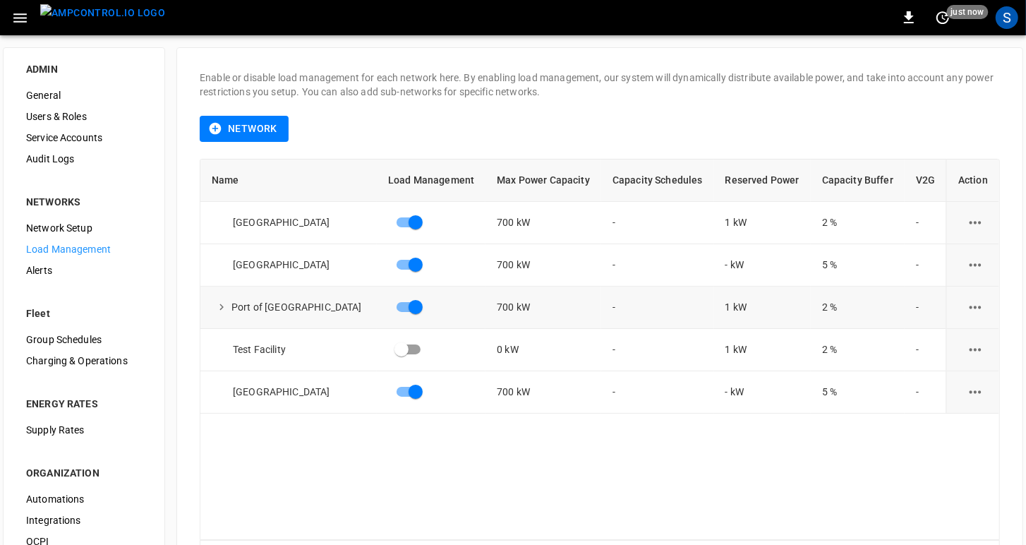
scroll to position [6, 0]
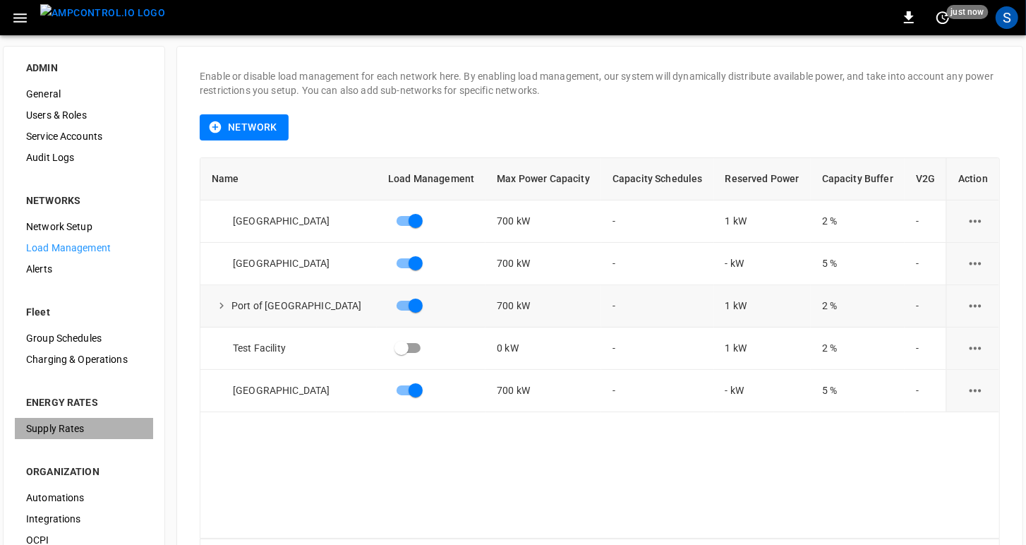
click at [47, 423] on span "Supply Rates" at bounding box center [84, 428] width 116 height 15
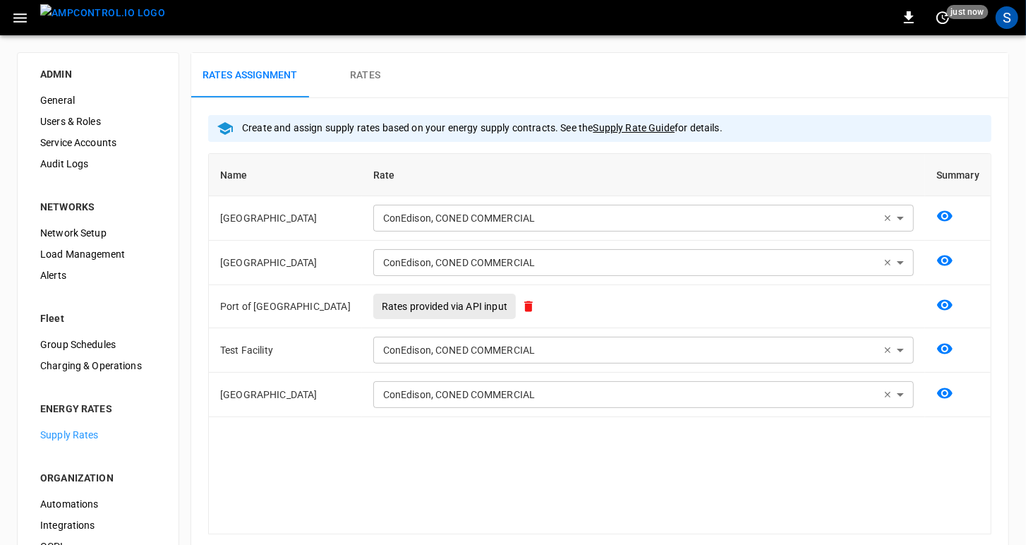
click at [63, 366] on span "Charging & Operations" at bounding box center [98, 365] width 116 height 15
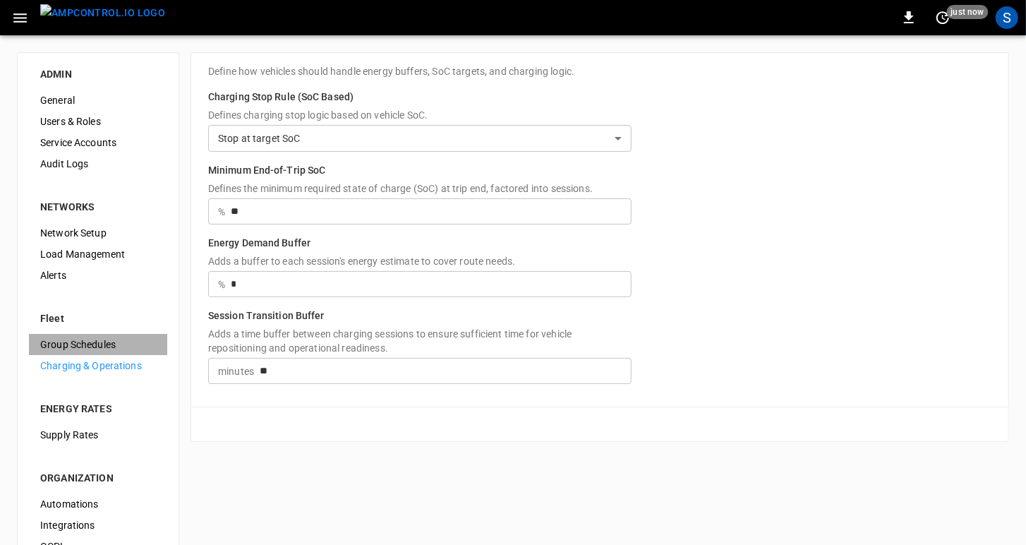
click at [51, 341] on span "Group Schedules" at bounding box center [98, 344] width 116 height 15
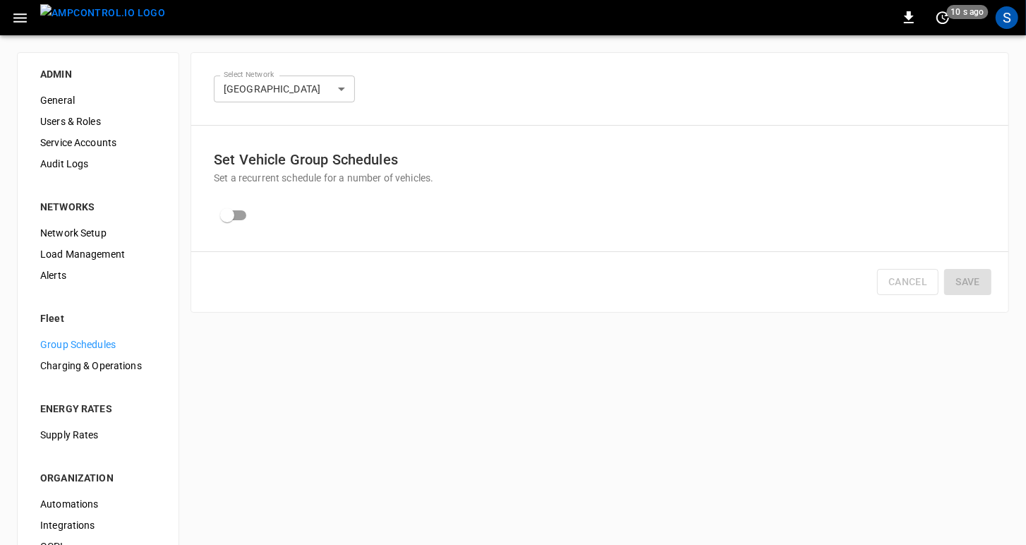
scroll to position [130, 0]
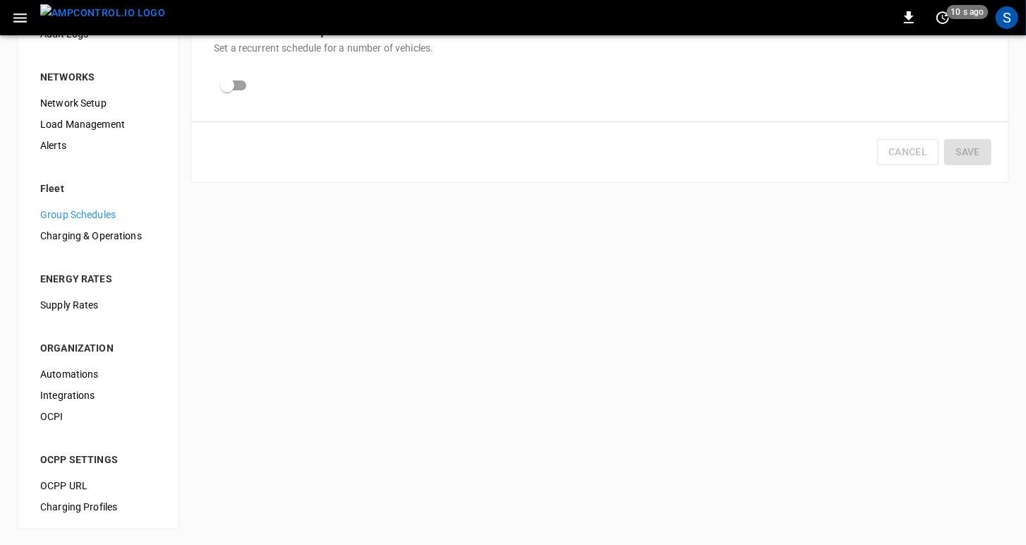
click at [56, 487] on span "OCPP URL" at bounding box center [98, 485] width 116 height 15
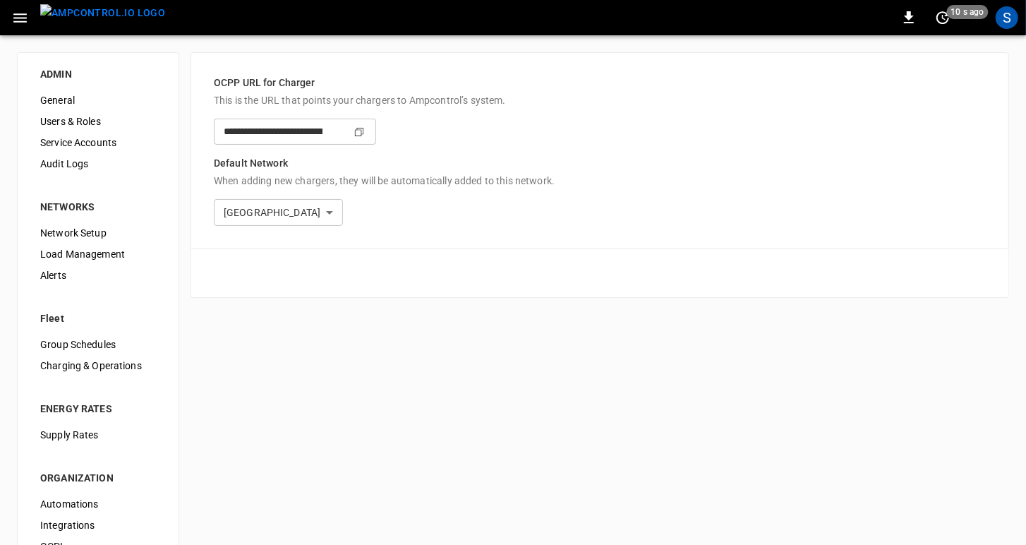
type input "**********"
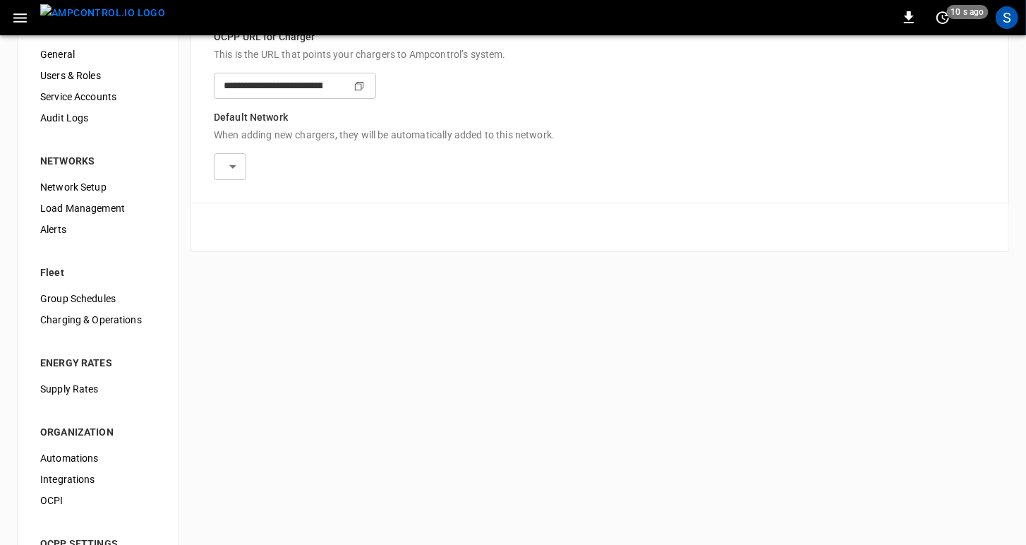
scroll to position [130, 0]
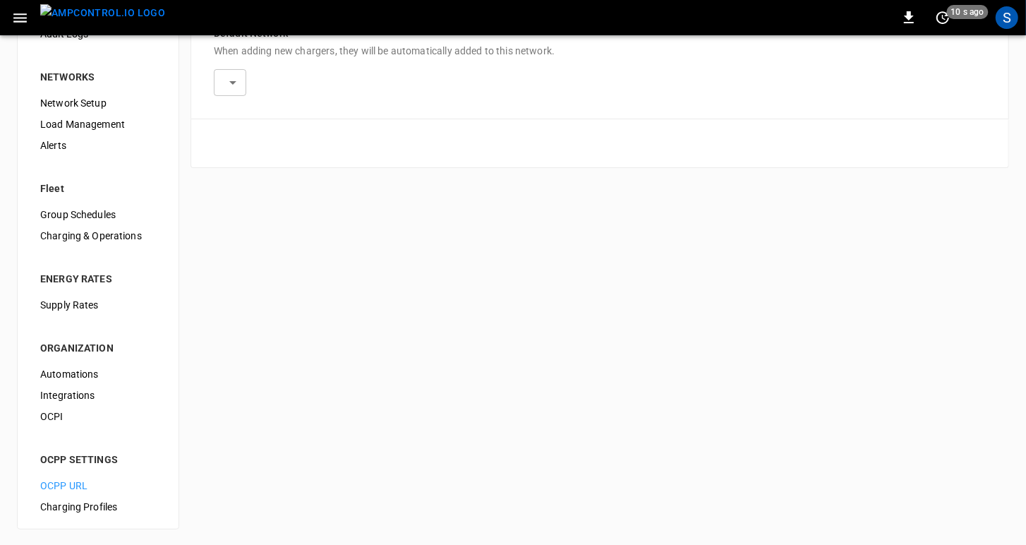
click at [52, 411] on span "OCPI" at bounding box center [98, 416] width 116 height 15
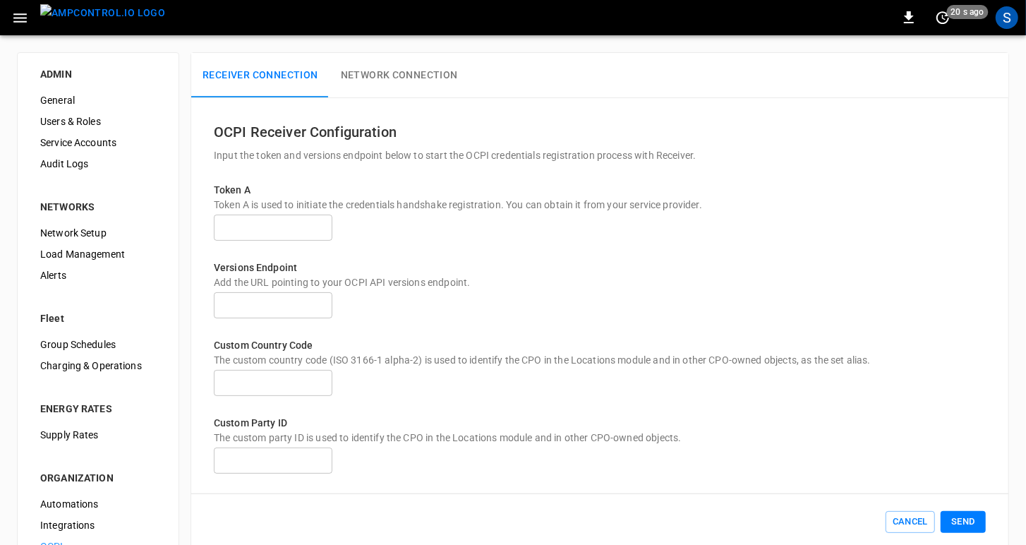
click at [69, 97] on span "General" at bounding box center [98, 100] width 116 height 15
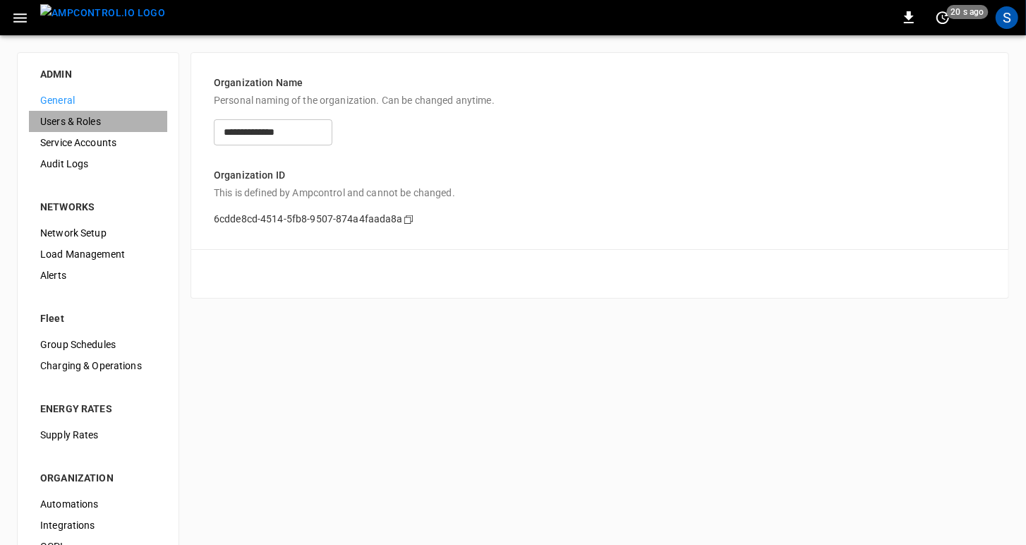
click at [69, 119] on span "Users & Roles" at bounding box center [98, 121] width 116 height 15
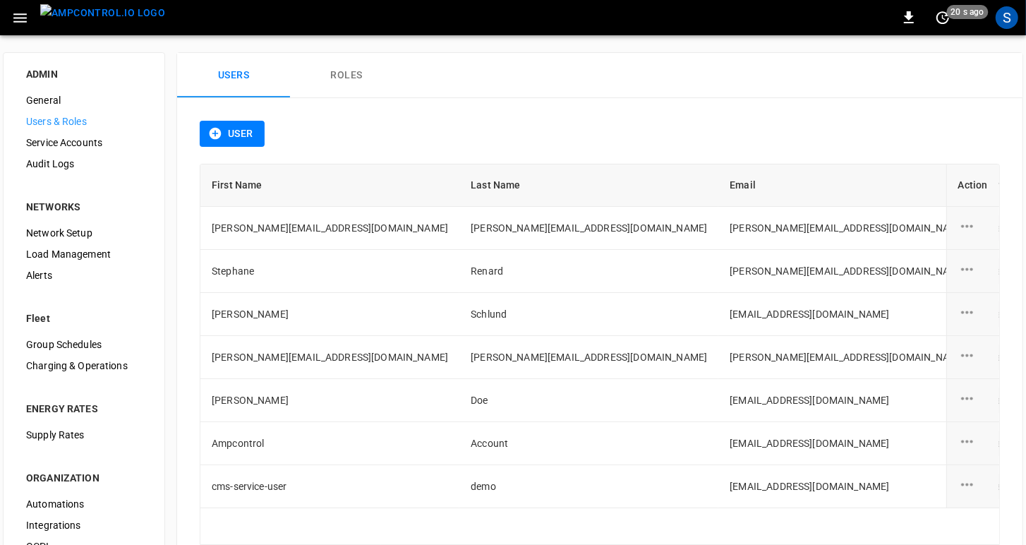
click at [72, 141] on span "Service Accounts" at bounding box center [84, 142] width 116 height 15
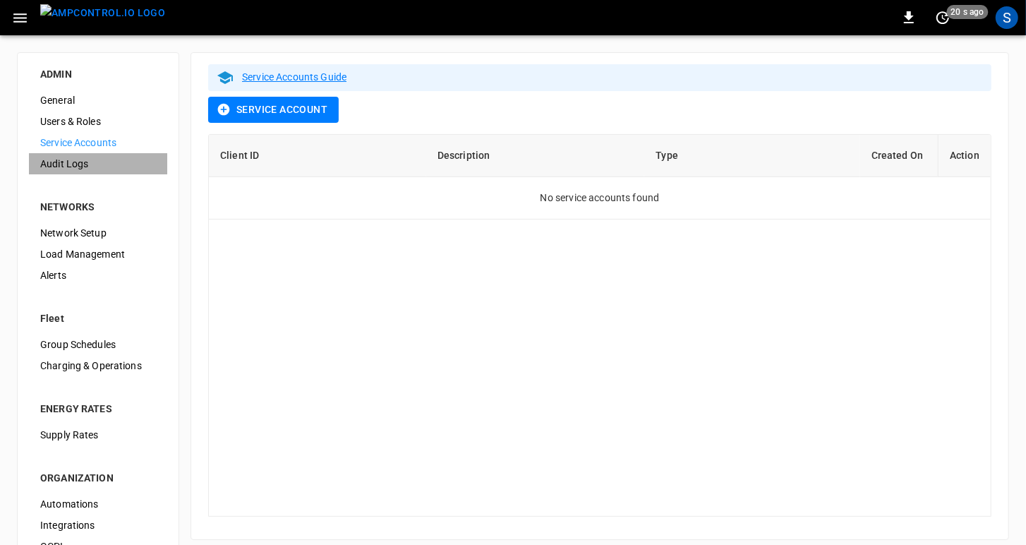
click at [75, 162] on span "Audit Logs" at bounding box center [98, 164] width 116 height 15
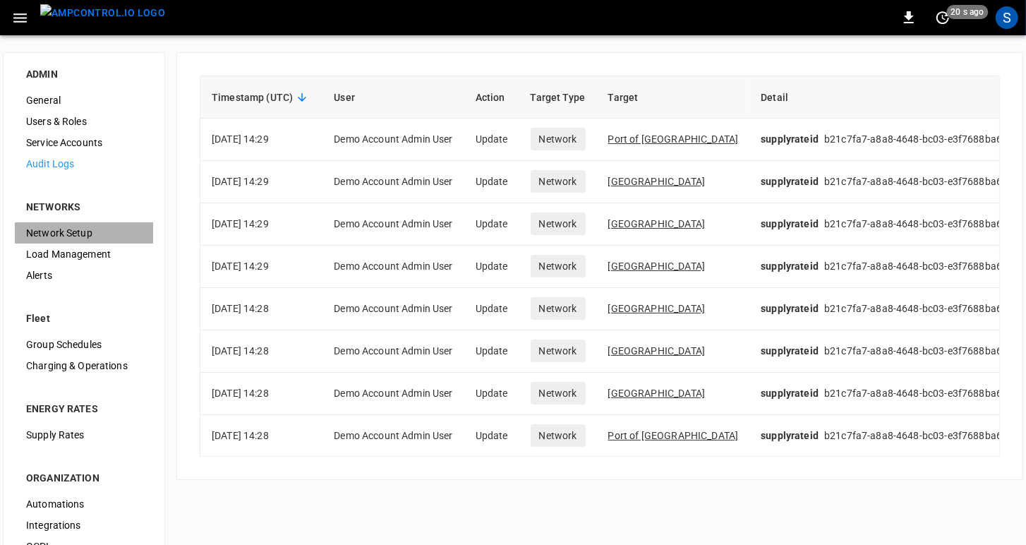
click at [44, 231] on span "Network Setup" at bounding box center [84, 233] width 116 height 15
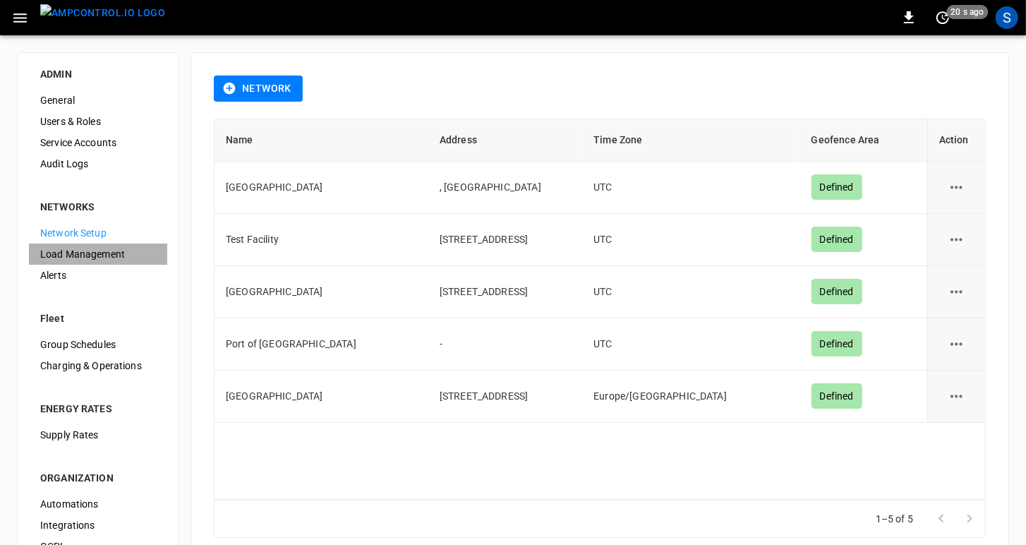
click at [57, 255] on span "Load Management" at bounding box center [98, 254] width 116 height 15
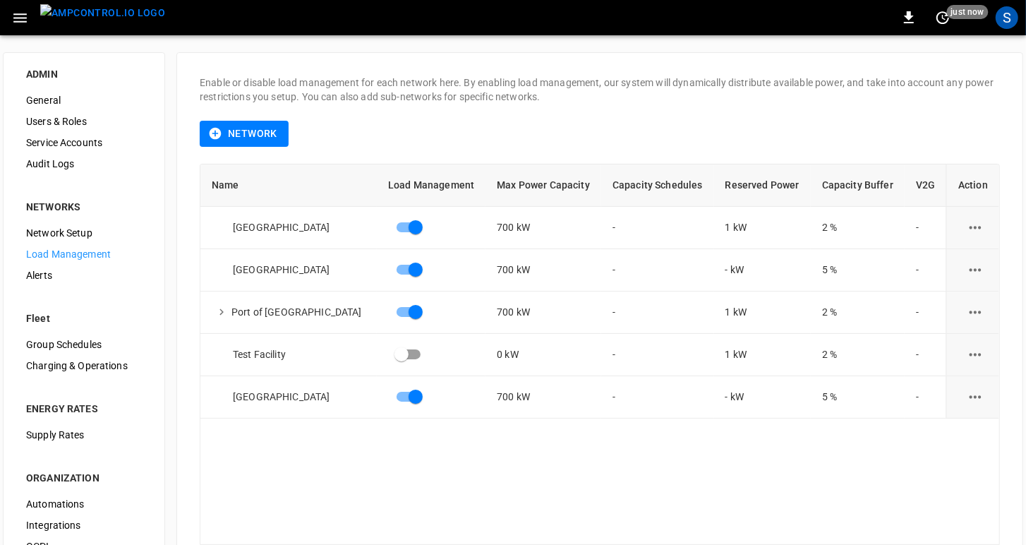
click at [57, 279] on span "Alerts" at bounding box center [84, 275] width 116 height 15
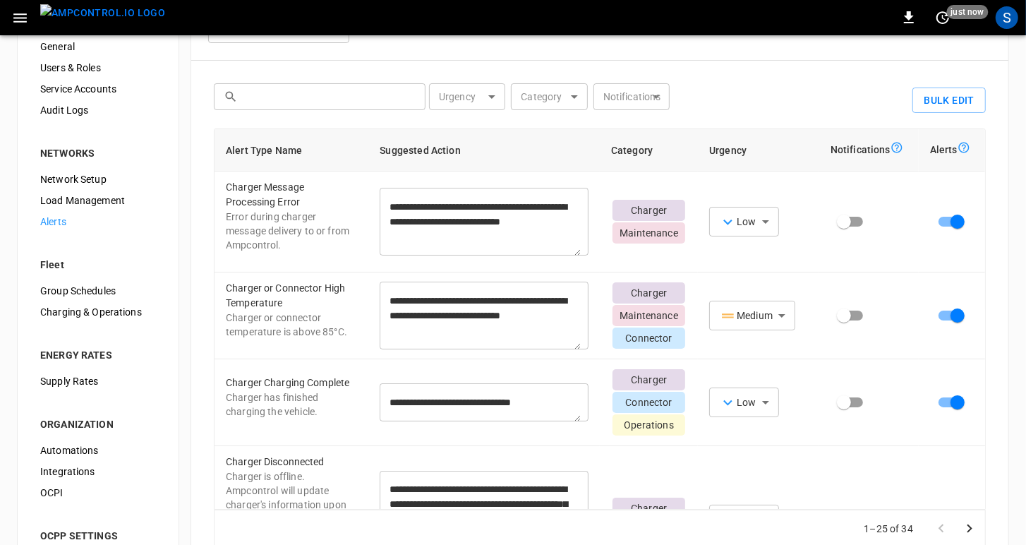
scroll to position [55, 0]
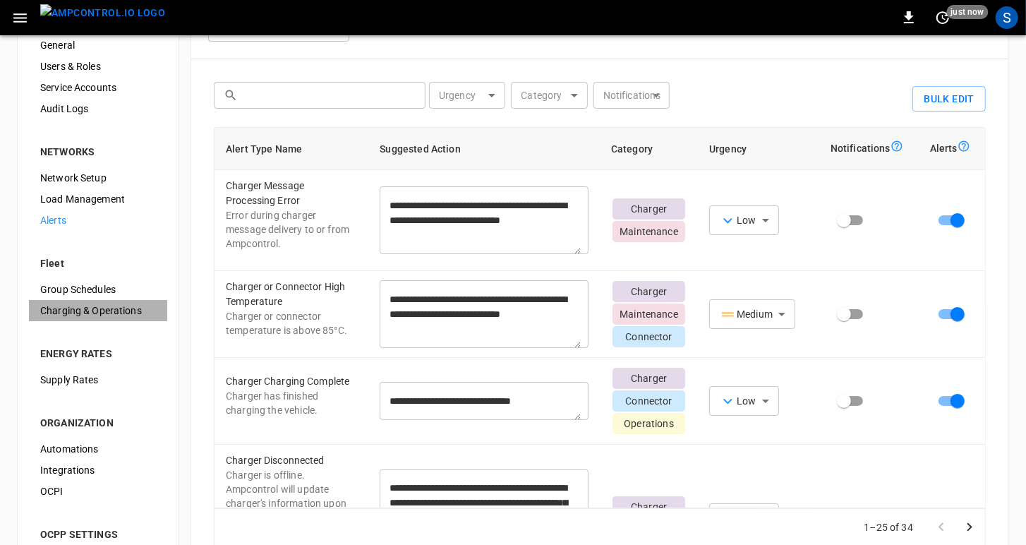
click at [77, 307] on span "Charging & Operations" at bounding box center [98, 310] width 116 height 15
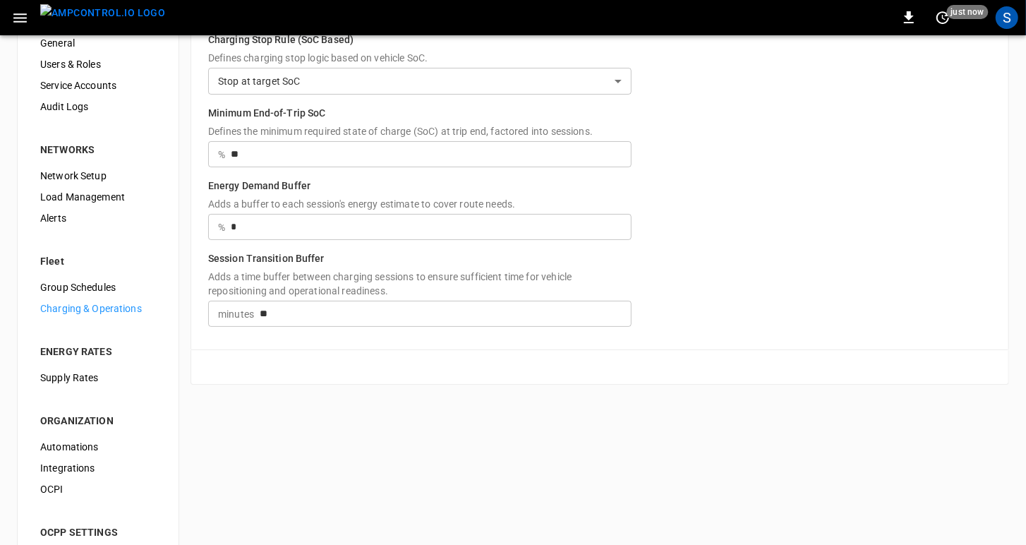
scroll to position [130, 0]
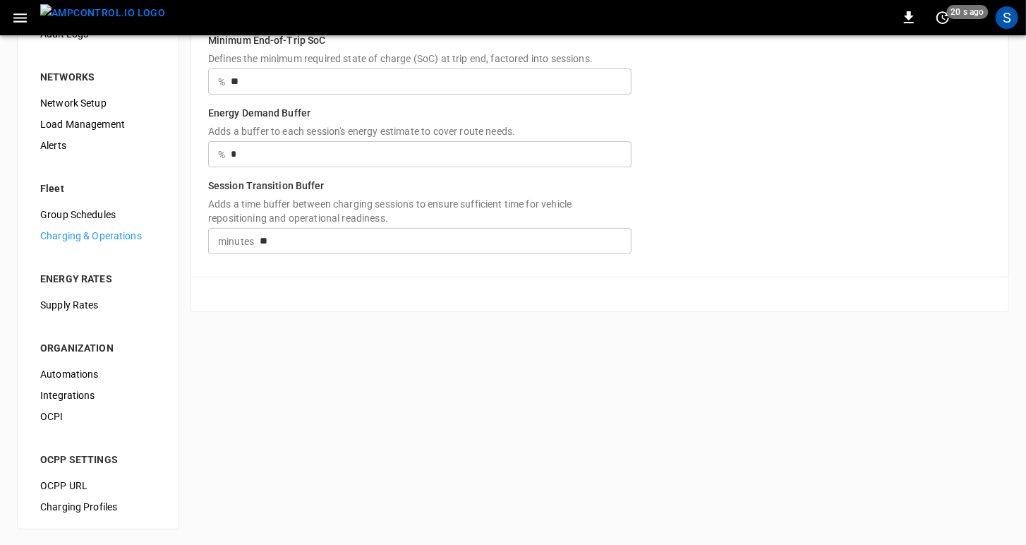
click at [88, 117] on span "Load Management" at bounding box center [98, 124] width 116 height 15
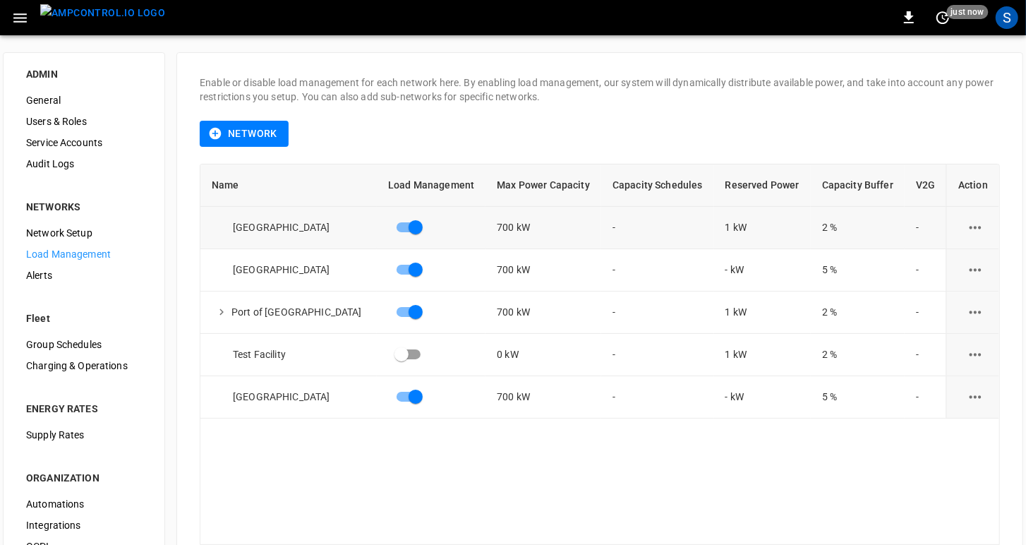
scroll to position [1, 0]
click at [248, 228] on div "[GEOGRAPHIC_DATA]" at bounding box center [294, 226] width 165 height 14
drag, startPoint x: 226, startPoint y: 224, endPoint x: 302, endPoint y: 222, distance: 76.2
click at [253, 222] on div "[GEOGRAPHIC_DATA]" at bounding box center [294, 226] width 165 height 14
click at [279, 224] on div "[GEOGRAPHIC_DATA]" at bounding box center [294, 226] width 165 height 14
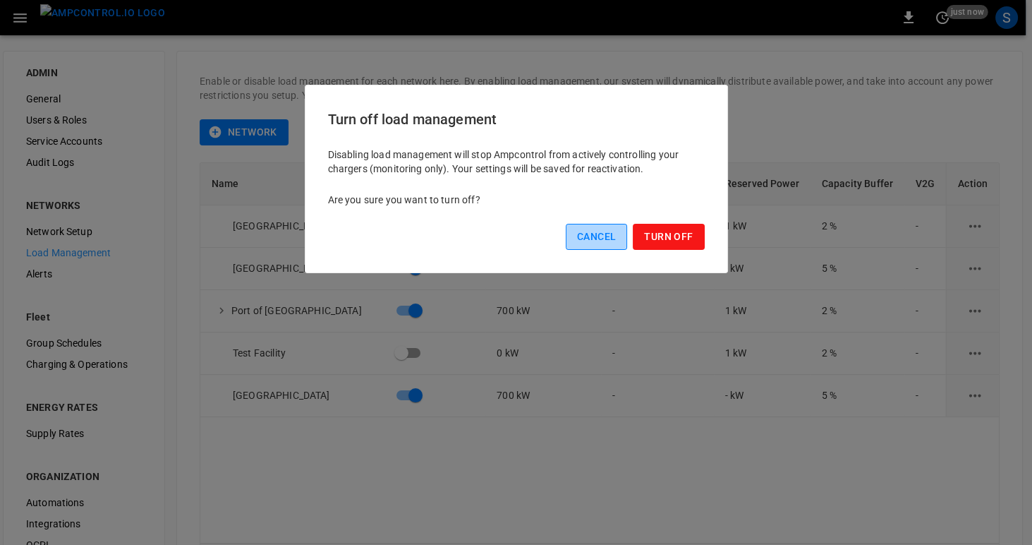
click at [575, 236] on button "Cancel" at bounding box center [596, 237] width 61 height 26
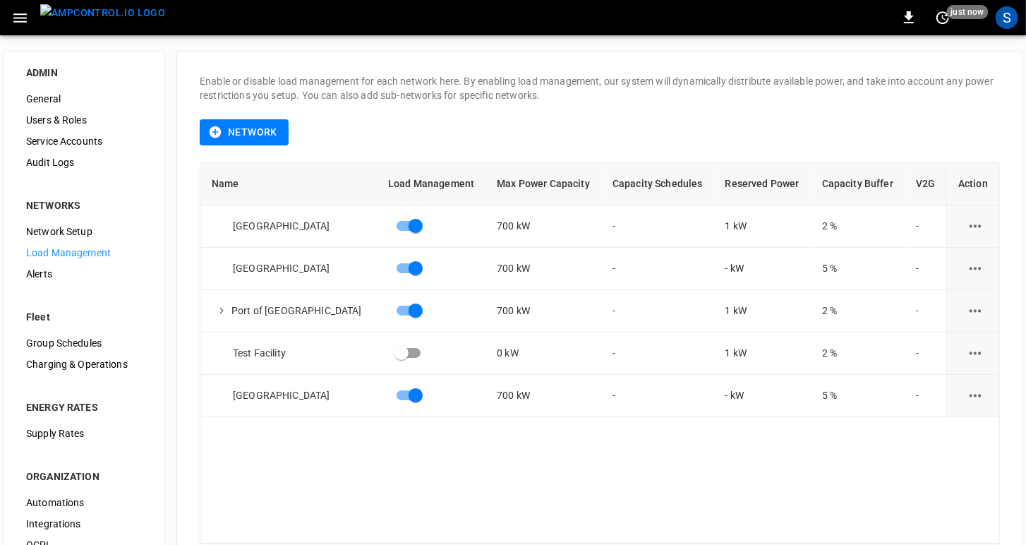
click at [259, 134] on button "Network" at bounding box center [244, 132] width 89 height 26
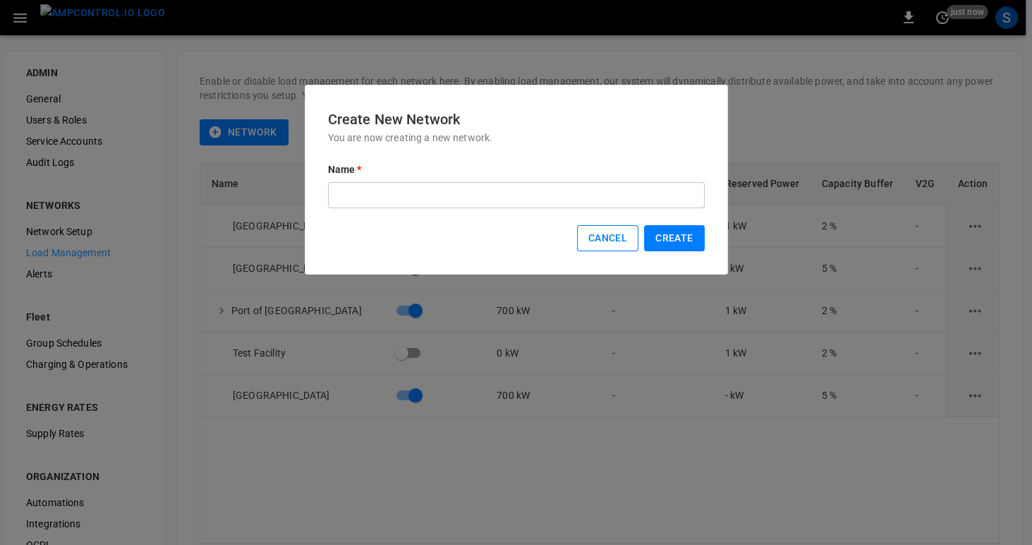
click at [607, 235] on button "Cancel" at bounding box center [607, 238] width 61 height 26
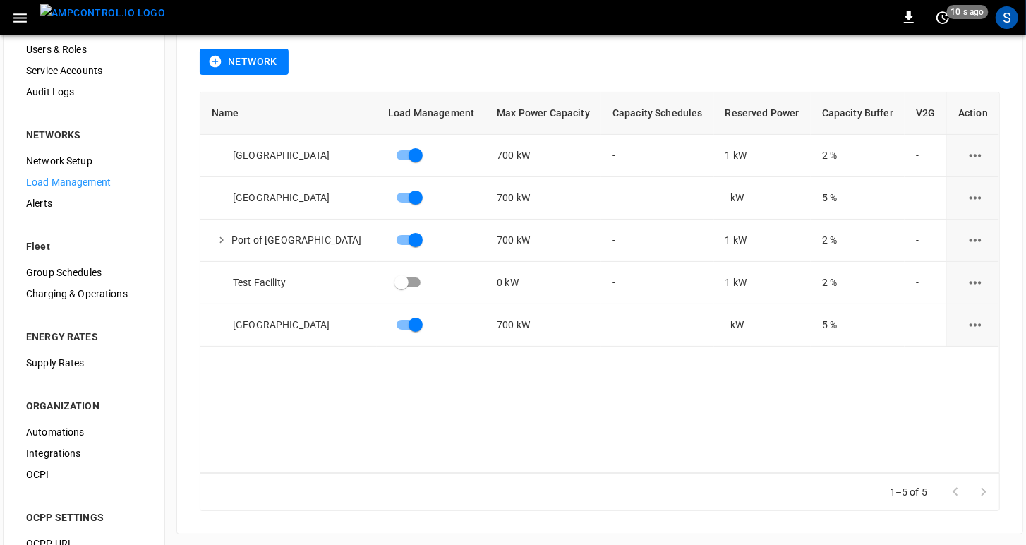
scroll to position [130, 0]
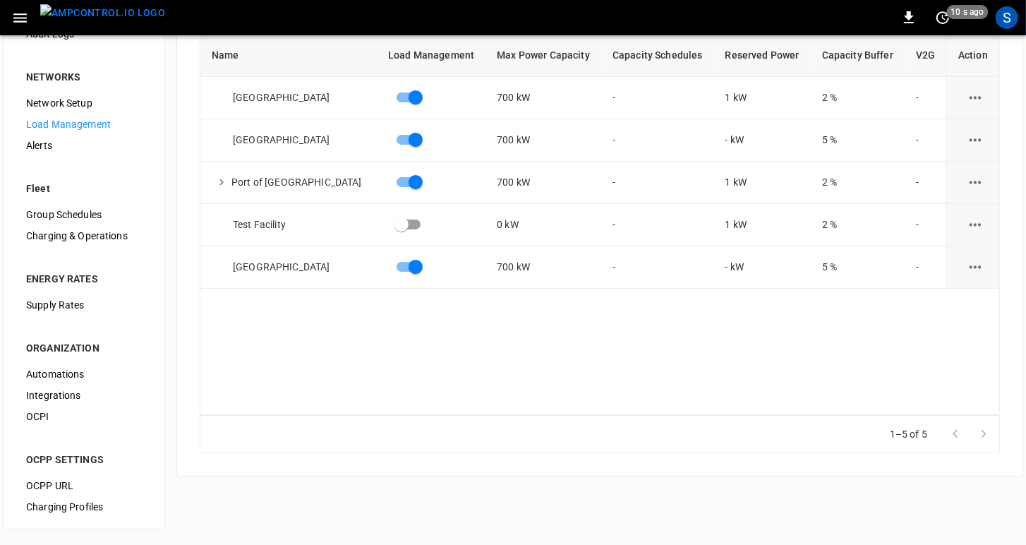
click at [975, 433] on div at bounding box center [969, 434] width 56 height 28
click at [979, 432] on div at bounding box center [969, 434] width 56 height 28
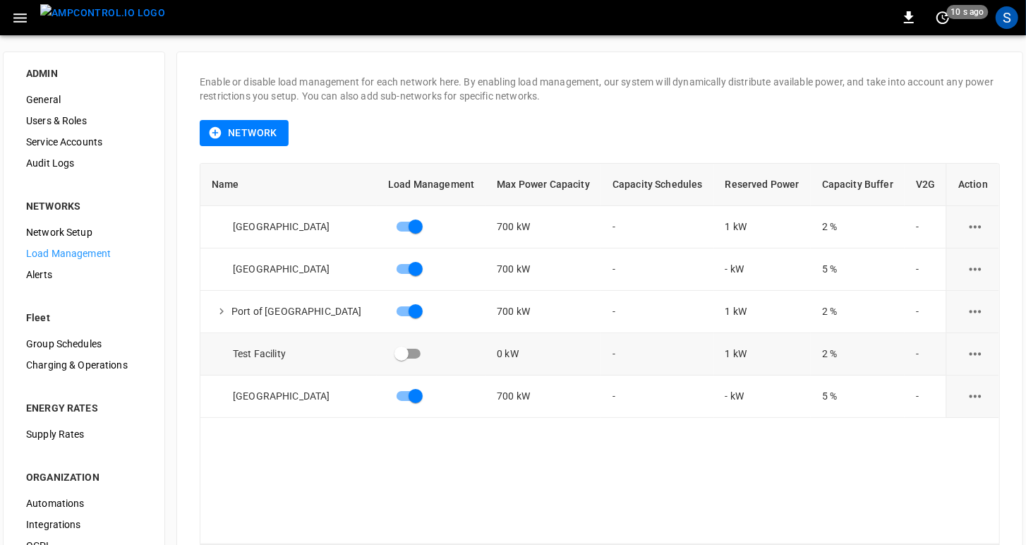
scroll to position [0, 0]
click at [969, 226] on icon "load management options" at bounding box center [975, 227] width 12 height 3
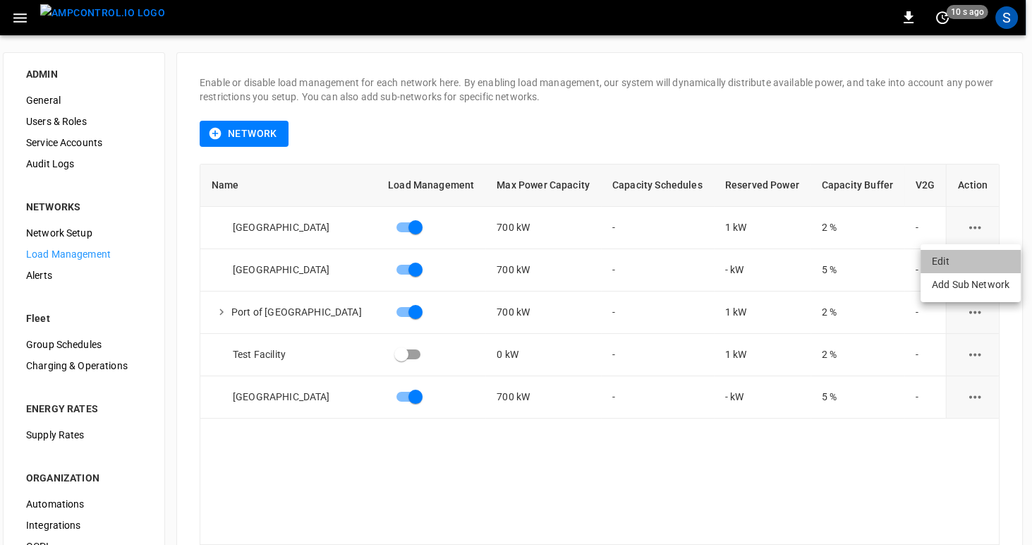
click at [949, 259] on li "Edit" at bounding box center [971, 261] width 100 height 23
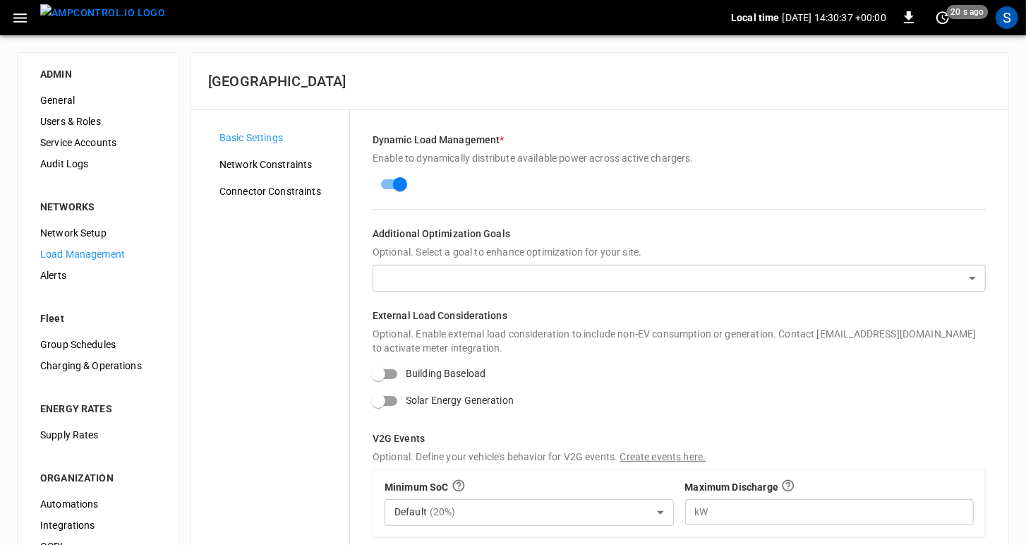
click at [237, 166] on span "Network Constraints" at bounding box center [278, 164] width 119 height 15
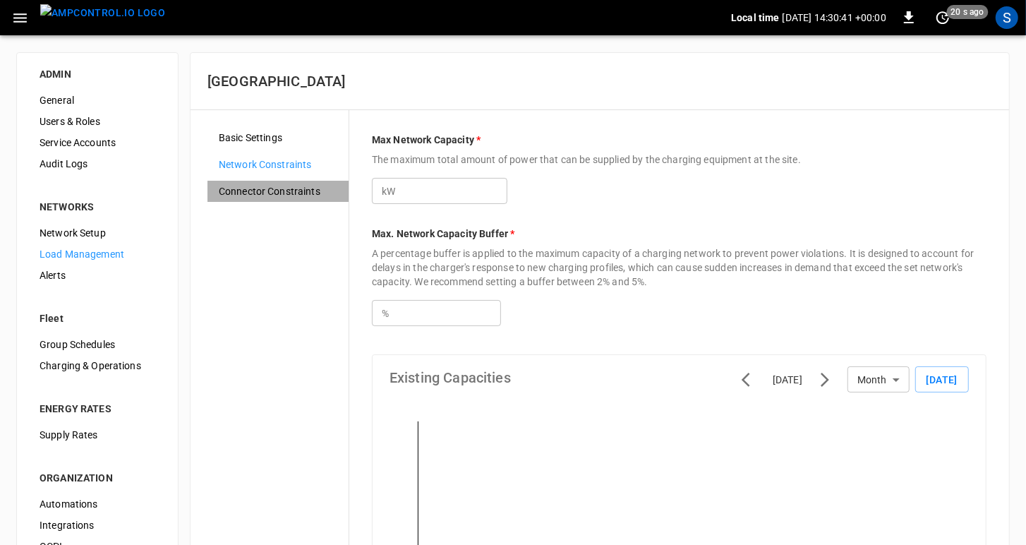
click at [231, 193] on span "Connector Constraints" at bounding box center [278, 191] width 119 height 15
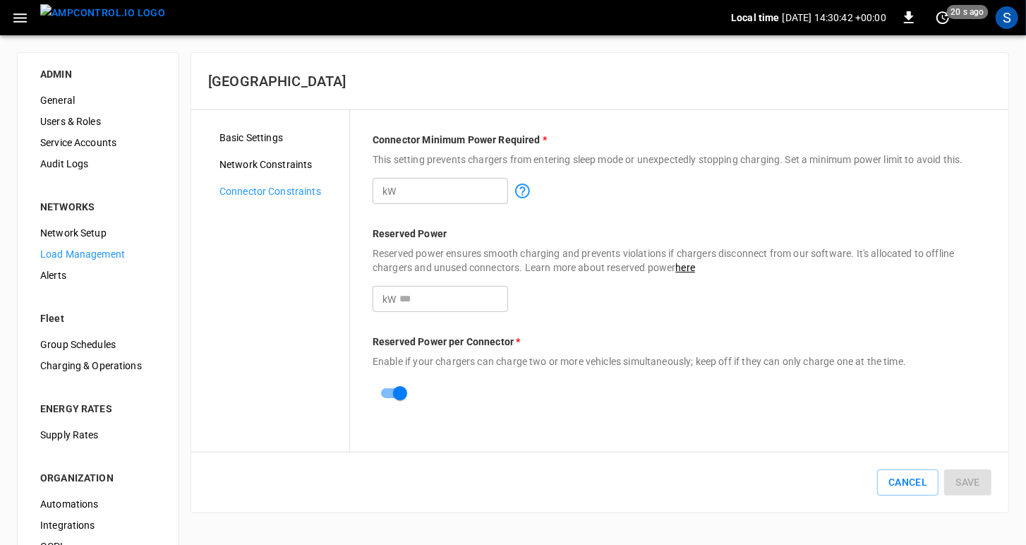
click at [66, 234] on span "Network Setup" at bounding box center [98, 233] width 116 height 15
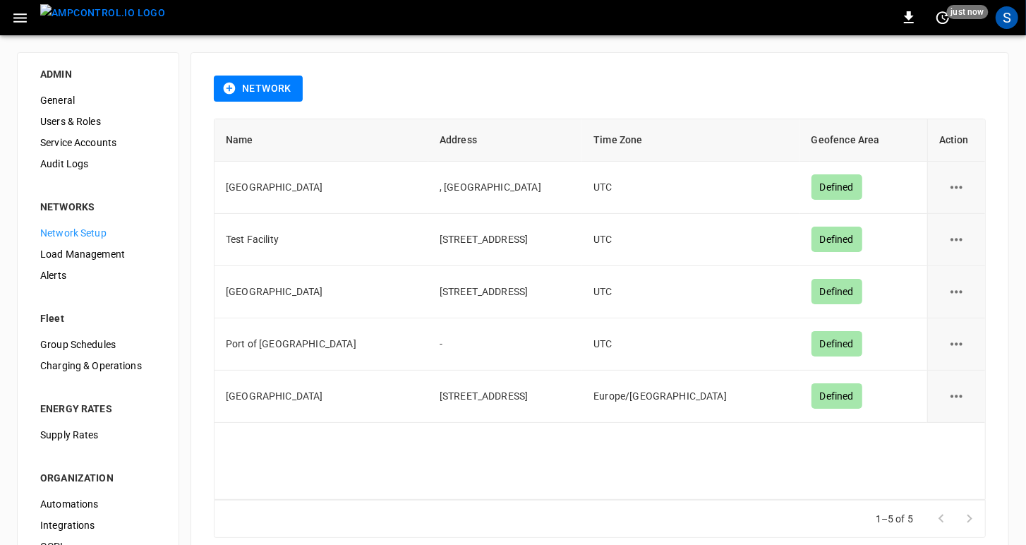
click at [15, 17] on icon "button" at bounding box center [19, 17] width 13 height 9
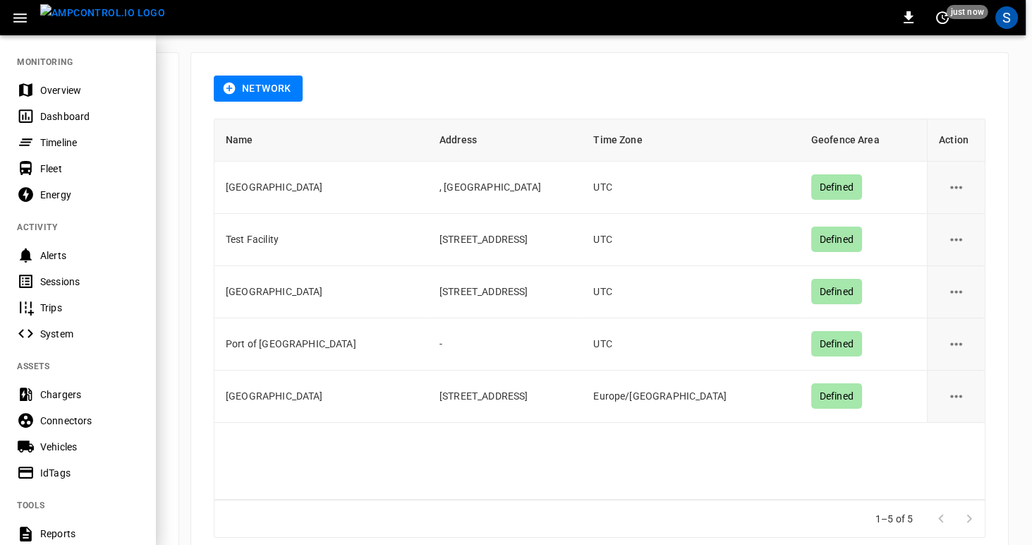
click at [54, 87] on div "Overview" at bounding box center [89, 90] width 98 height 14
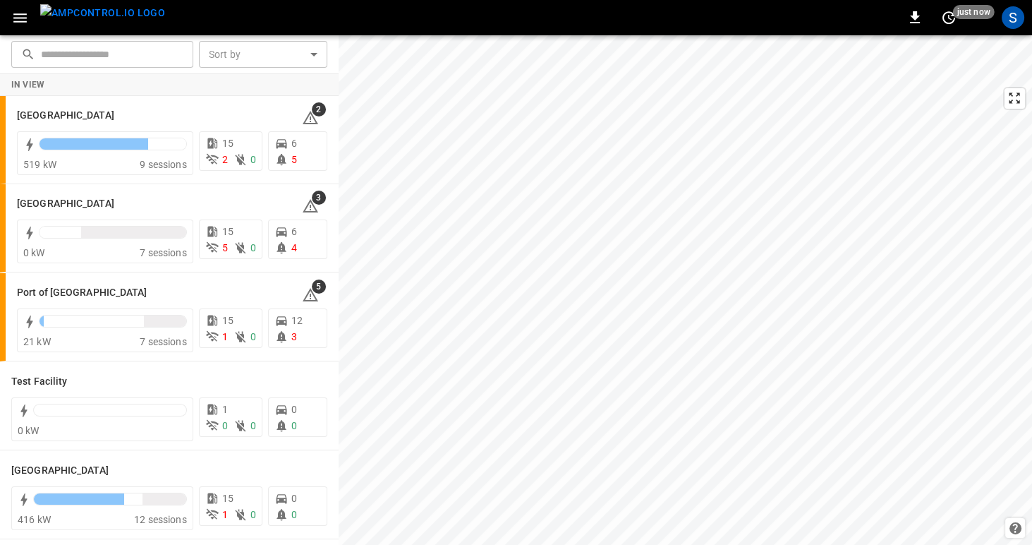
click at [20, 18] on icon "button" at bounding box center [19, 17] width 13 height 9
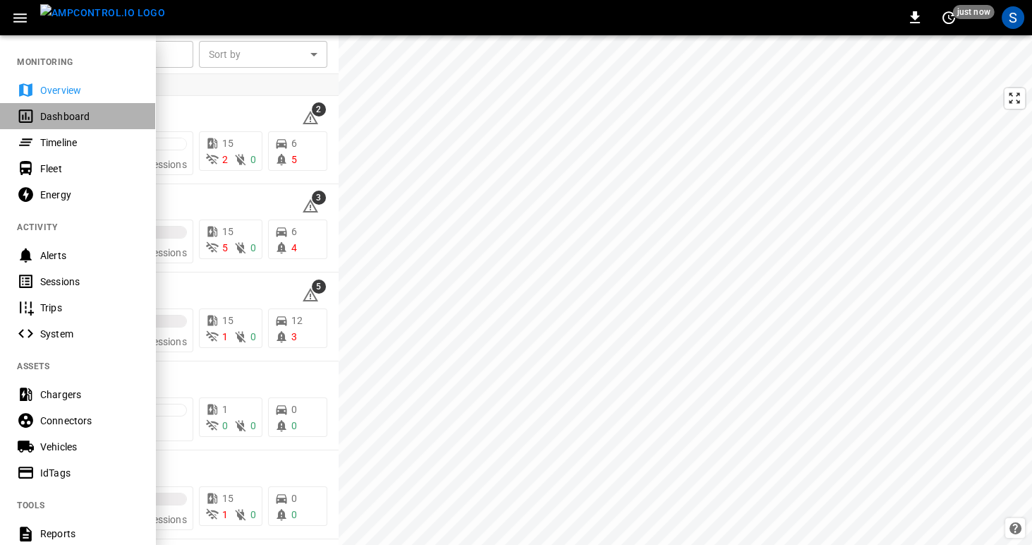
click at [44, 121] on div "Dashboard" at bounding box center [89, 116] width 98 height 14
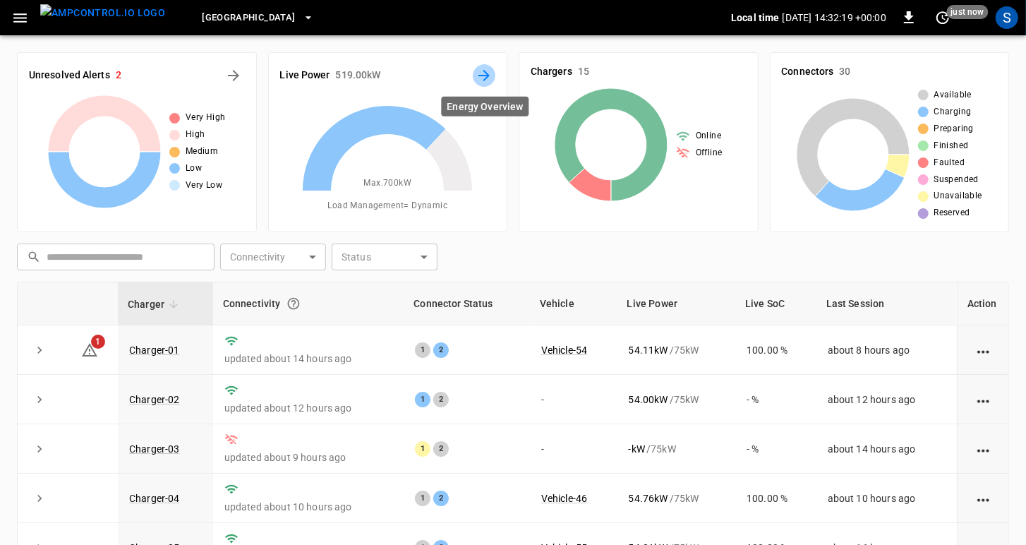
click at [485, 76] on icon "Energy Overview" at bounding box center [484, 75] width 17 height 17
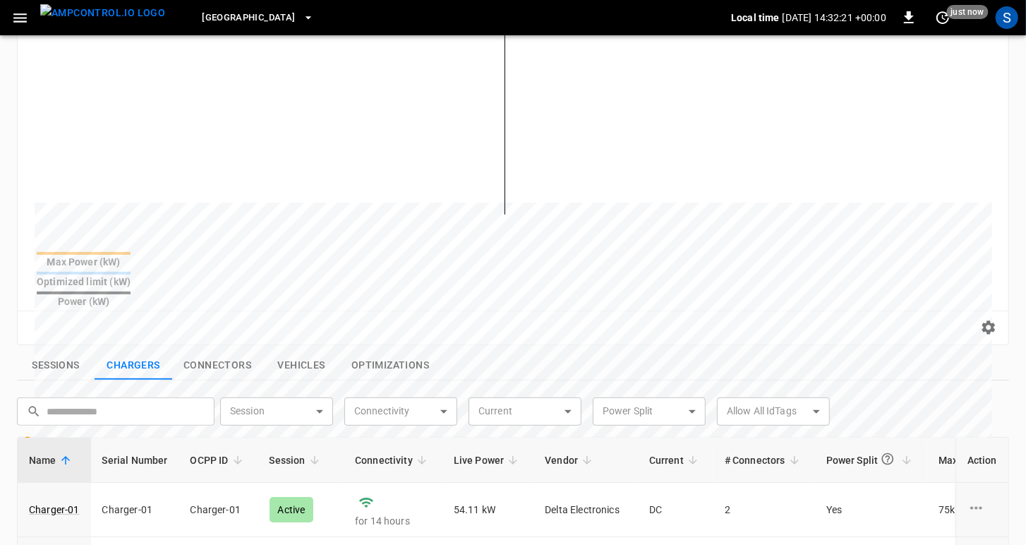
scroll to position [337, 0]
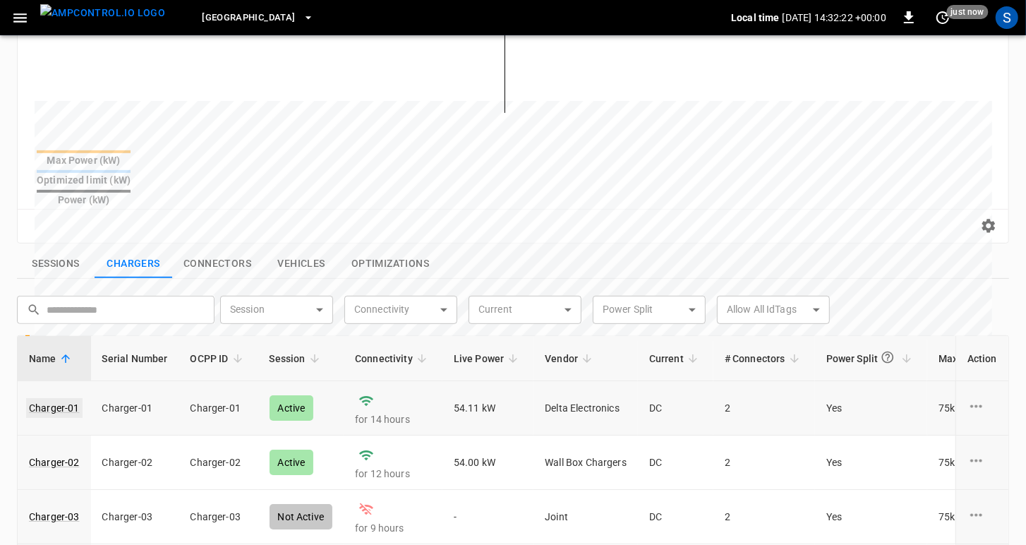
click at [42, 398] on link "Charger-01" at bounding box center [54, 408] width 56 height 20
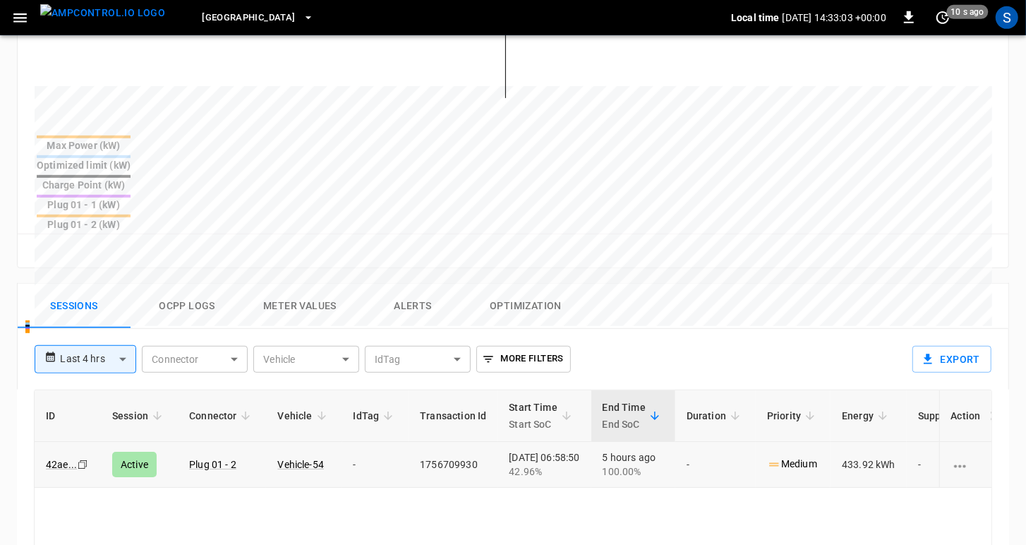
scroll to position [540, 0]
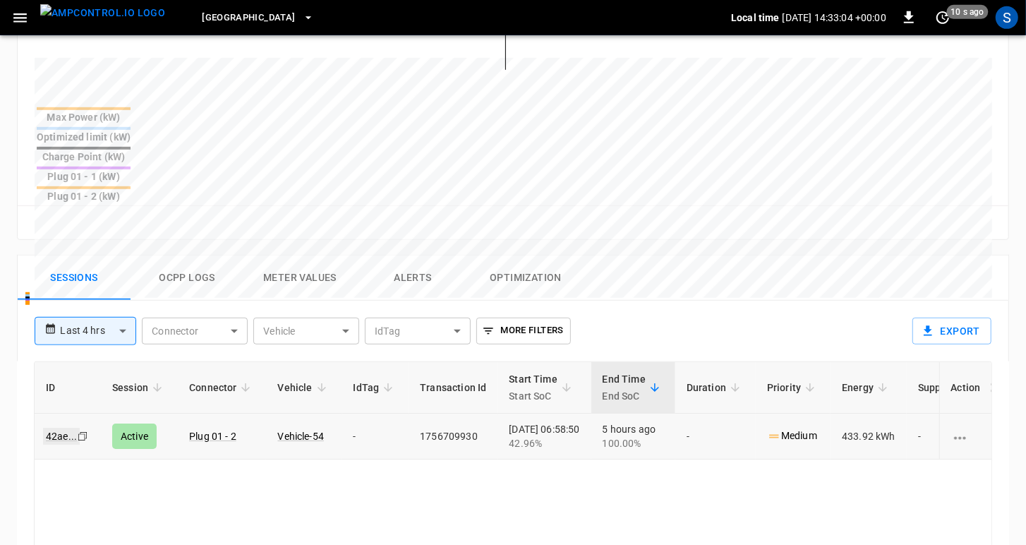
click at [51, 428] on link "42ae ..." at bounding box center [61, 436] width 37 height 17
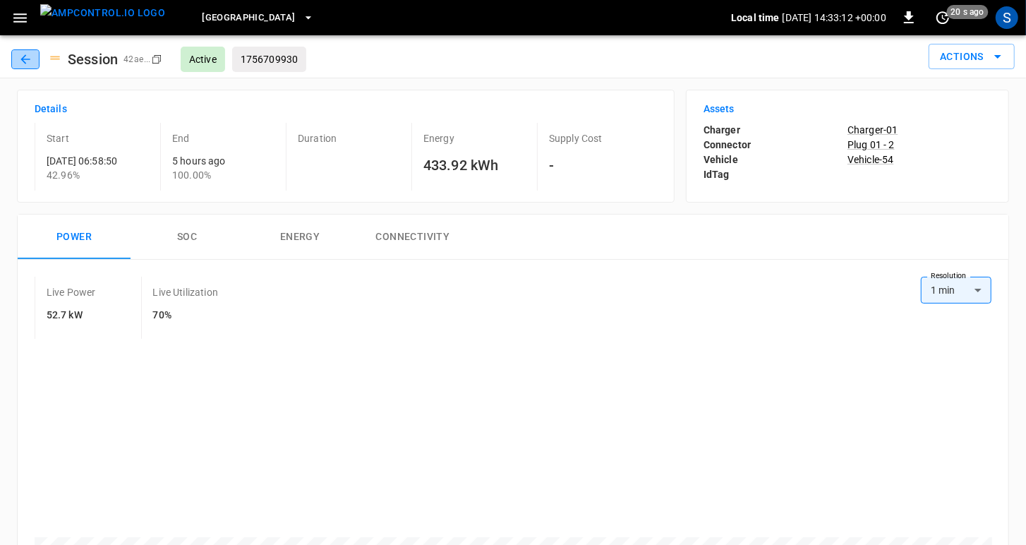
click at [32, 62] on button "button" at bounding box center [25, 59] width 28 height 20
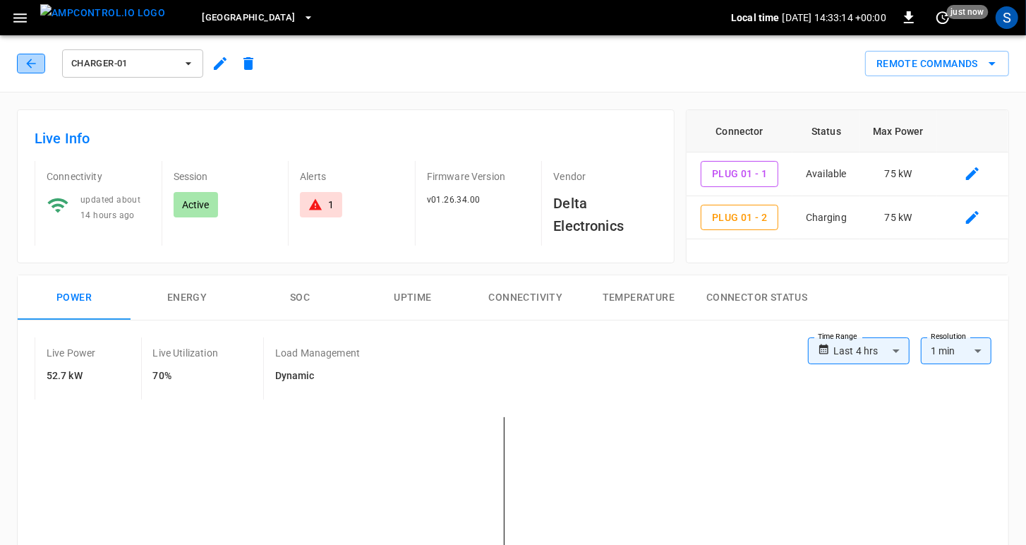
click at [32, 64] on icon "button" at bounding box center [31, 63] width 14 height 14
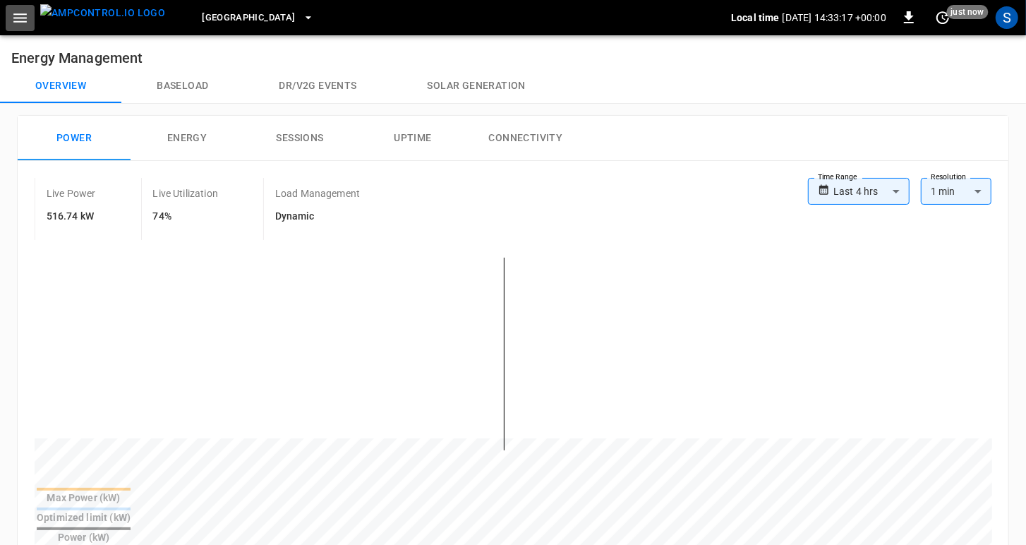
click at [21, 18] on icon "button" at bounding box center [20, 18] width 18 height 18
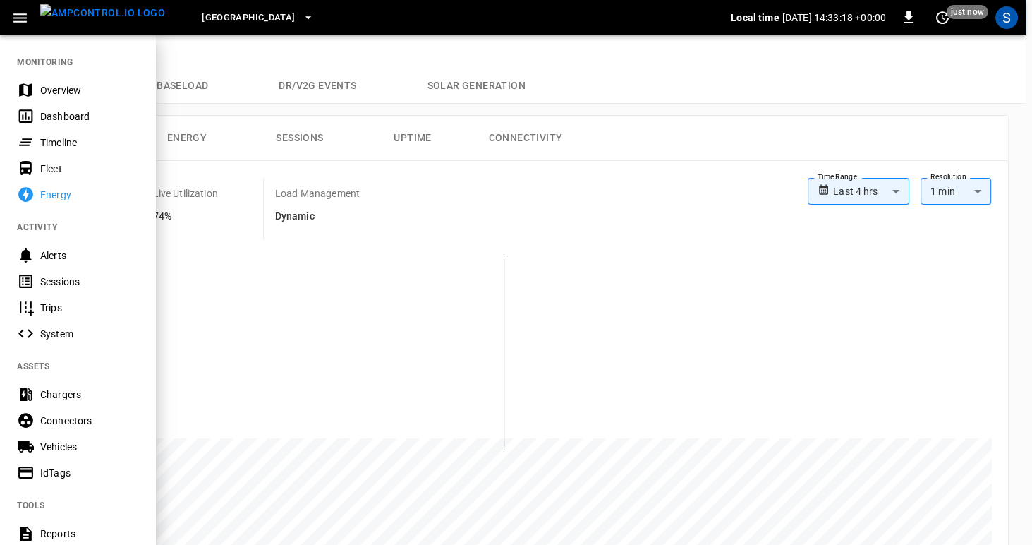
click at [56, 111] on div "Dashboard" at bounding box center [89, 116] width 98 height 14
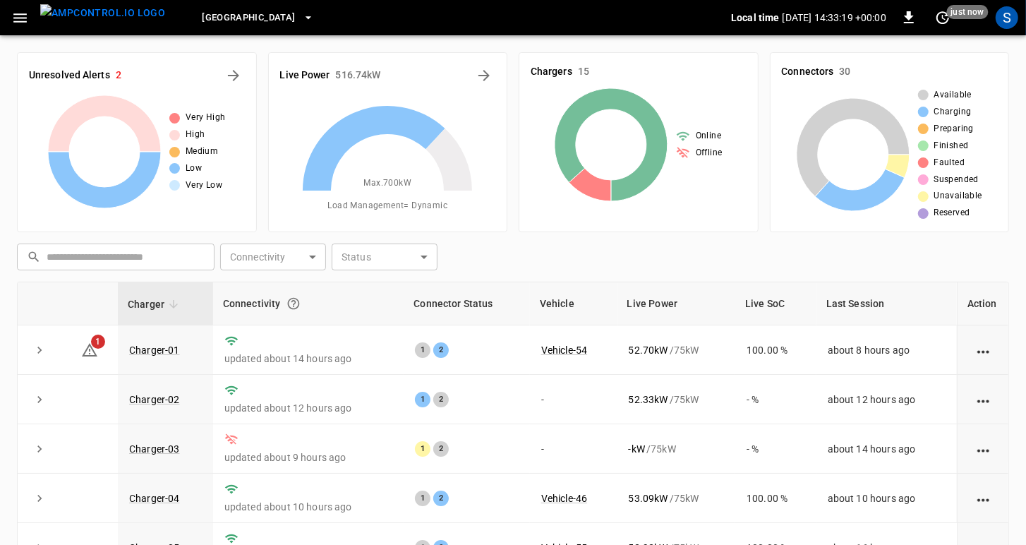
click at [555, 73] on h6 "Chargers" at bounding box center [552, 72] width 42 height 16
click at [646, 112] on icon at bounding box center [611, 144] width 113 height 113
click at [592, 76] on div "Chargers 15" at bounding box center [639, 72] width 216 height 16
click at [562, 64] on h6 "Chargers" at bounding box center [552, 72] width 42 height 16
click at [482, 73] on icon "Energy Overview" at bounding box center [484, 75] width 17 height 17
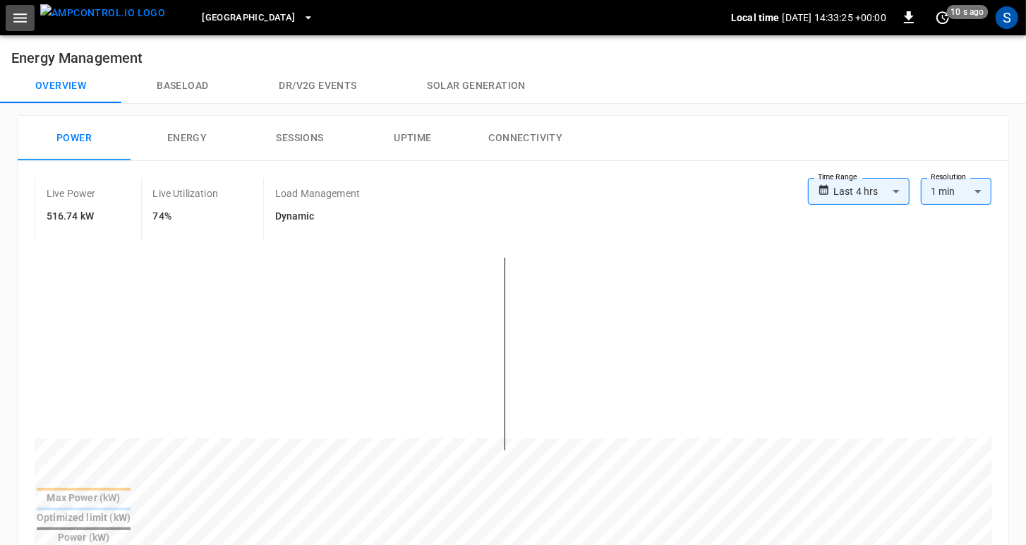
click at [17, 22] on icon "button" at bounding box center [20, 18] width 18 height 18
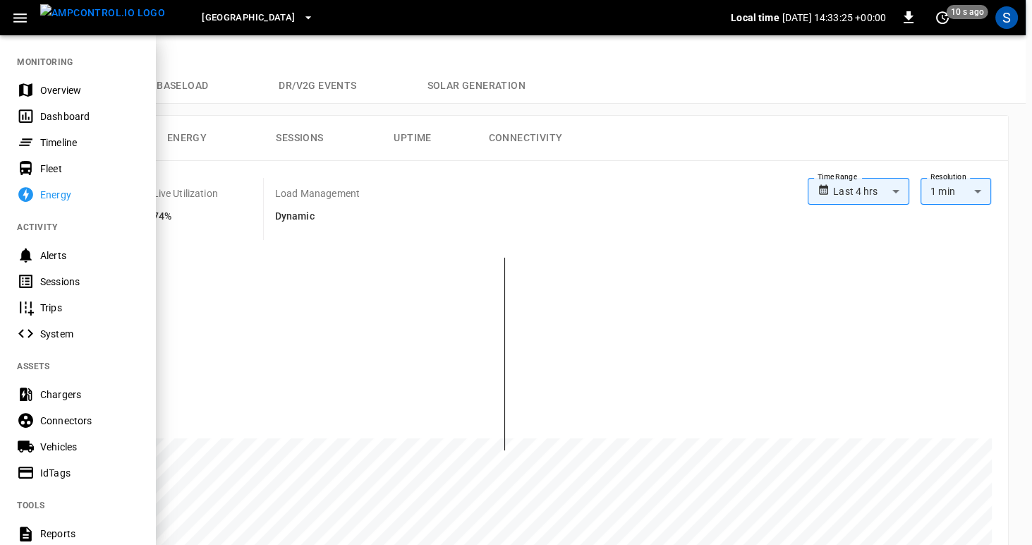
click at [40, 81] on div "Overview" at bounding box center [77, 90] width 155 height 26
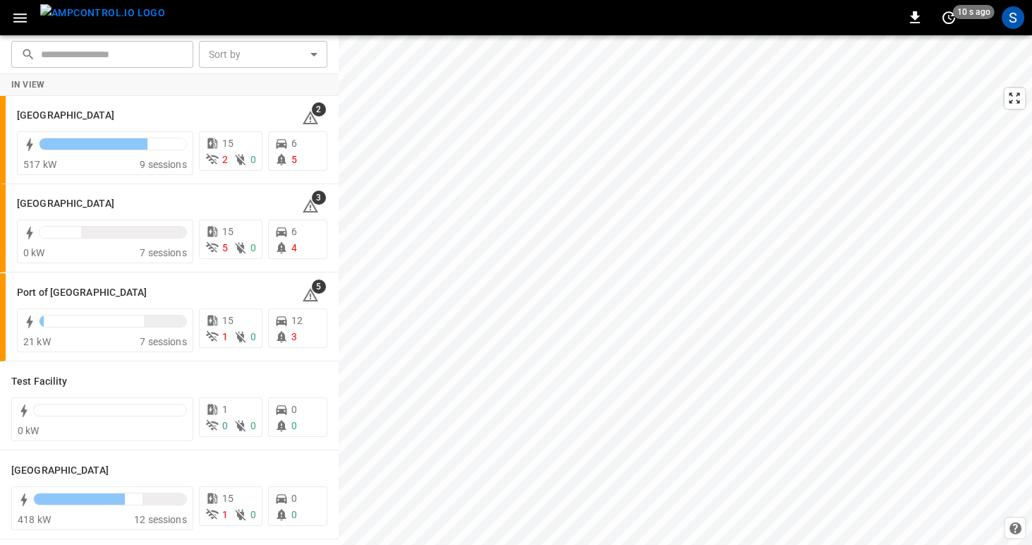
click at [12, 16] on icon "button" at bounding box center [20, 18] width 18 height 18
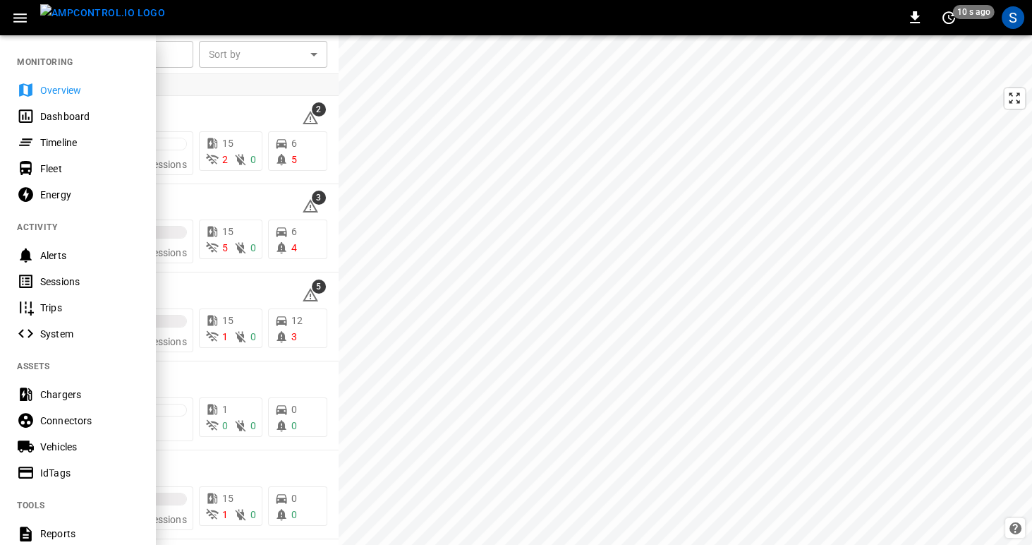
click at [55, 111] on div "Dashboard" at bounding box center [89, 116] width 98 height 14
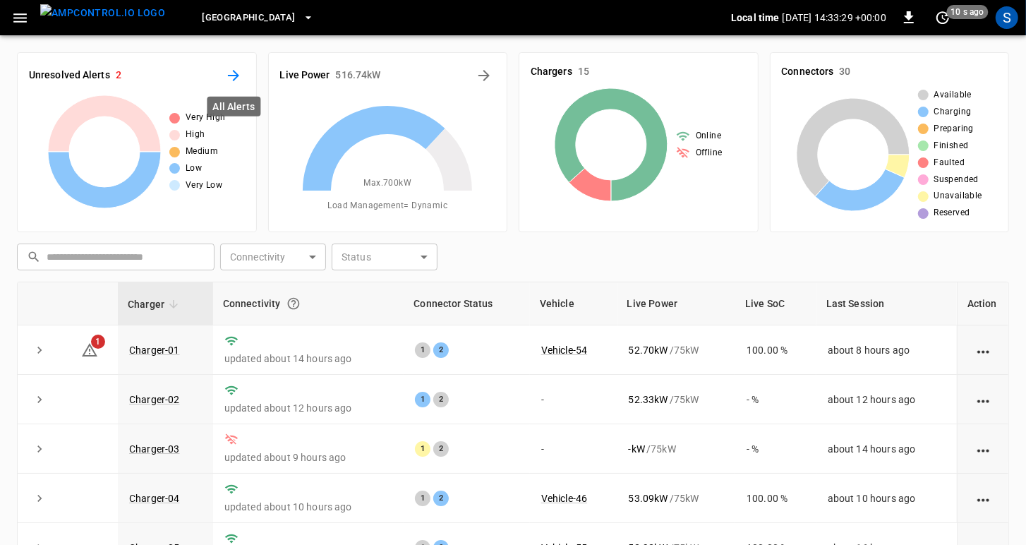
click at [238, 81] on icon "All Alerts" at bounding box center [233, 75] width 17 height 17
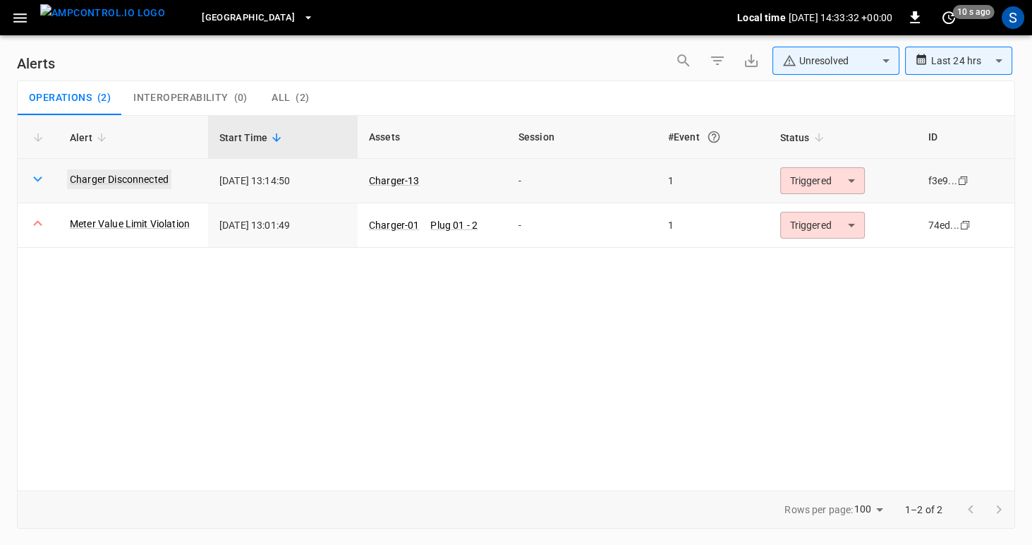
click at [112, 178] on link "Charger Disconnected" at bounding box center [119, 179] width 104 height 20
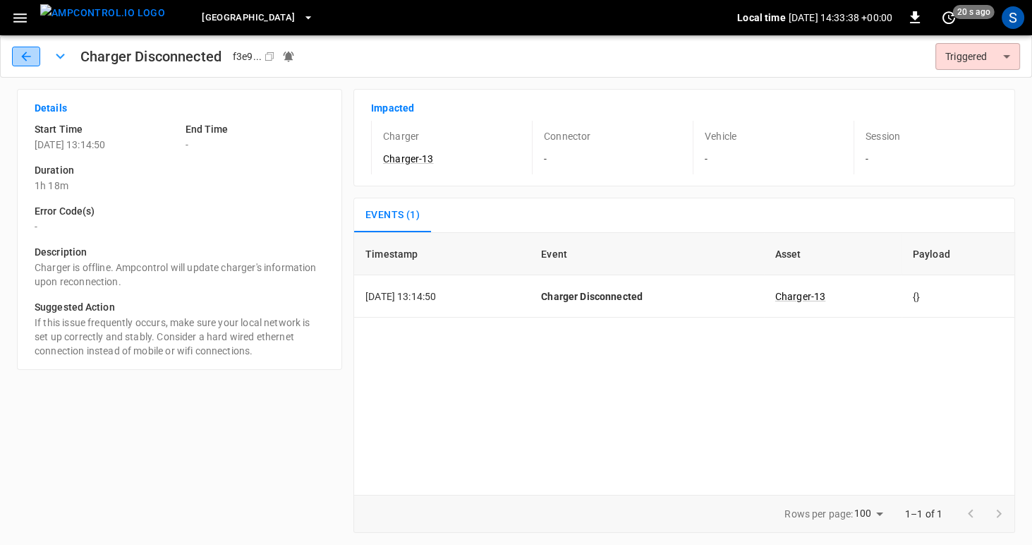
click at [35, 57] on button "button" at bounding box center [26, 57] width 28 height 20
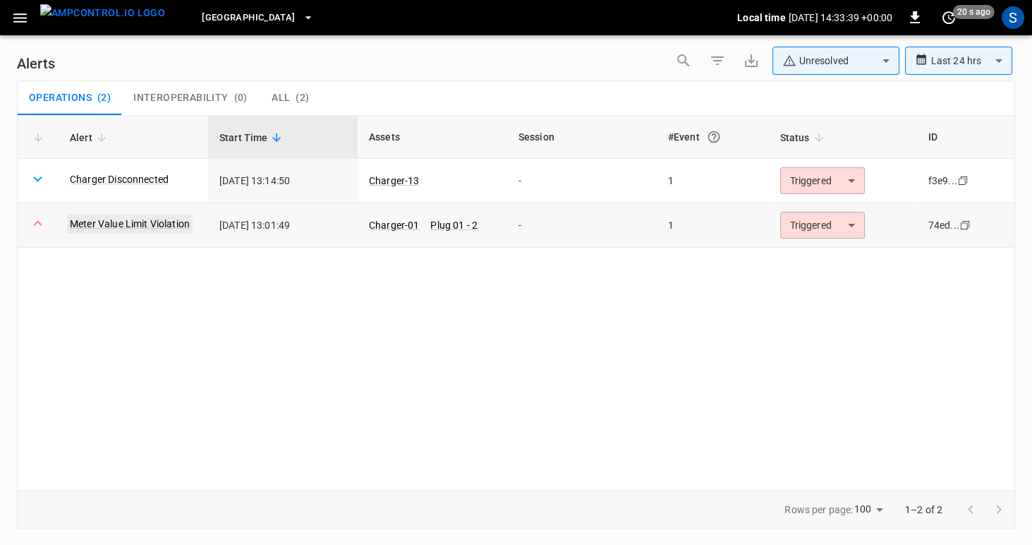
click at [92, 222] on link "Meter Value Limit Violation" at bounding box center [130, 224] width 126 height 20
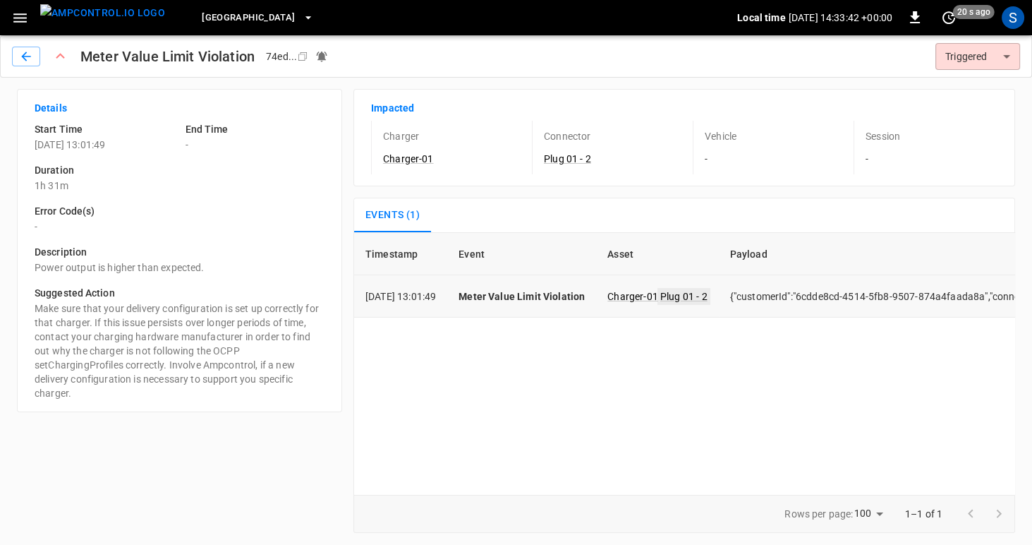
click at [696, 296] on link "Plug 01 - 2" at bounding box center [684, 296] width 53 height 17
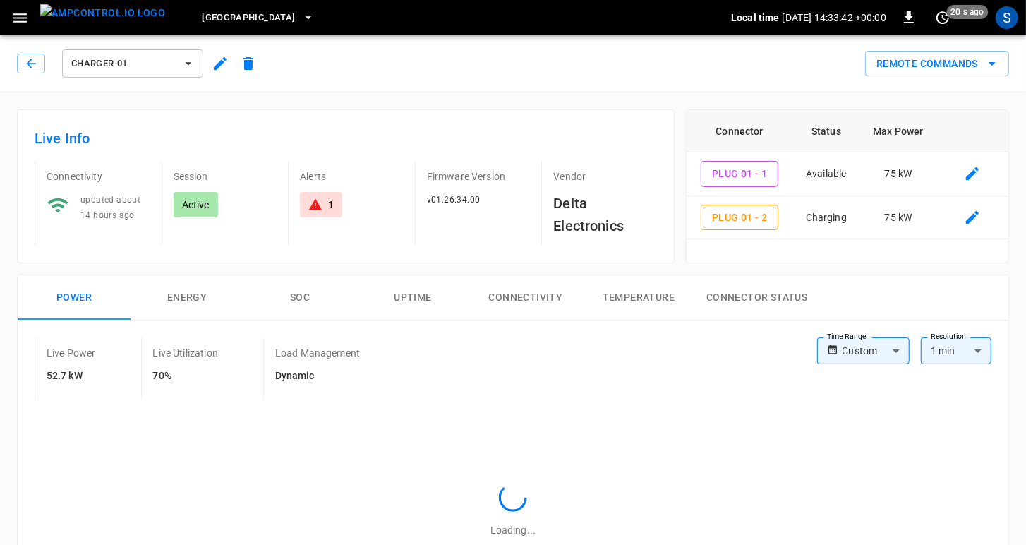
type input "**********"
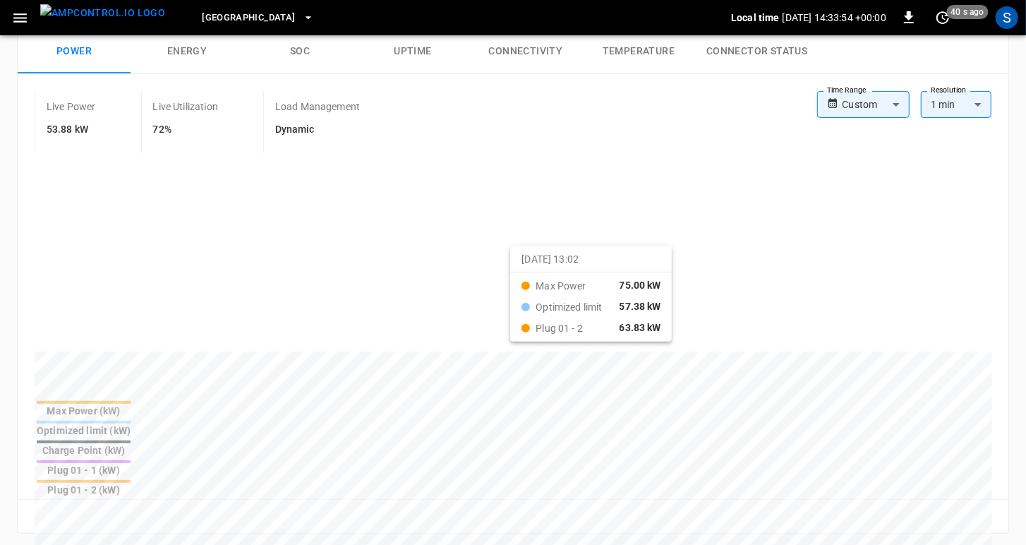
scroll to position [246, 0]
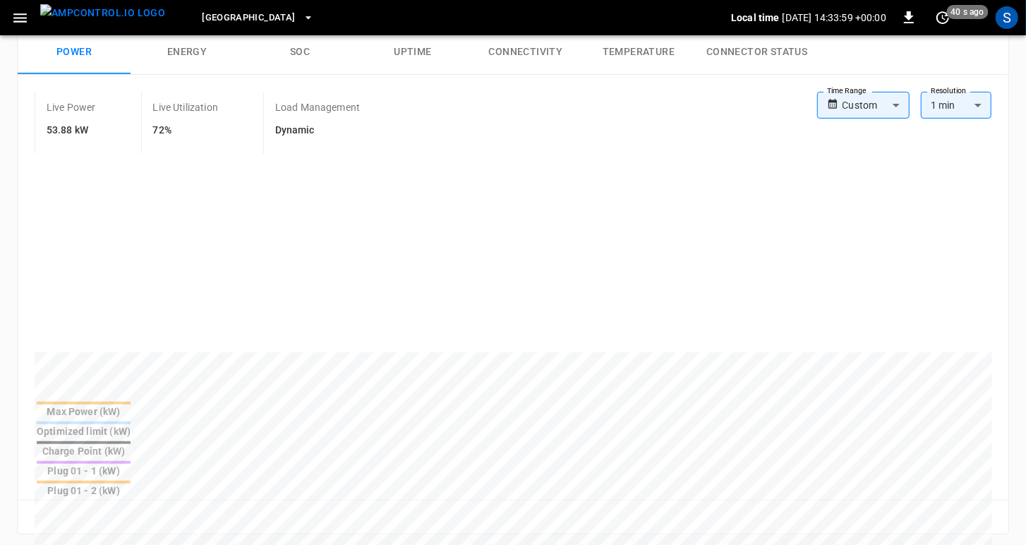
click at [131, 483] on div "Plug 01 - 2 (kW)" at bounding box center [84, 490] width 94 height 14
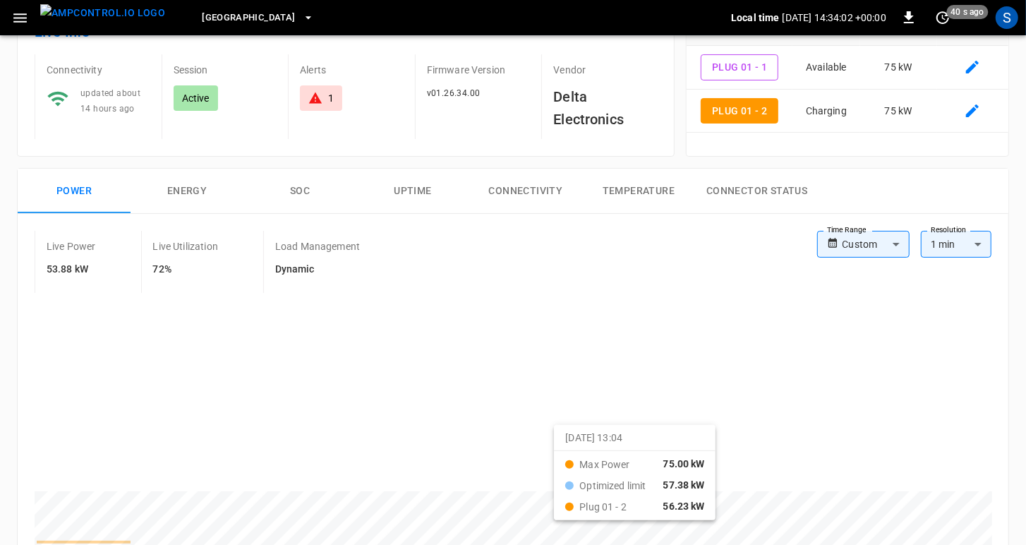
scroll to position [0, 0]
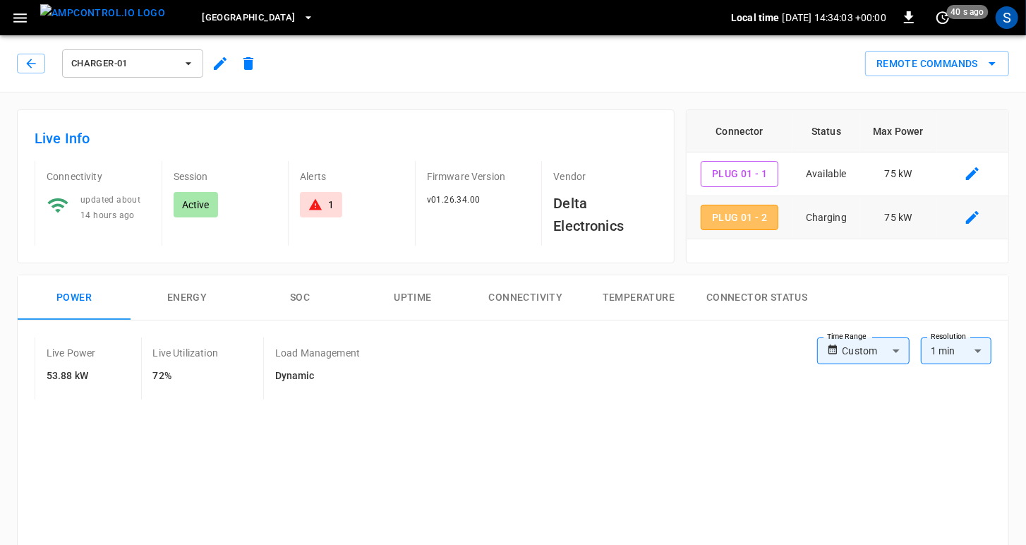
click at [729, 224] on button "Plug 01 - 2" at bounding box center [740, 218] width 78 height 26
click at [329, 207] on div "1" at bounding box center [331, 205] width 6 height 14
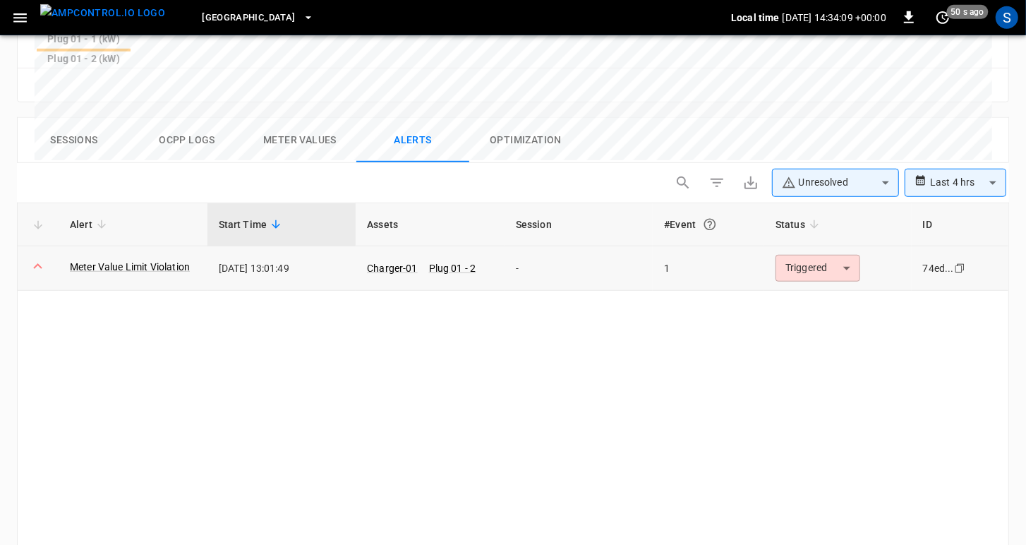
scroll to position [685, 0]
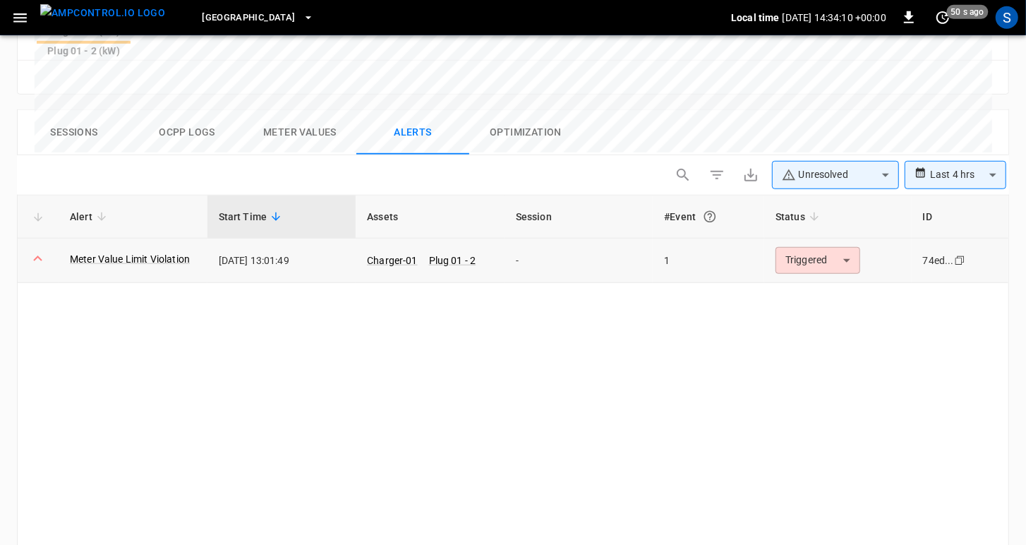
click at [40, 250] on icon at bounding box center [38, 259] width 18 height 18
click at [104, 249] on link "Meter Value Limit Violation" at bounding box center [130, 259] width 126 height 20
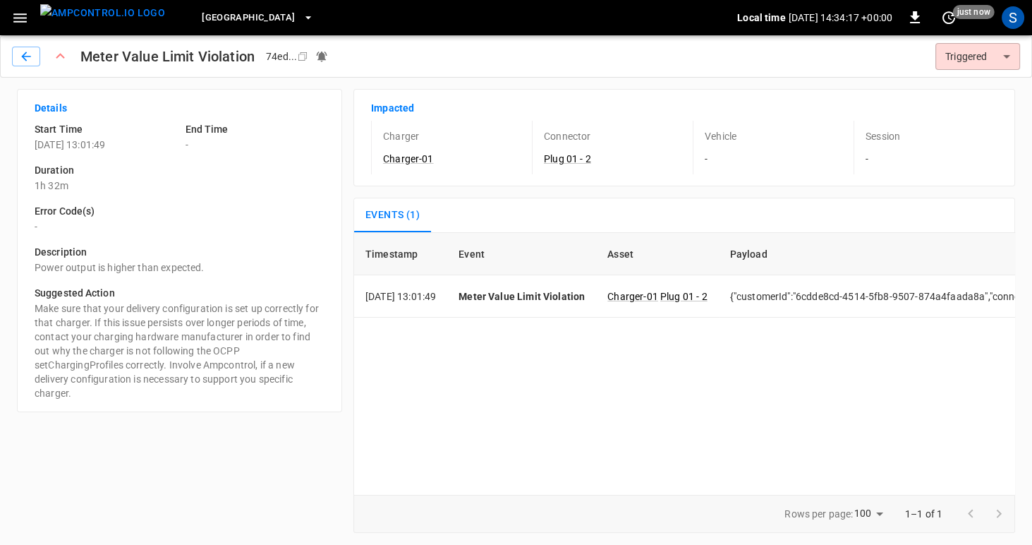
click at [1008, 61] on body "[GEOGRAPHIC_DATA] Local time [DATE] 14:34:17 +00:00 0 just now S Meter Value Li…" at bounding box center [516, 272] width 1032 height 544
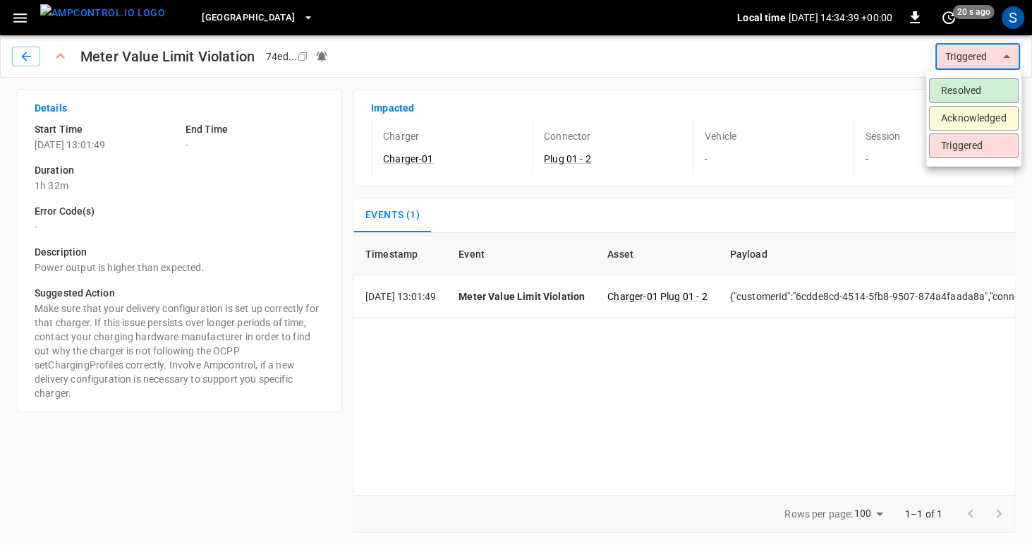
click at [24, 54] on div at bounding box center [516, 272] width 1032 height 545
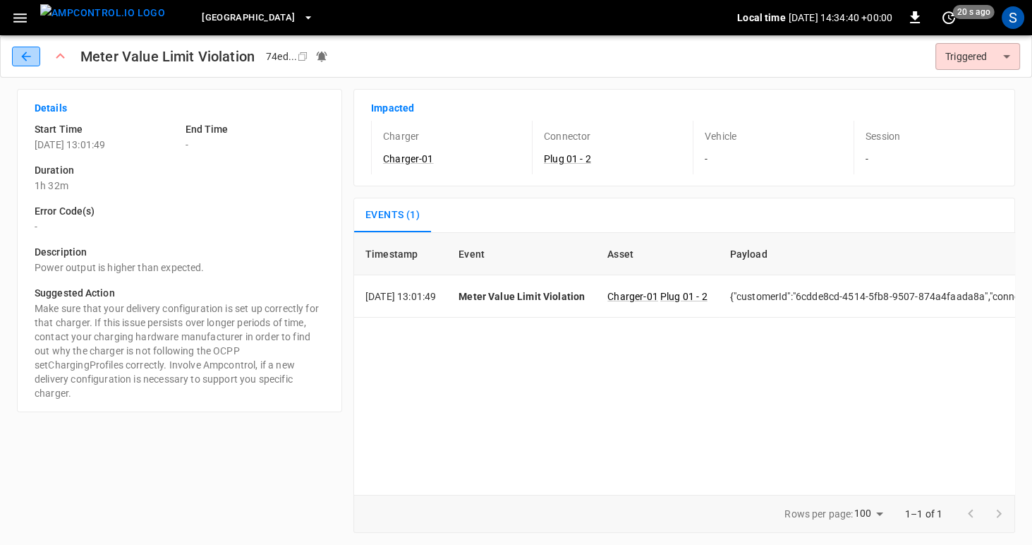
click at [32, 61] on icon "button" at bounding box center [26, 56] width 14 height 14
